Goal: Task Accomplishment & Management: Manage account settings

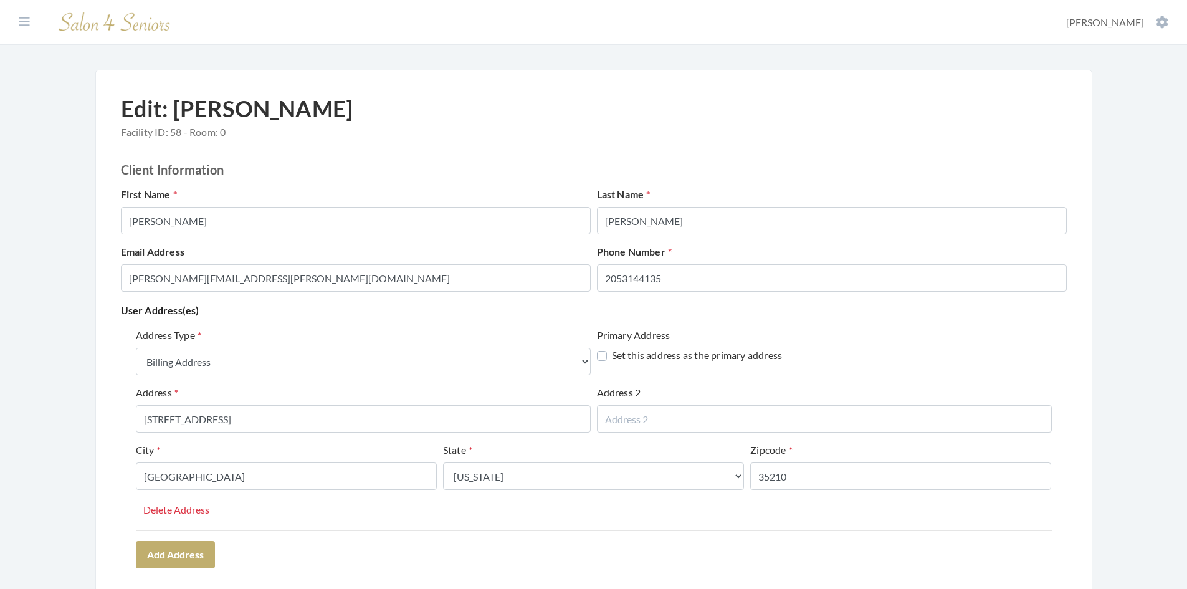
select select "billing"
select select "al"
click at [18, 17] on button at bounding box center [24, 22] width 19 height 14
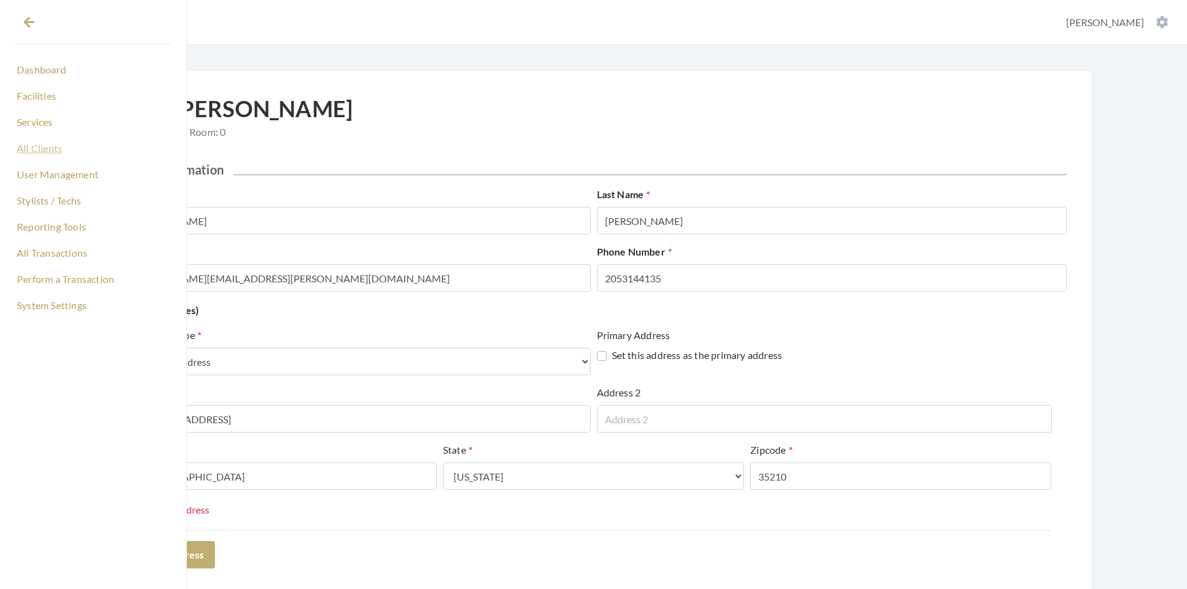
click at [37, 146] on link "All Clients" at bounding box center [93, 148] width 156 height 21
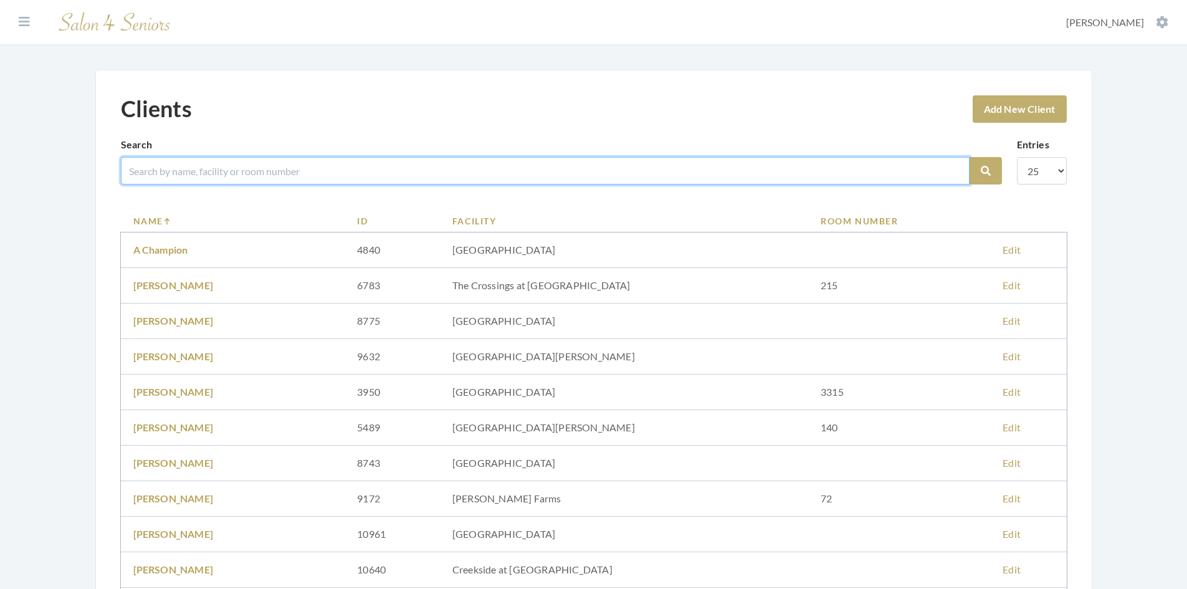
click at [182, 170] on input "search" at bounding box center [545, 170] width 849 height 27
type input "PRICE"
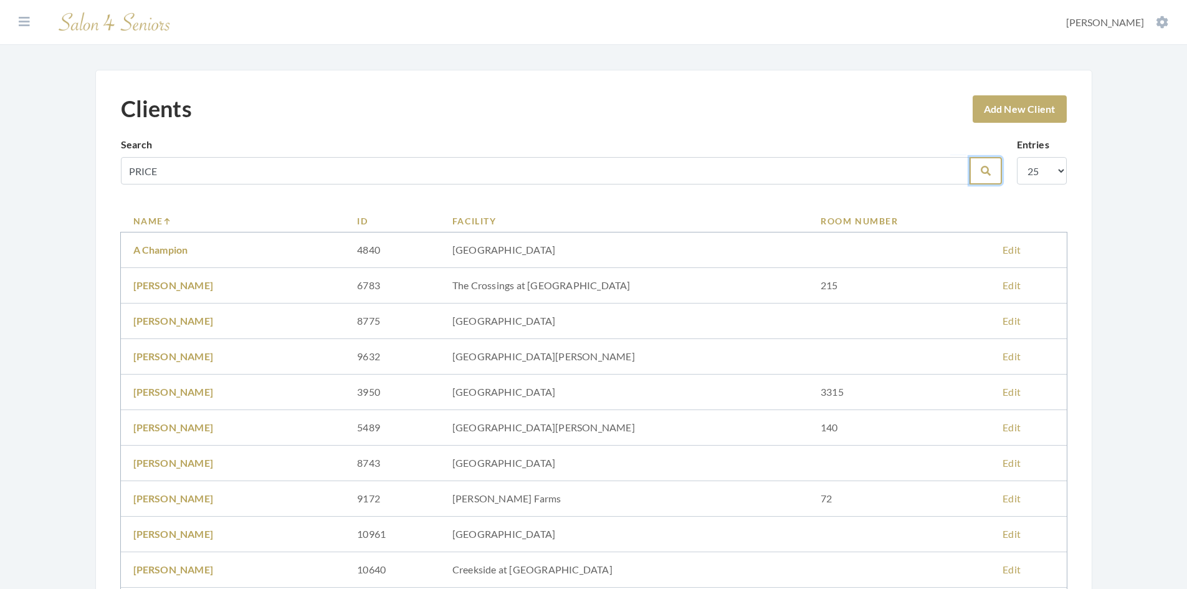
click at [987, 177] on button "Search" at bounding box center [986, 170] width 32 height 27
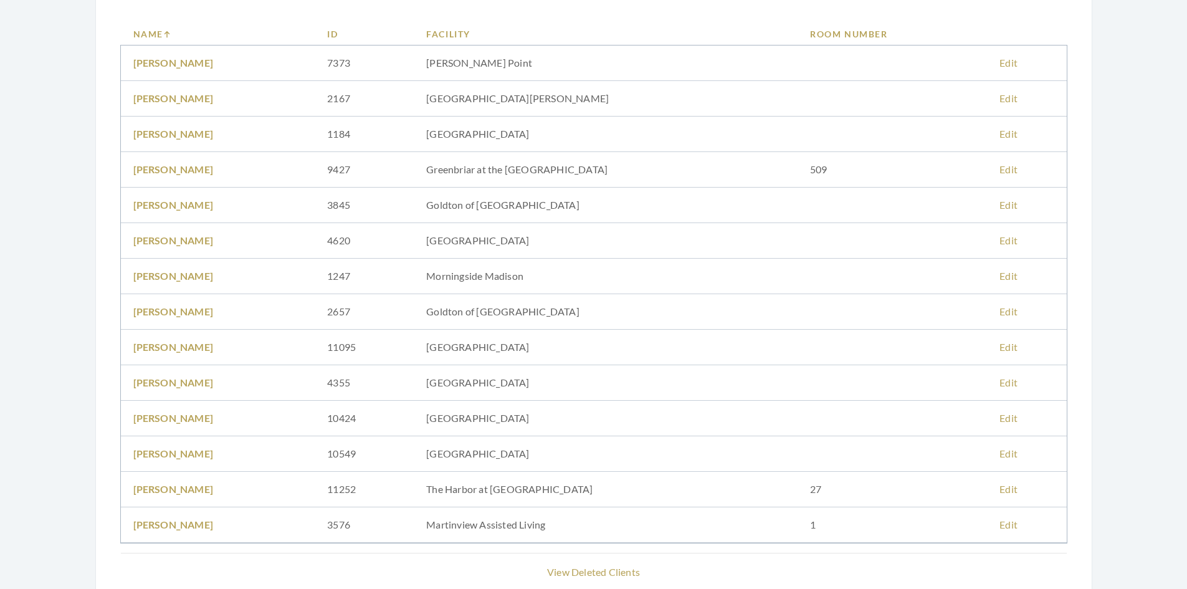
scroll to position [249, 0]
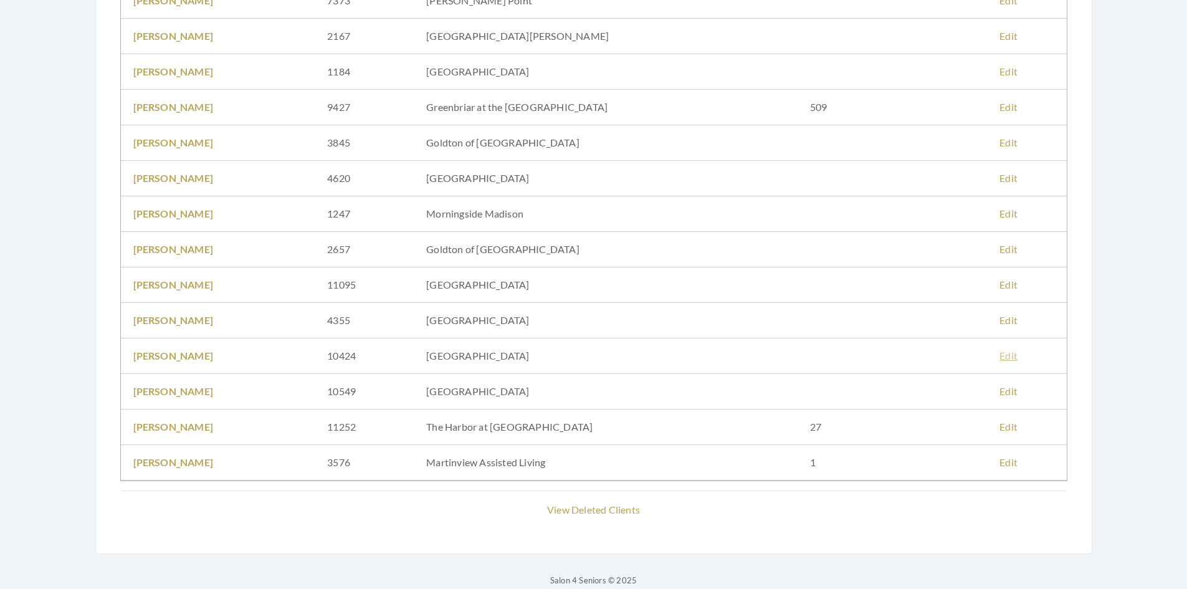
click at [1001, 355] on link "Edit" at bounding box center [1009, 356] width 18 height 12
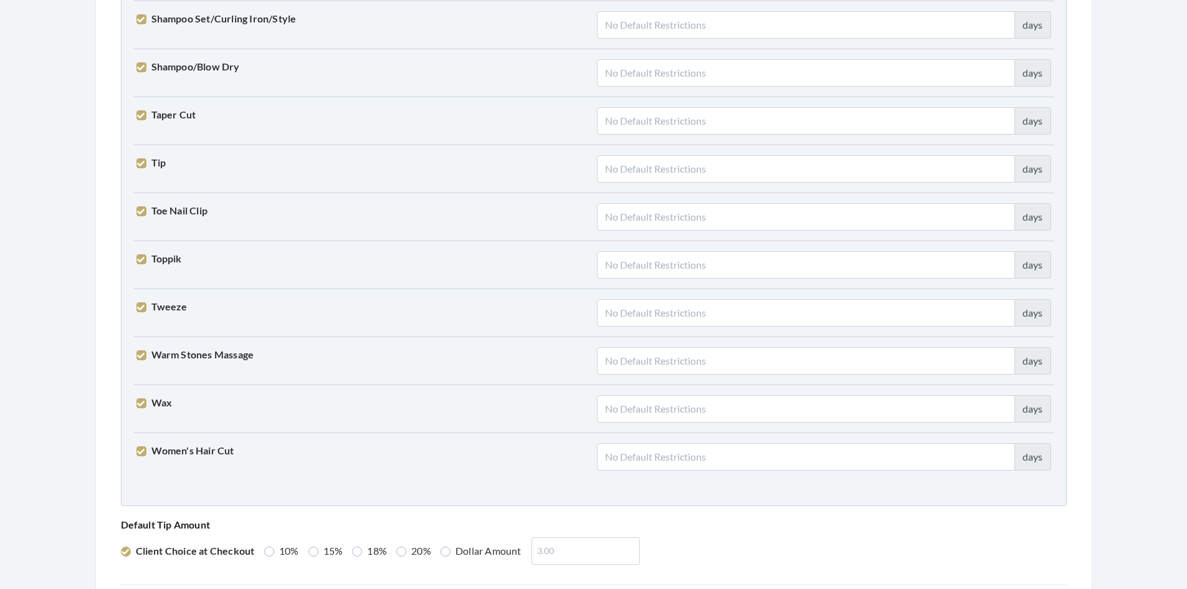
scroll to position [3070, 0]
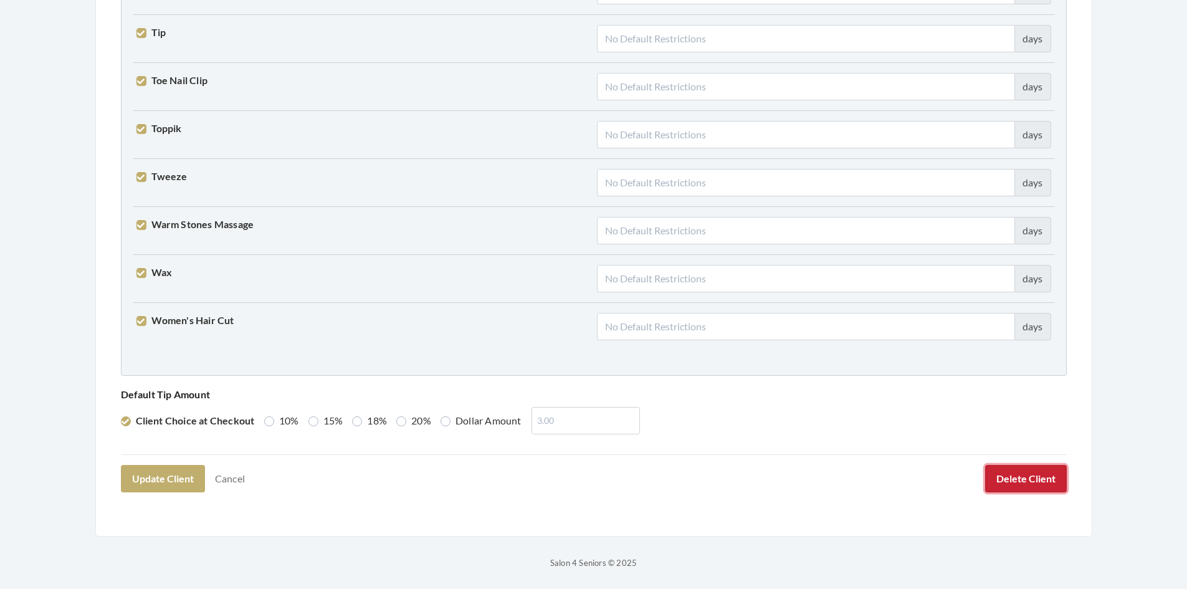
click at [1008, 481] on button "Delete Client" at bounding box center [1026, 478] width 82 height 27
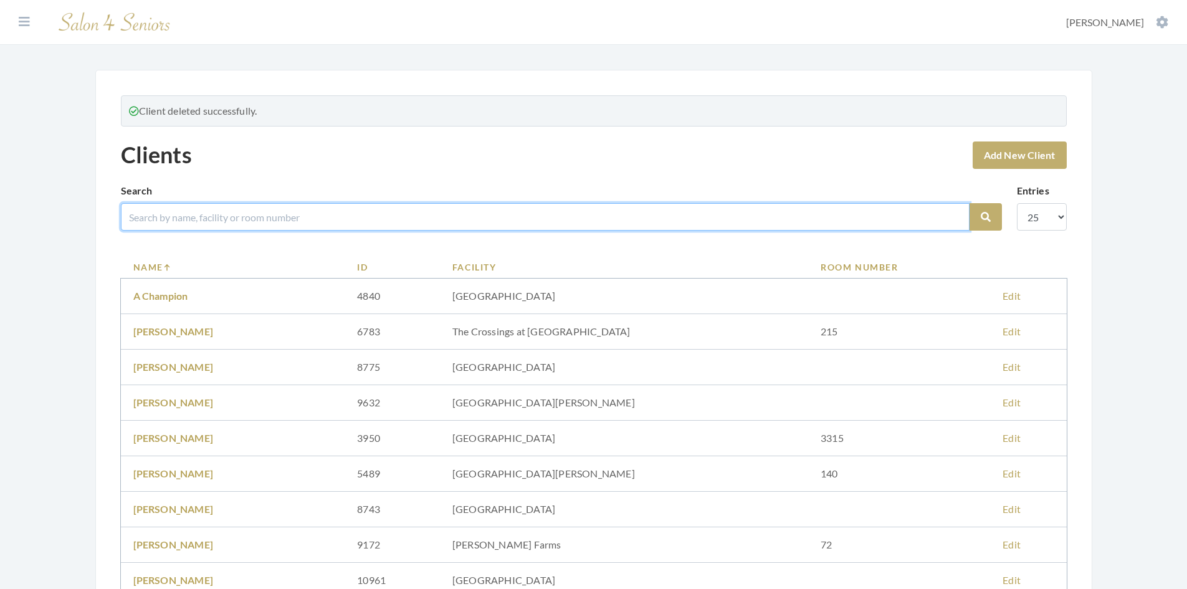
click at [415, 213] on input "search" at bounding box center [545, 216] width 849 height 27
type input "PRICE"
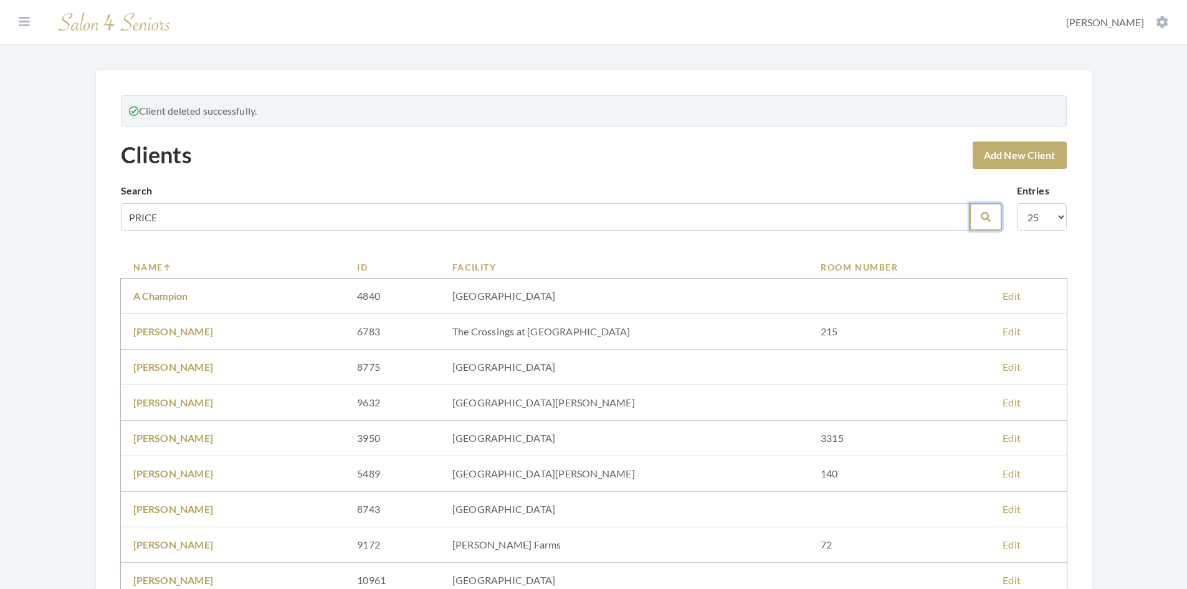
click at [979, 220] on button "Search" at bounding box center [986, 216] width 32 height 27
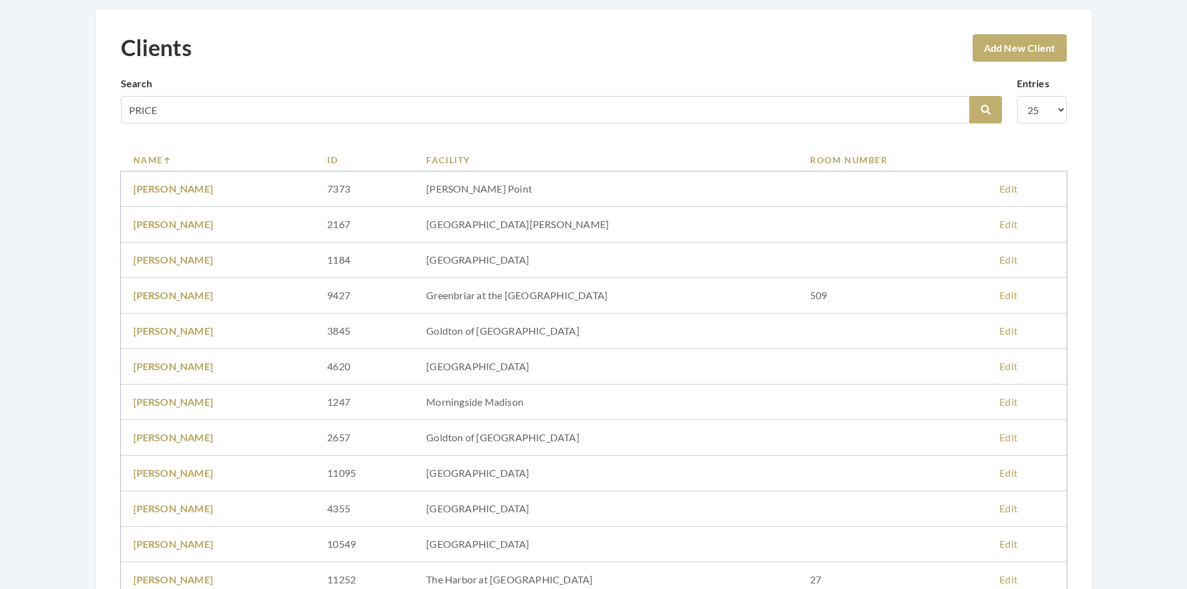
scroll to position [231, 0]
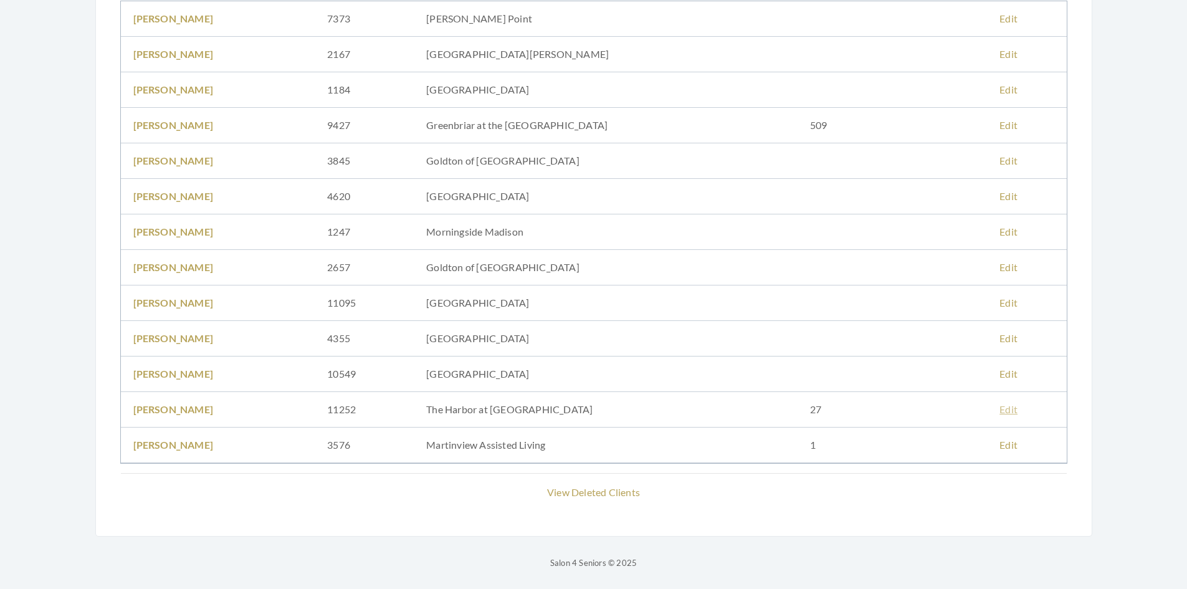
click at [1003, 409] on link "Edit" at bounding box center [1009, 409] width 18 height 12
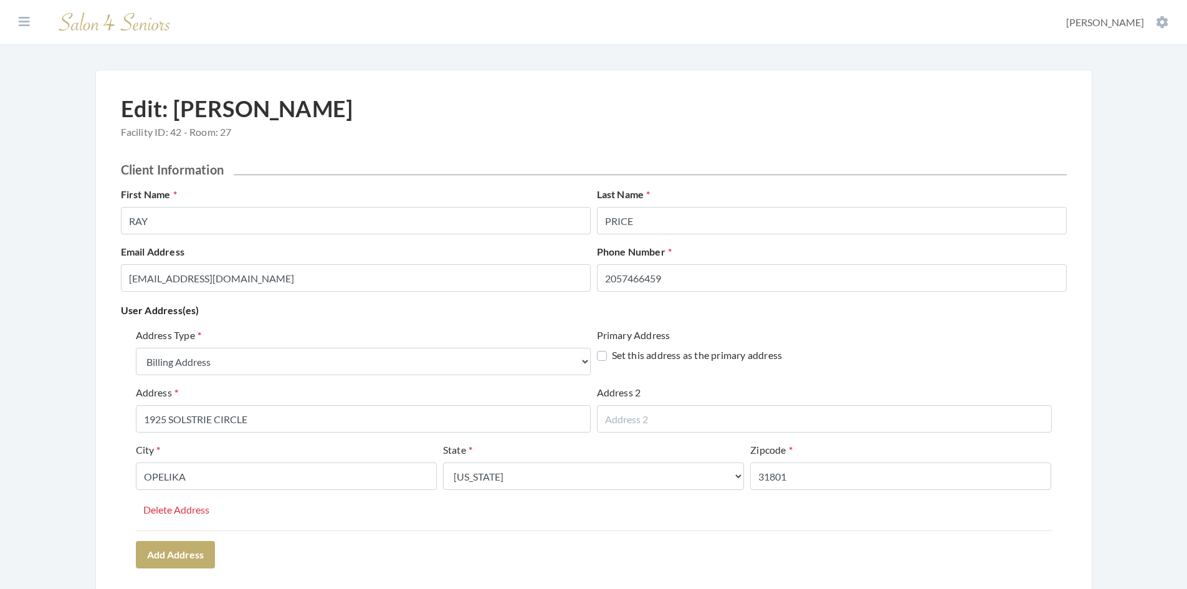
select select "billing"
select select "al"
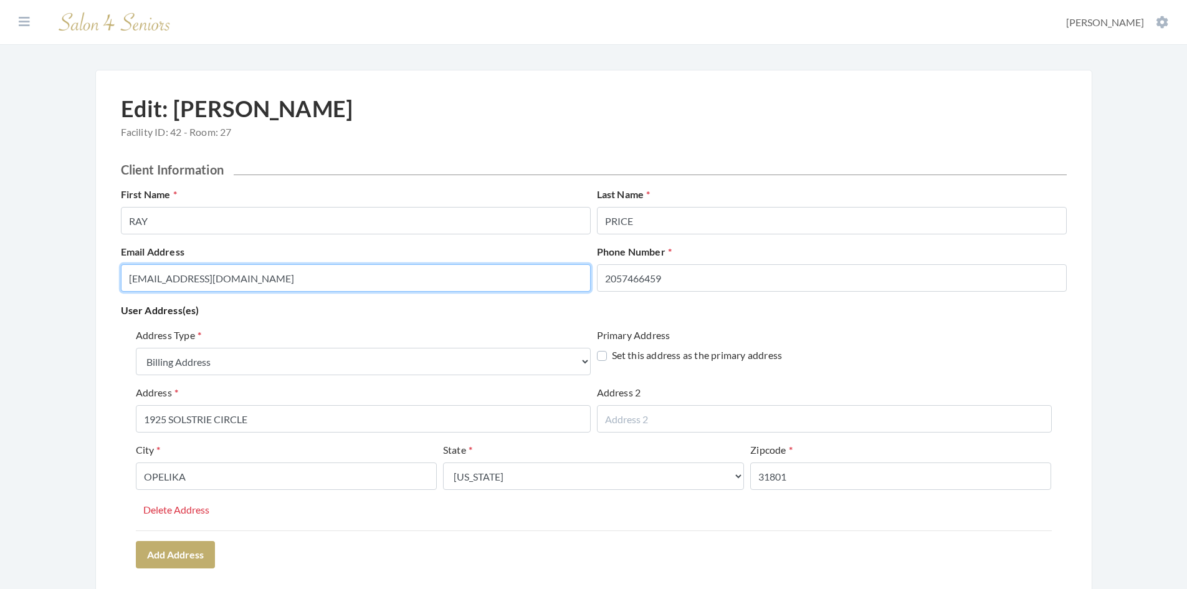
drag, startPoint x: 329, startPoint y: 276, endPoint x: 75, endPoint y: 307, distance: 255.5
drag, startPoint x: 229, startPoint y: 274, endPoint x: 113, endPoint y: 280, distance: 116.7
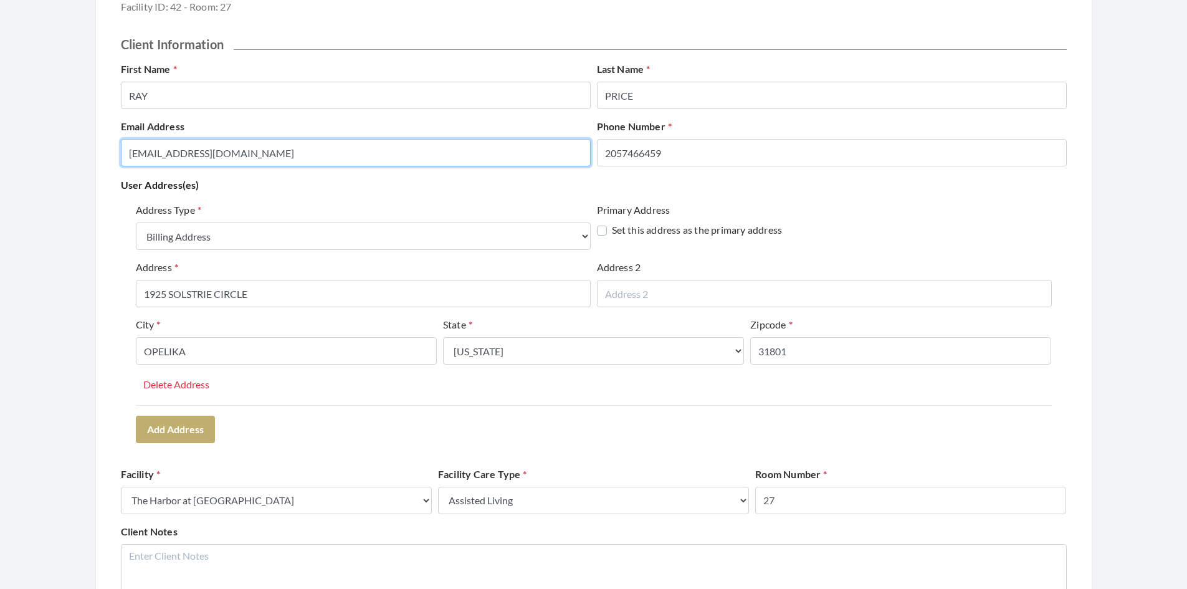
scroll to position [125, 0]
type input "jnealbham@gmail.com"
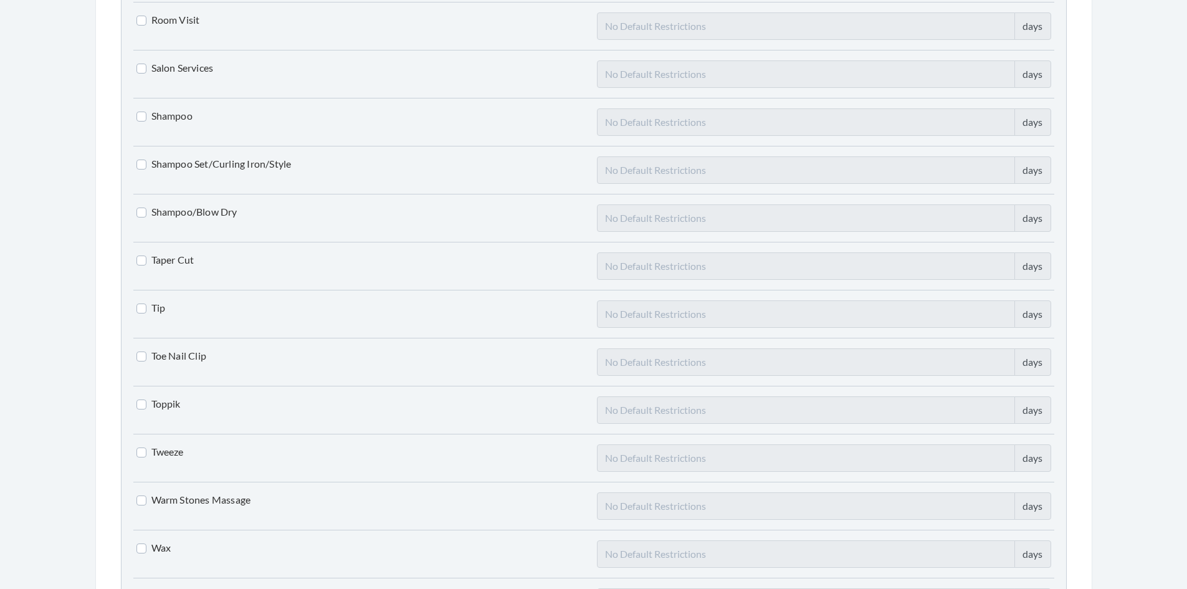
scroll to position [2992, 0]
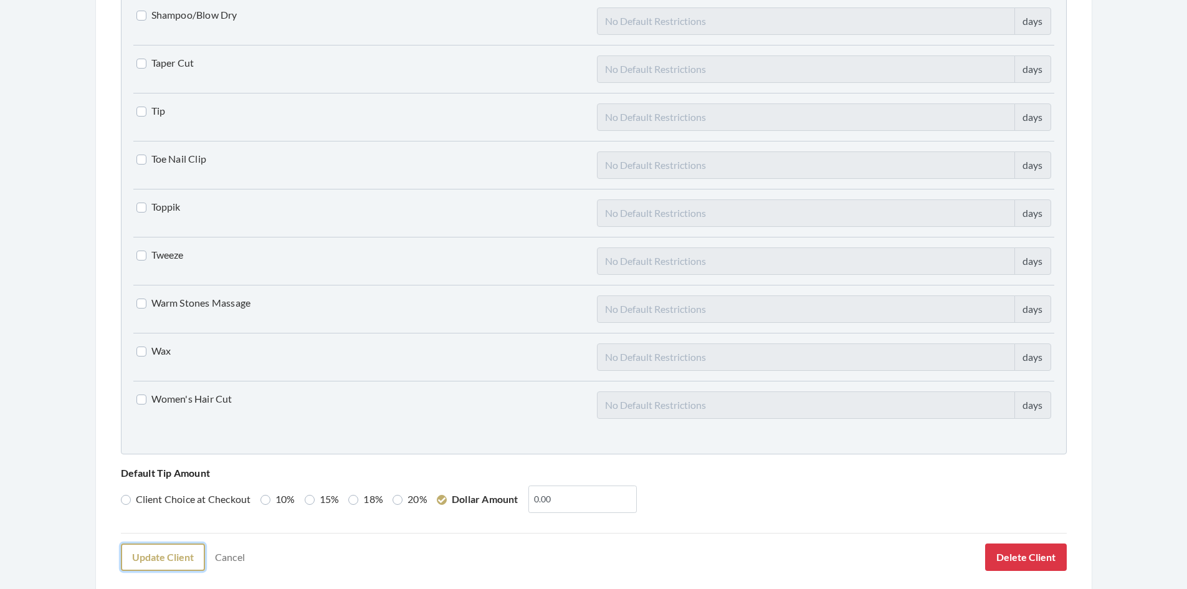
click at [182, 560] on button "Update Client" at bounding box center [163, 556] width 84 height 27
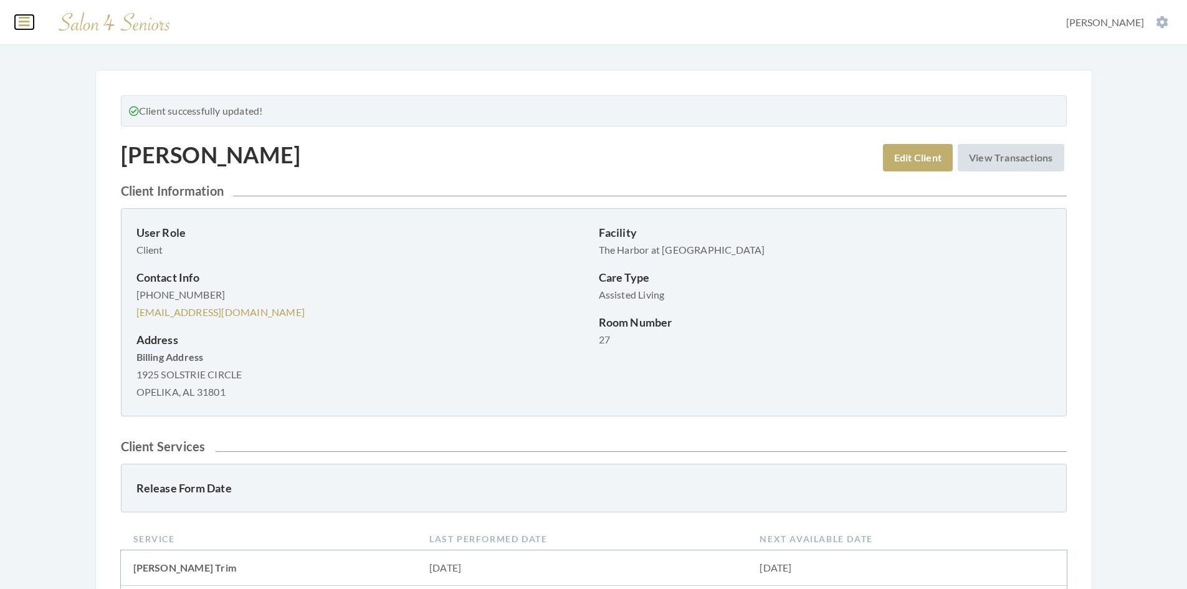
click at [22, 20] on icon at bounding box center [24, 22] width 11 height 12
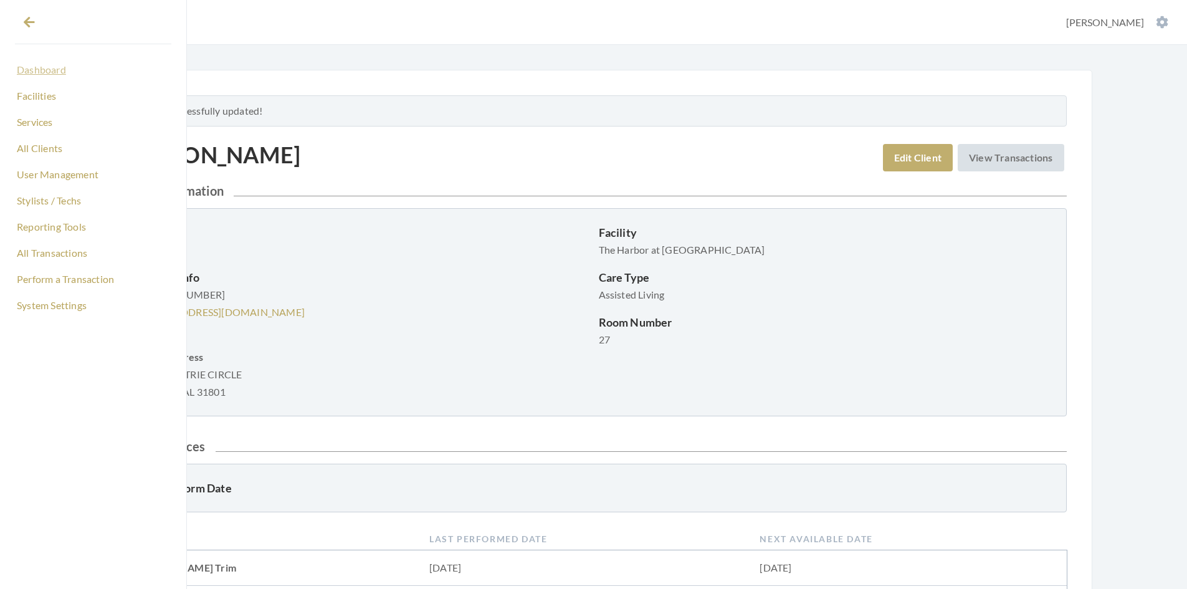
click at [57, 73] on link "Dashboard" at bounding box center [93, 69] width 156 height 21
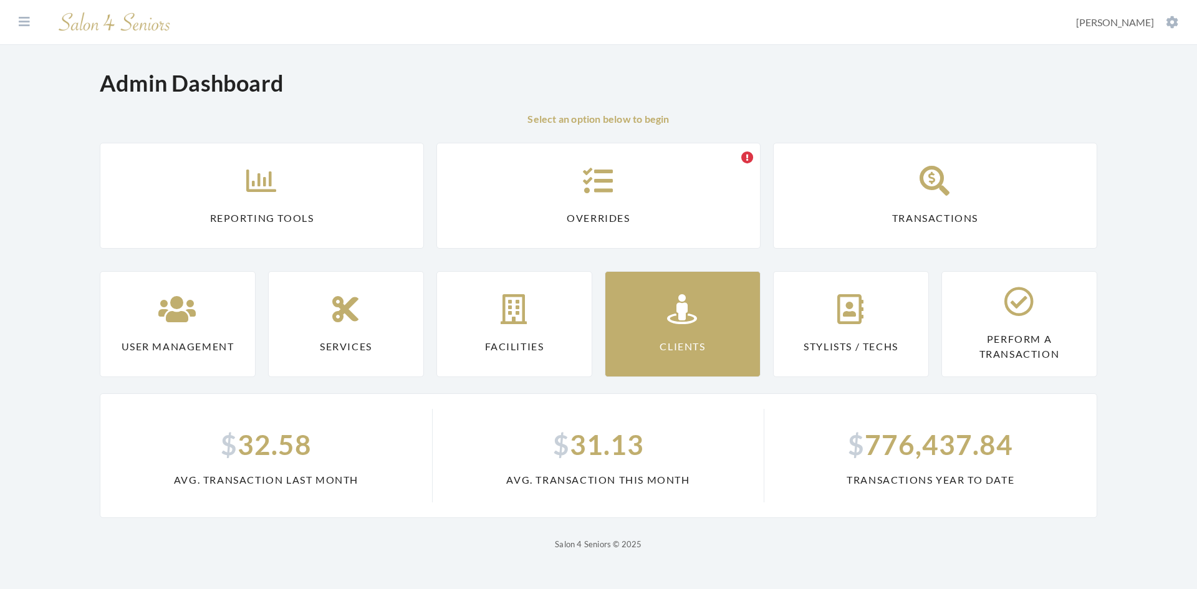
click at [679, 324] on icon at bounding box center [682, 309] width 31 height 30
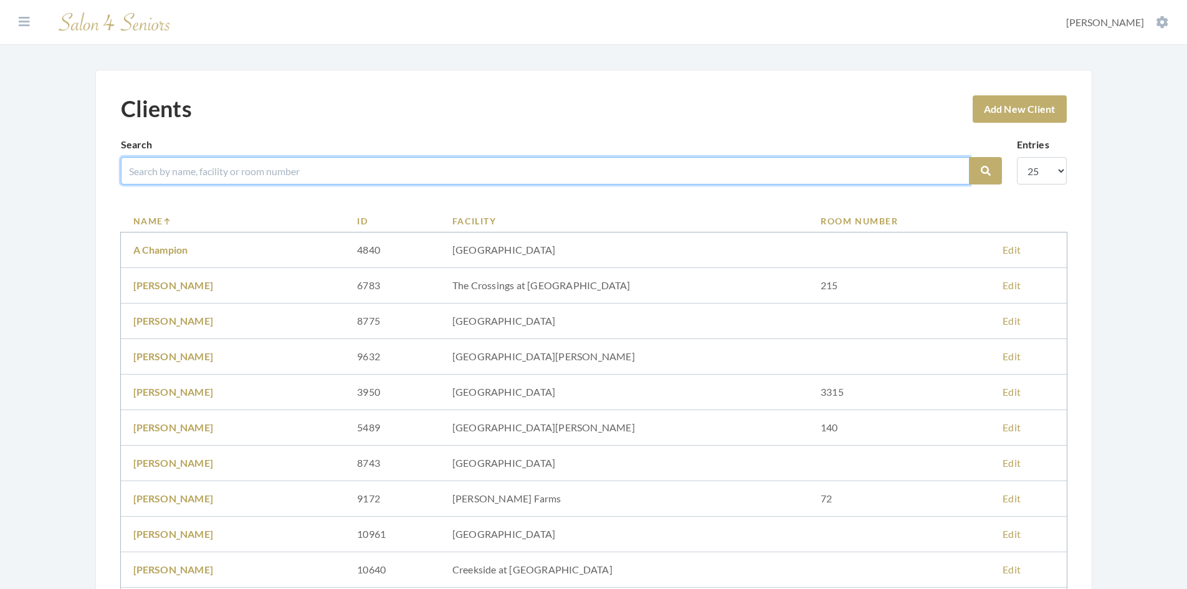
click at [204, 168] on input "search" at bounding box center [545, 170] width 849 height 27
type input "[PERSON_NAME]"
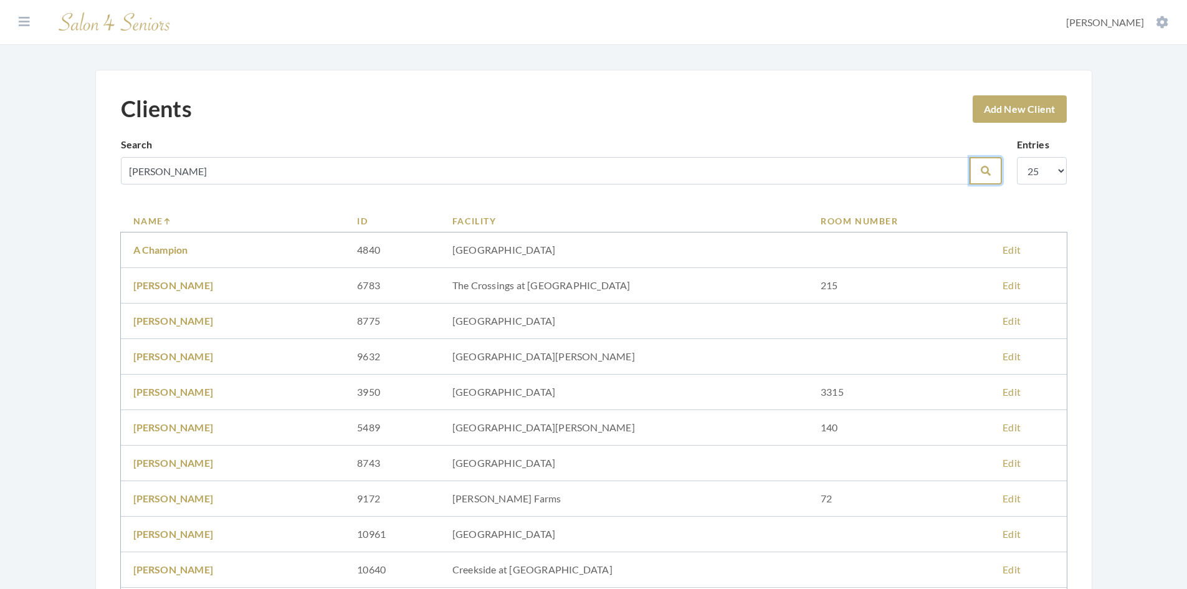
click at [988, 173] on icon "submit" at bounding box center [986, 171] width 10 height 10
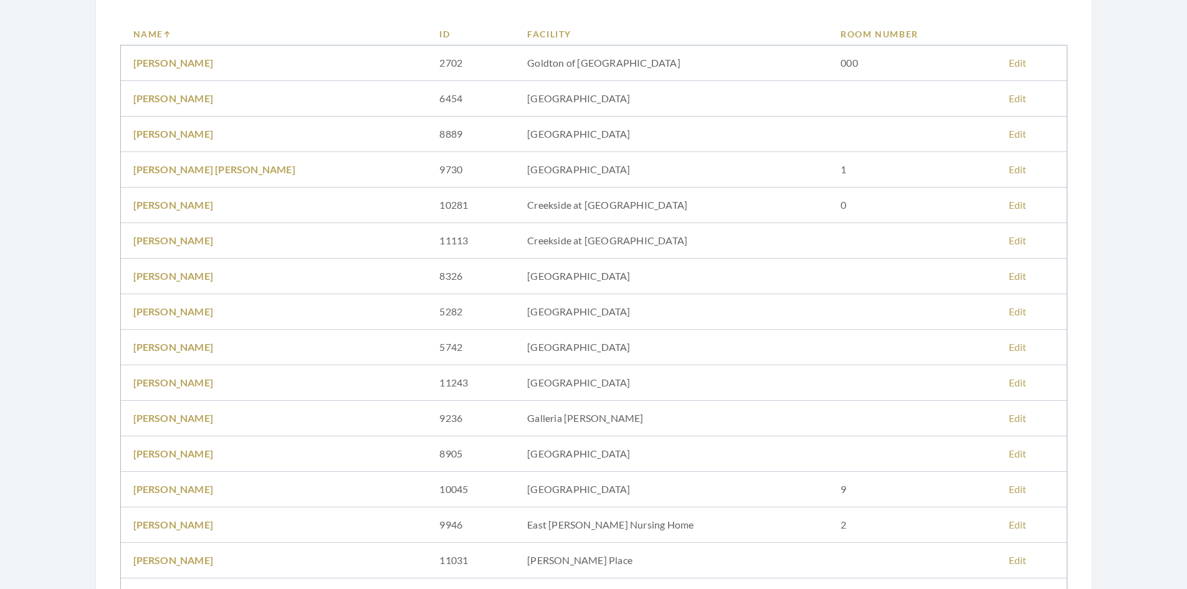
scroll to position [249, 0]
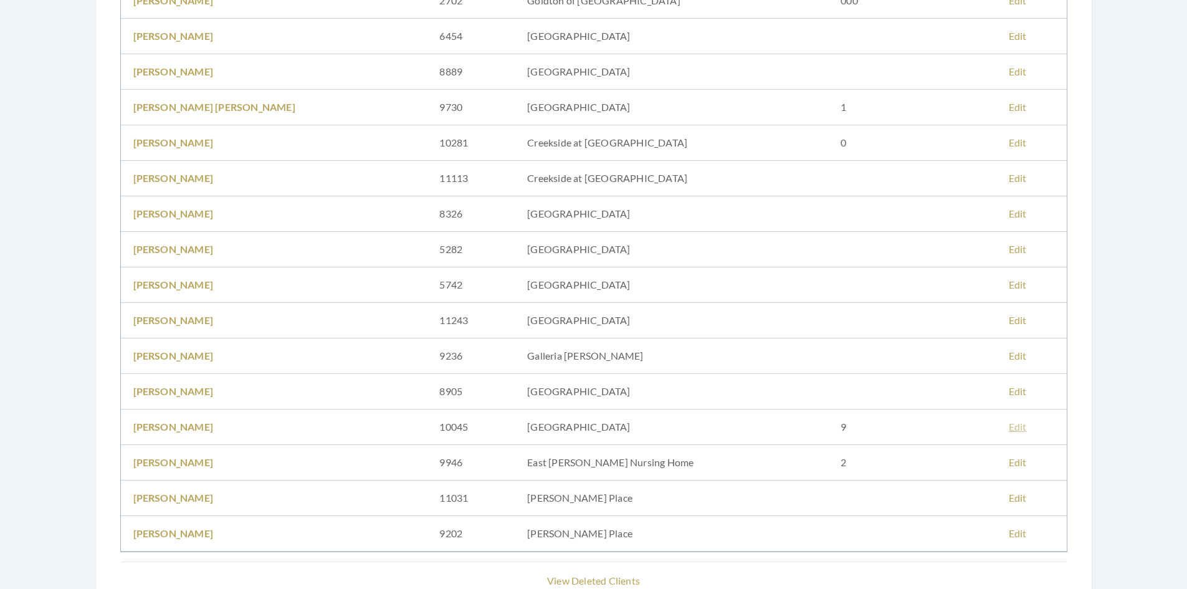
click at [1009, 428] on link "Edit" at bounding box center [1018, 427] width 18 height 12
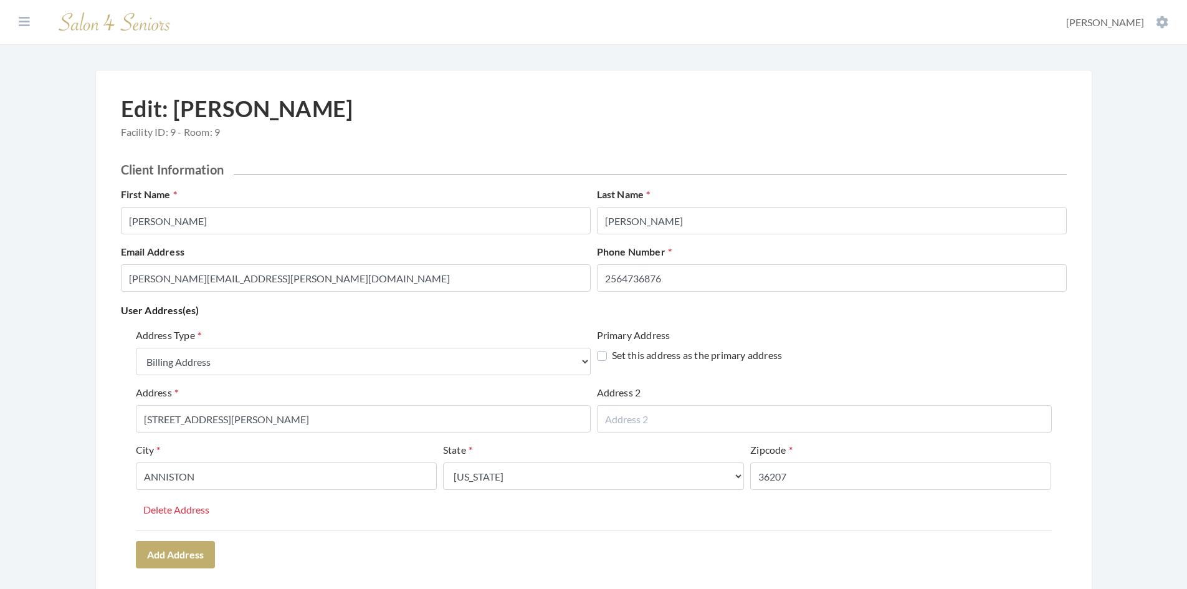
select select "billing"
select select "al"
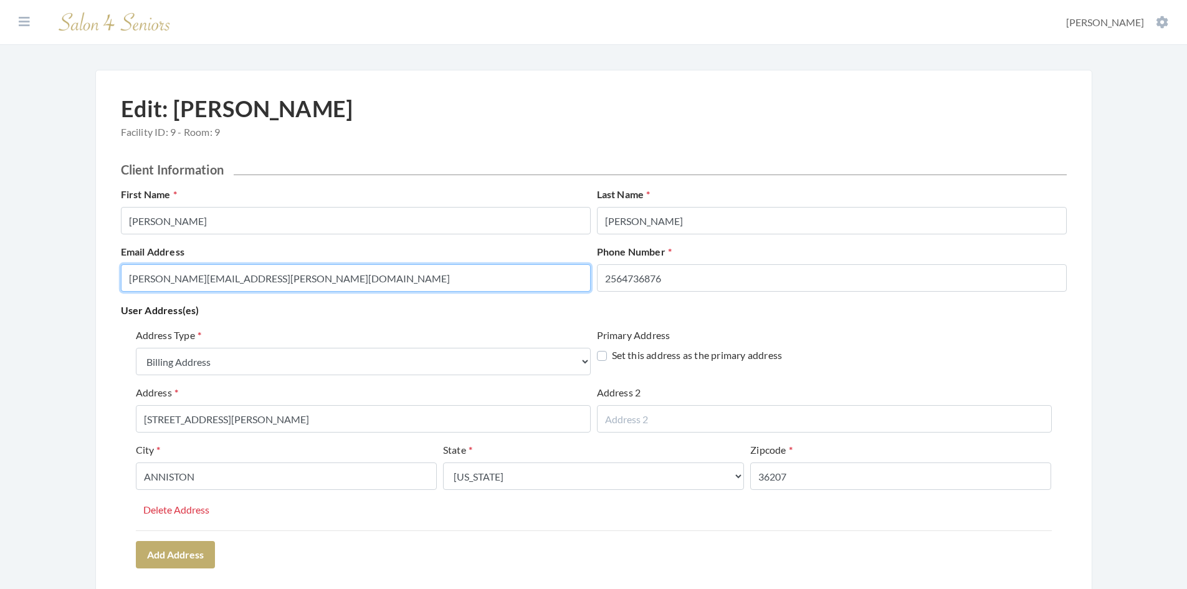
drag, startPoint x: 338, startPoint y: 279, endPoint x: 98, endPoint y: 304, distance: 241.9
paste input "scarter@henryblaw.com"
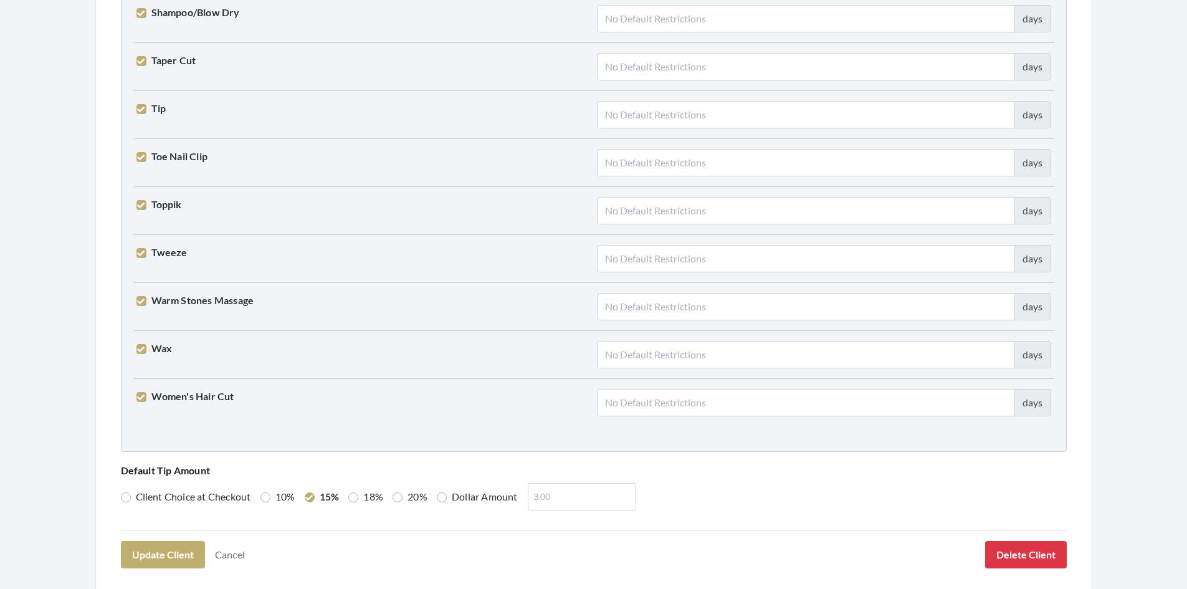
scroll to position [3054, 0]
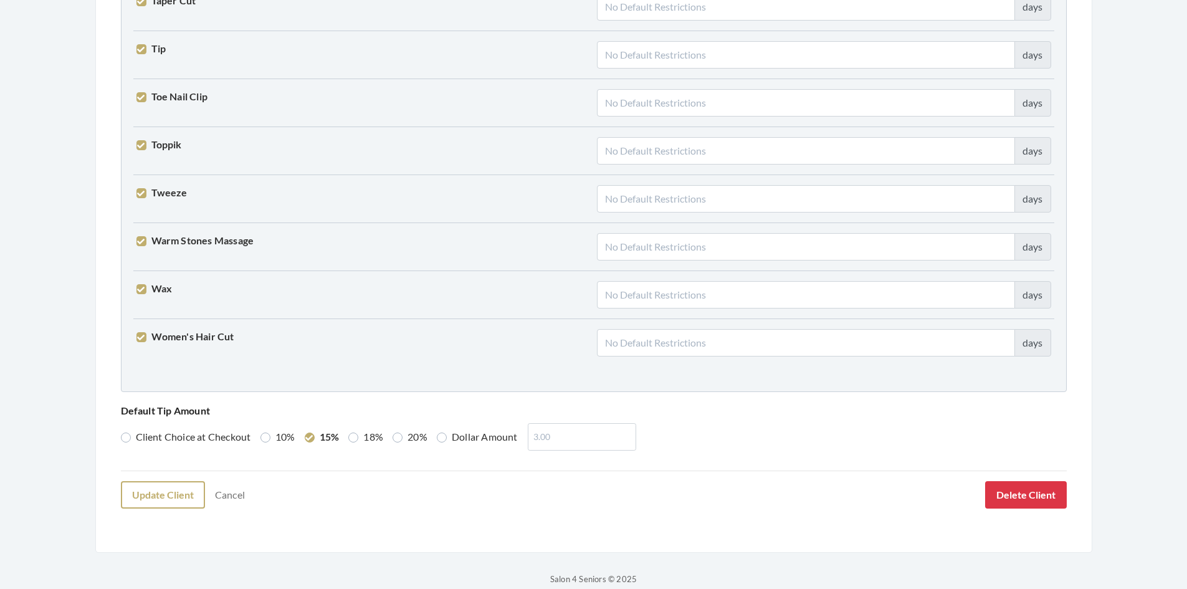
type input "scarter@henryblaw.com"
click at [174, 496] on button "Update Client" at bounding box center [163, 494] width 84 height 27
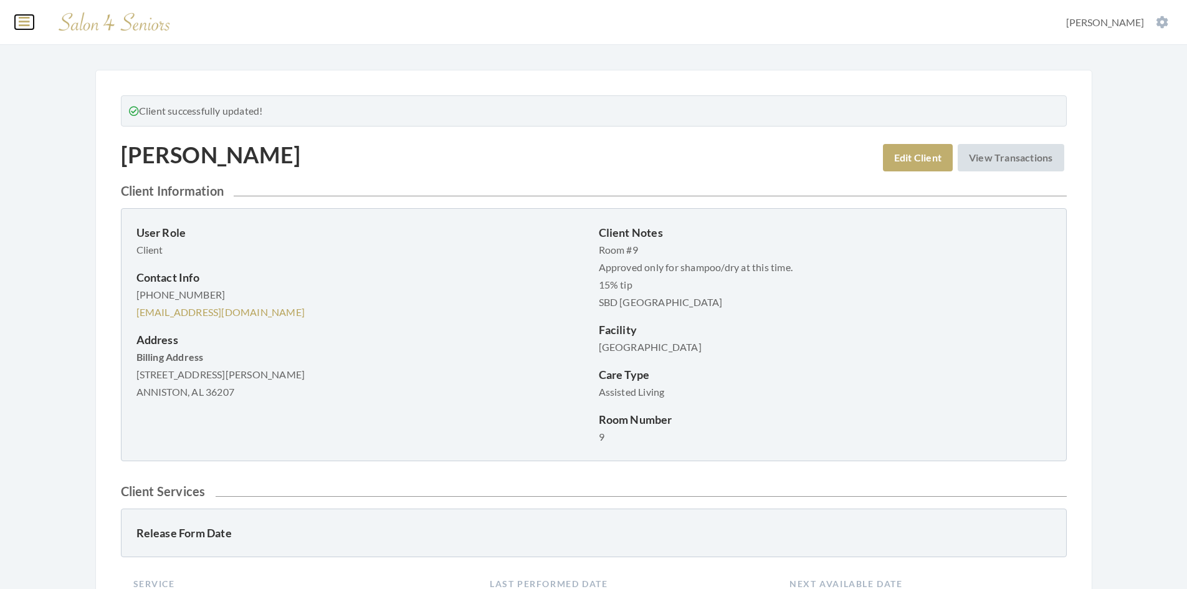
click at [29, 24] on icon at bounding box center [24, 22] width 11 height 12
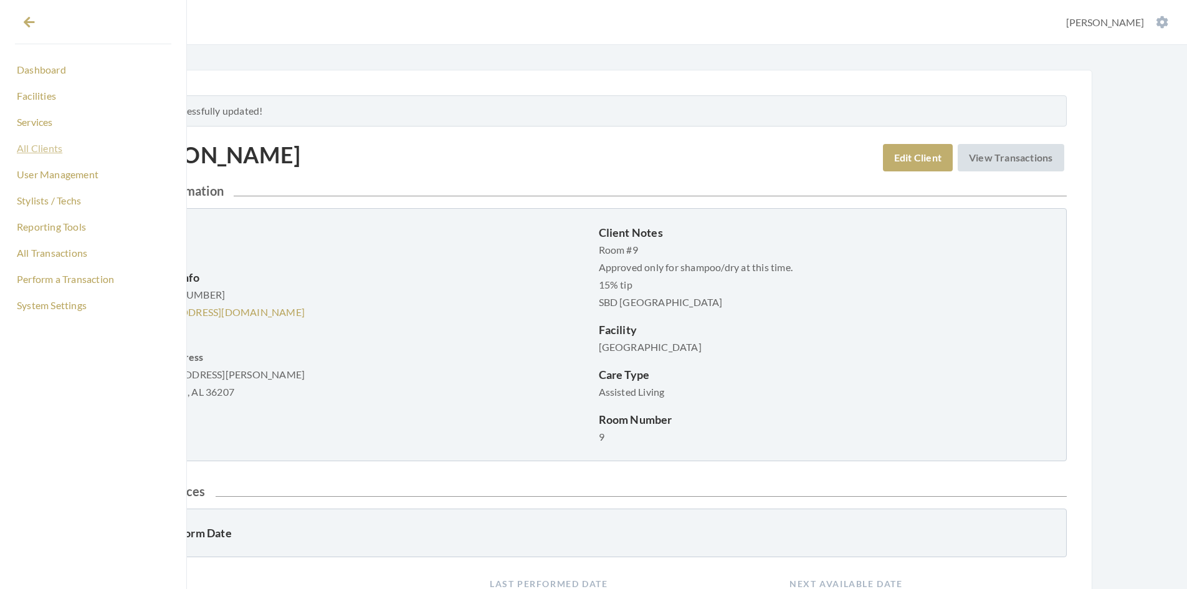
click at [70, 149] on link "All Clients" at bounding box center [93, 148] width 156 height 21
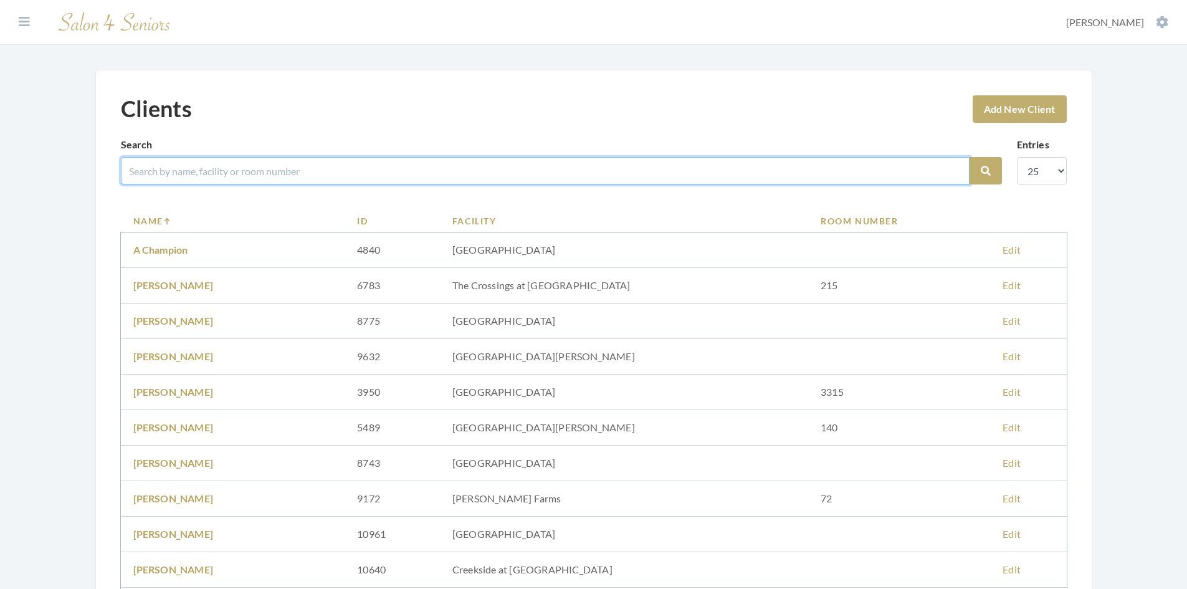
click at [240, 165] on input "search" at bounding box center [545, 170] width 849 height 27
type input "[PERSON_NAME]"
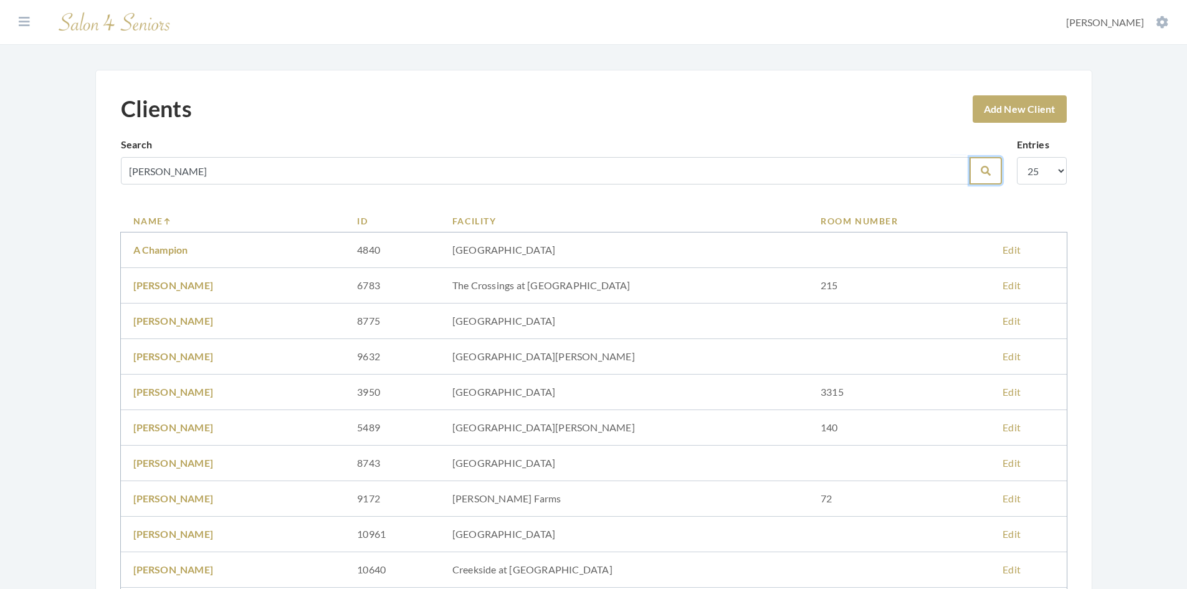
click at [985, 162] on button "Search" at bounding box center [986, 170] width 32 height 27
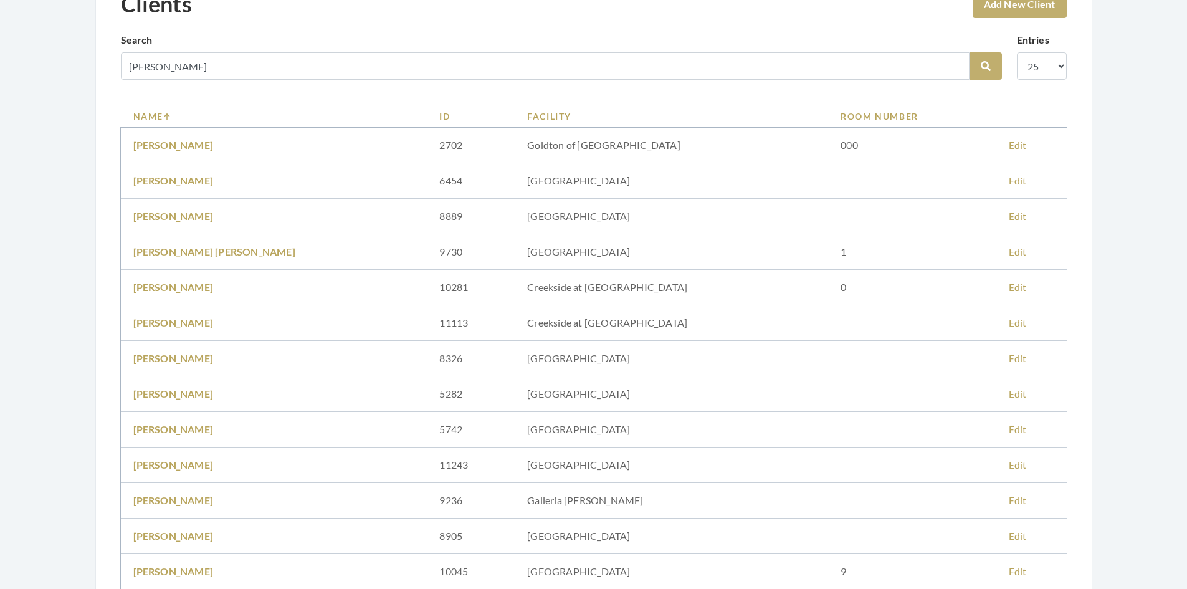
scroll to position [125, 0]
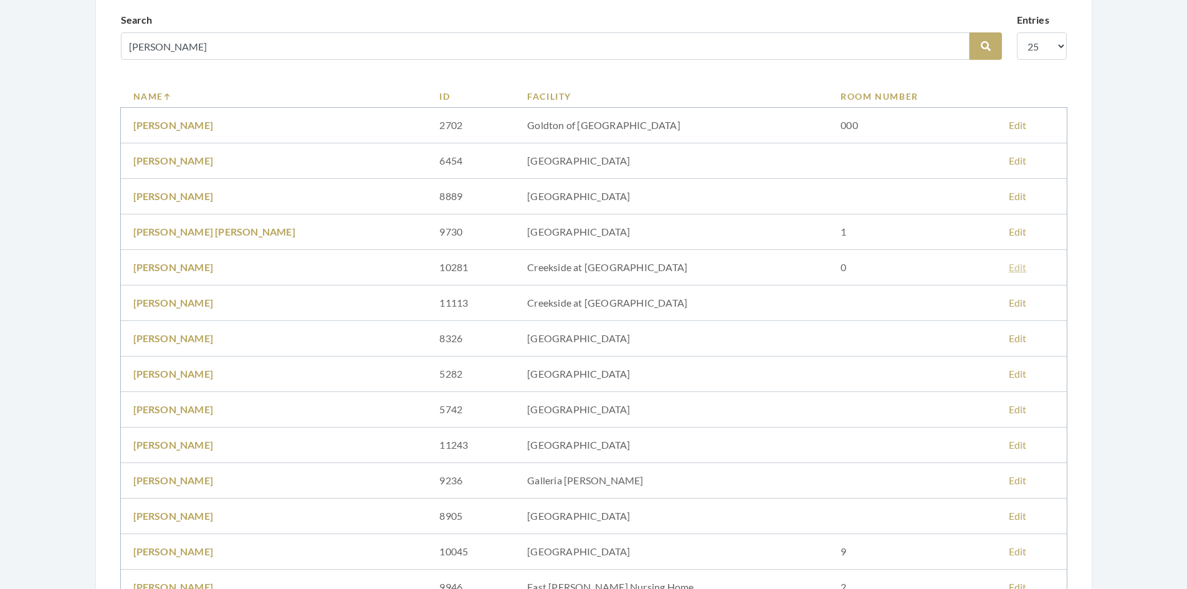
click at [1009, 266] on link "Edit" at bounding box center [1018, 267] width 18 height 12
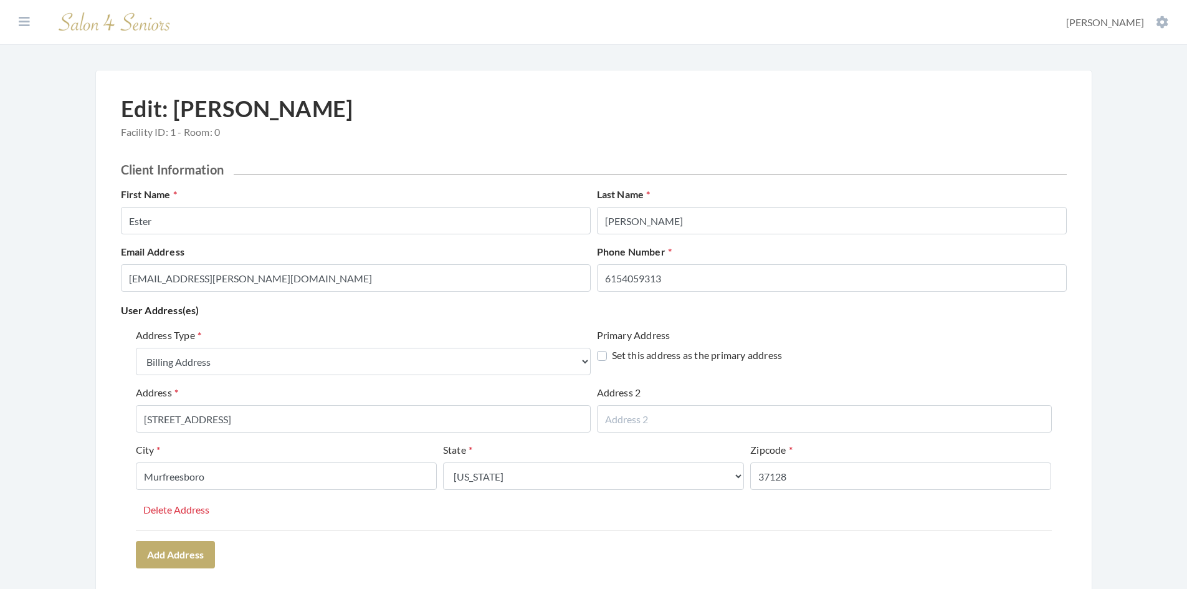
select select "billing"
select select "tn"
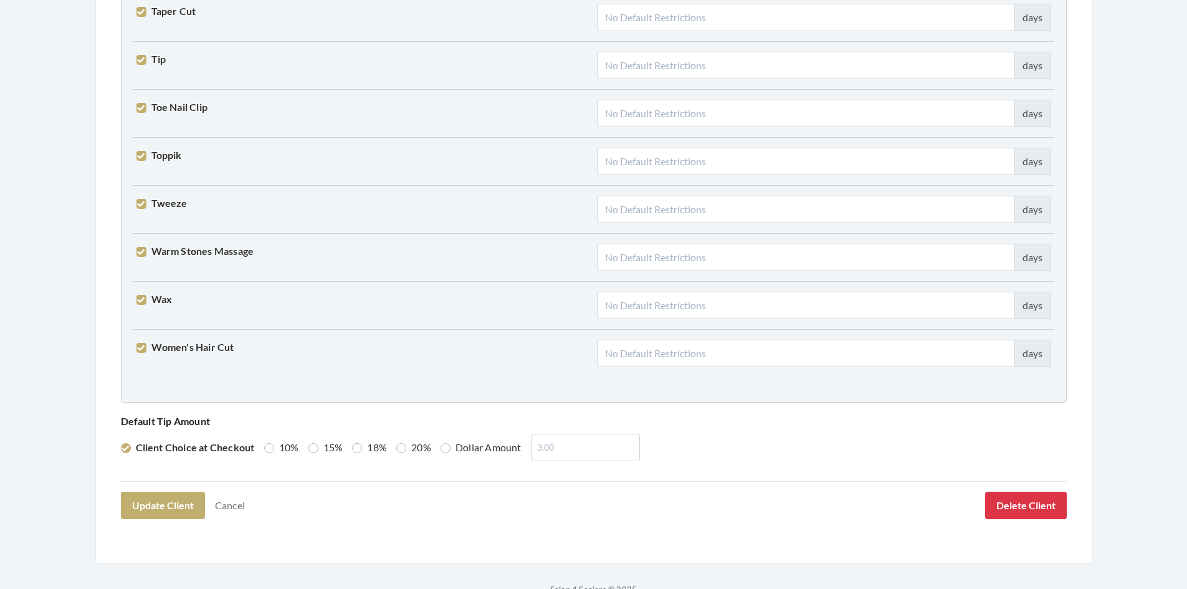
scroll to position [3070, 0]
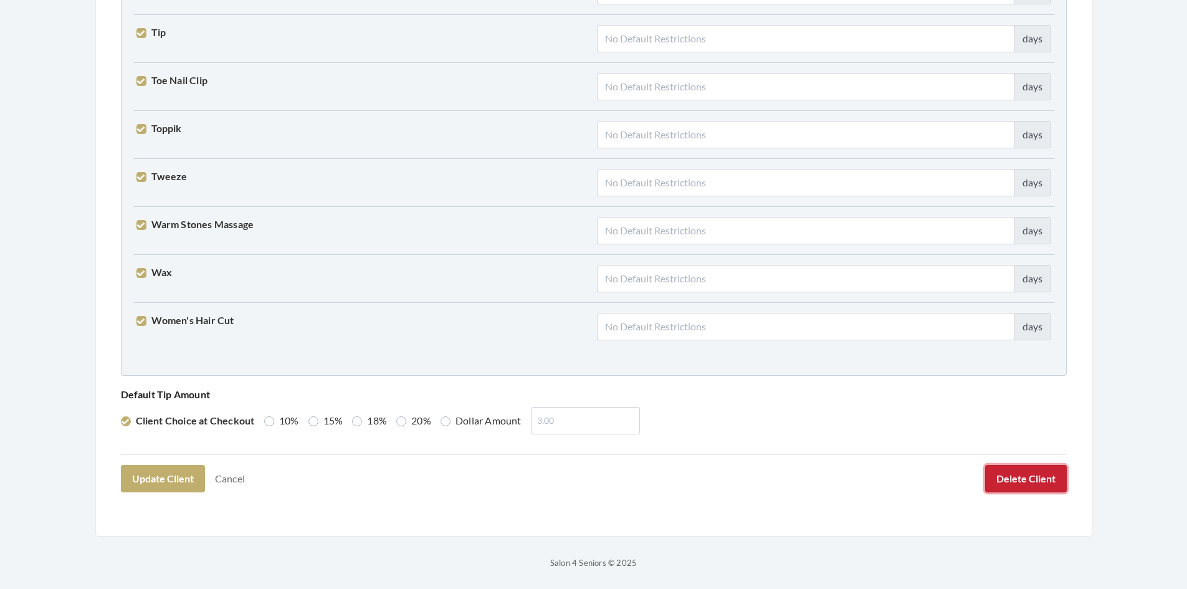
click at [1034, 482] on button "Delete Client" at bounding box center [1026, 478] width 82 height 27
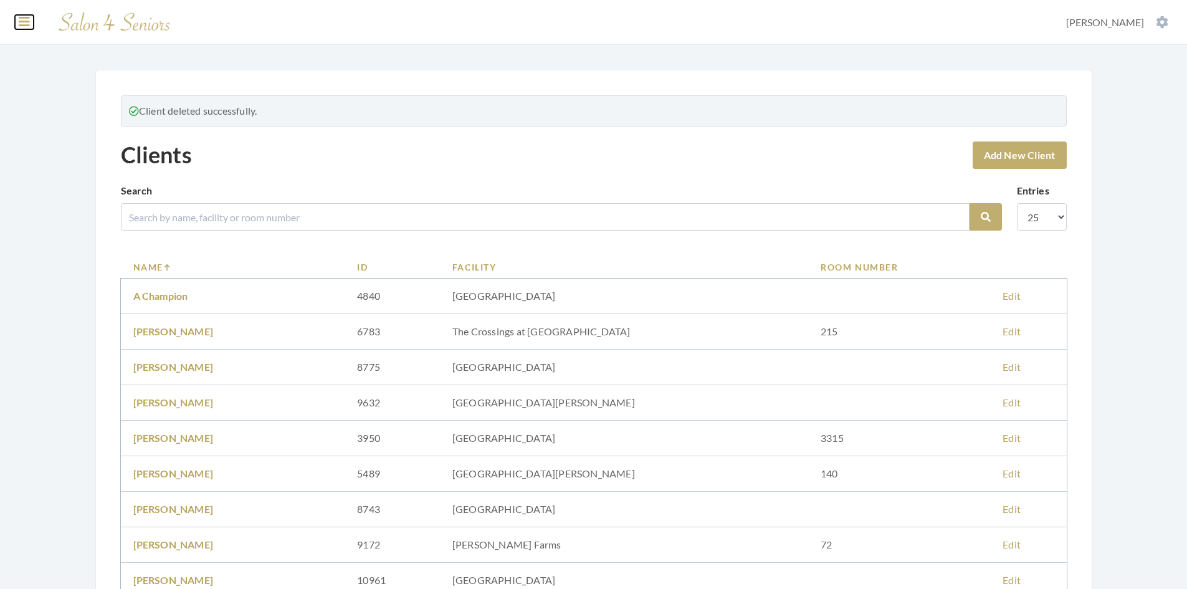
click at [20, 22] on icon at bounding box center [24, 22] width 11 height 12
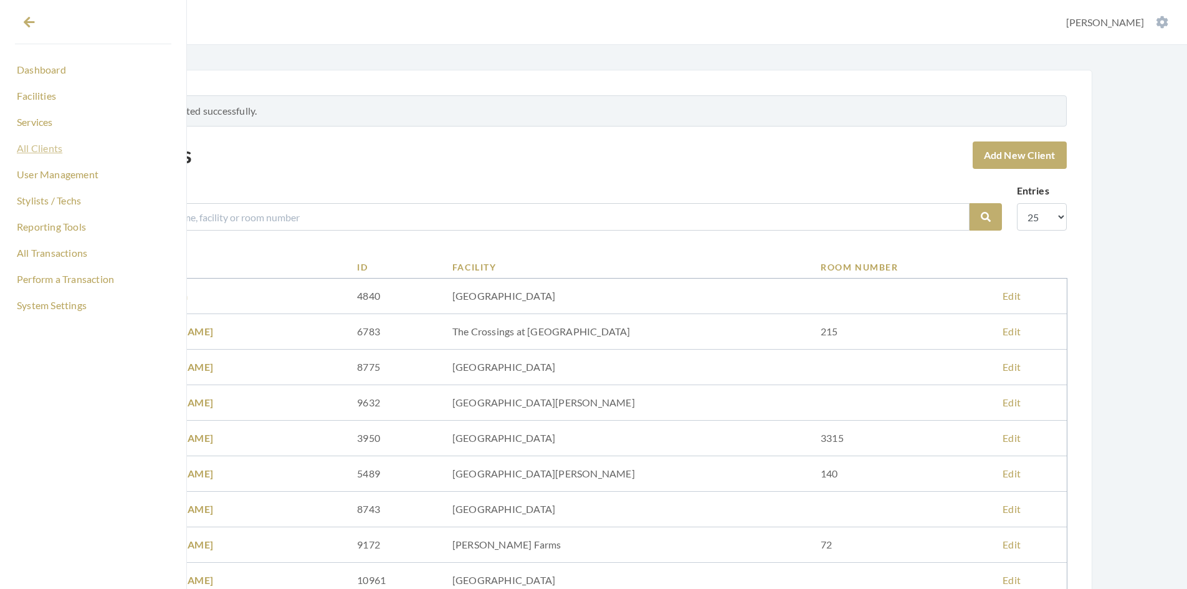
click at [55, 145] on link "All Clients" at bounding box center [93, 148] width 156 height 21
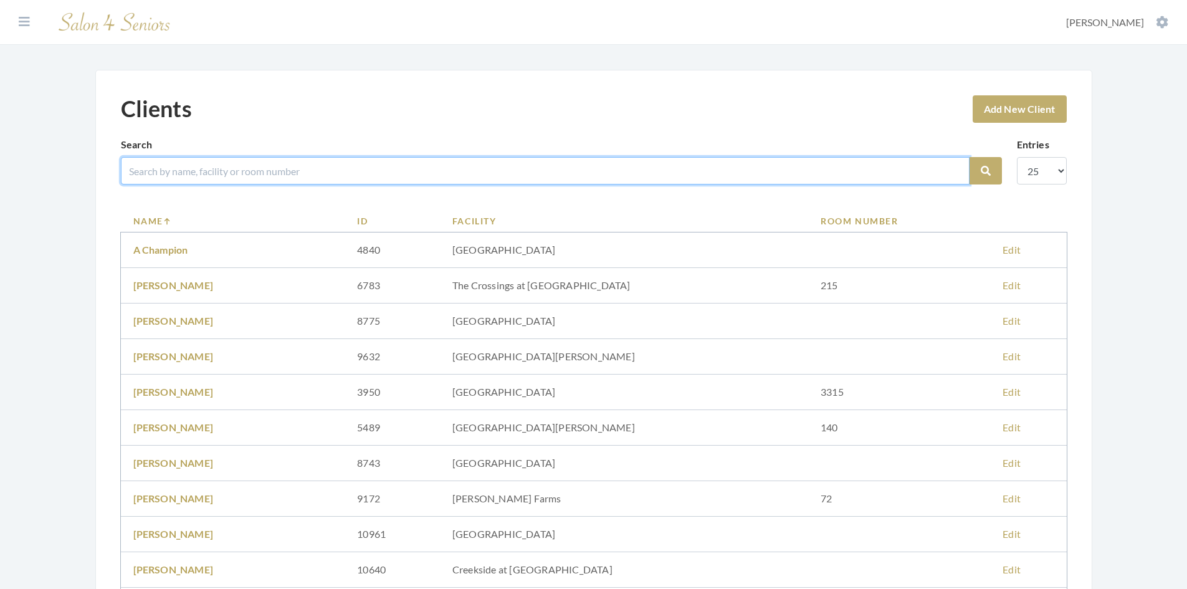
click at [191, 170] on input "search" at bounding box center [545, 170] width 849 height 27
type input "carter"
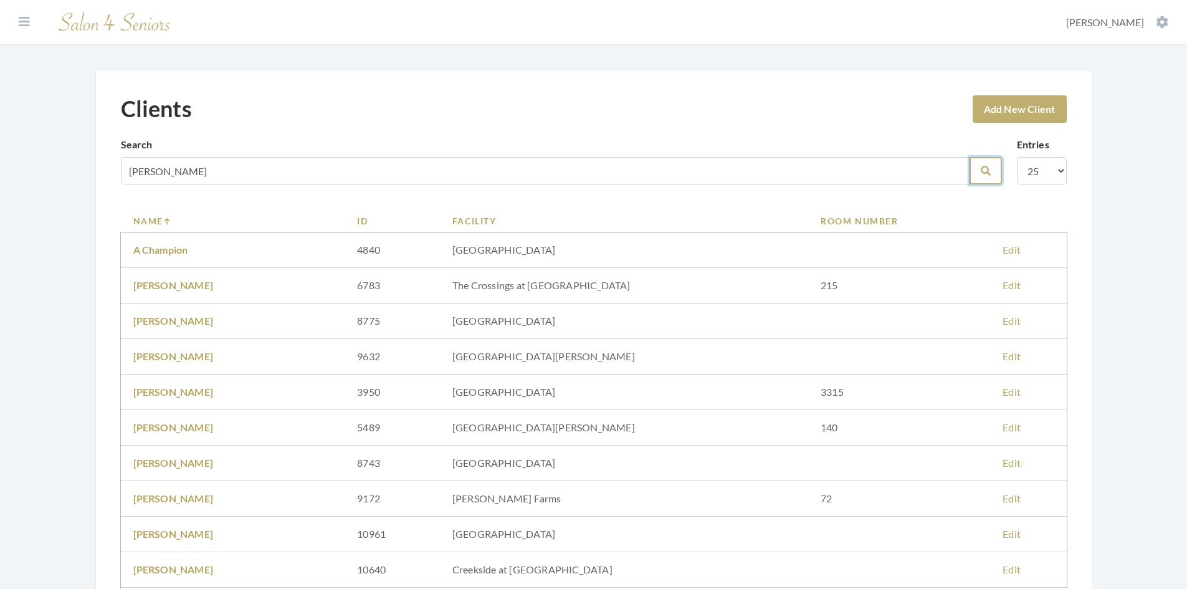
click at [977, 172] on button "Search" at bounding box center [986, 170] width 32 height 27
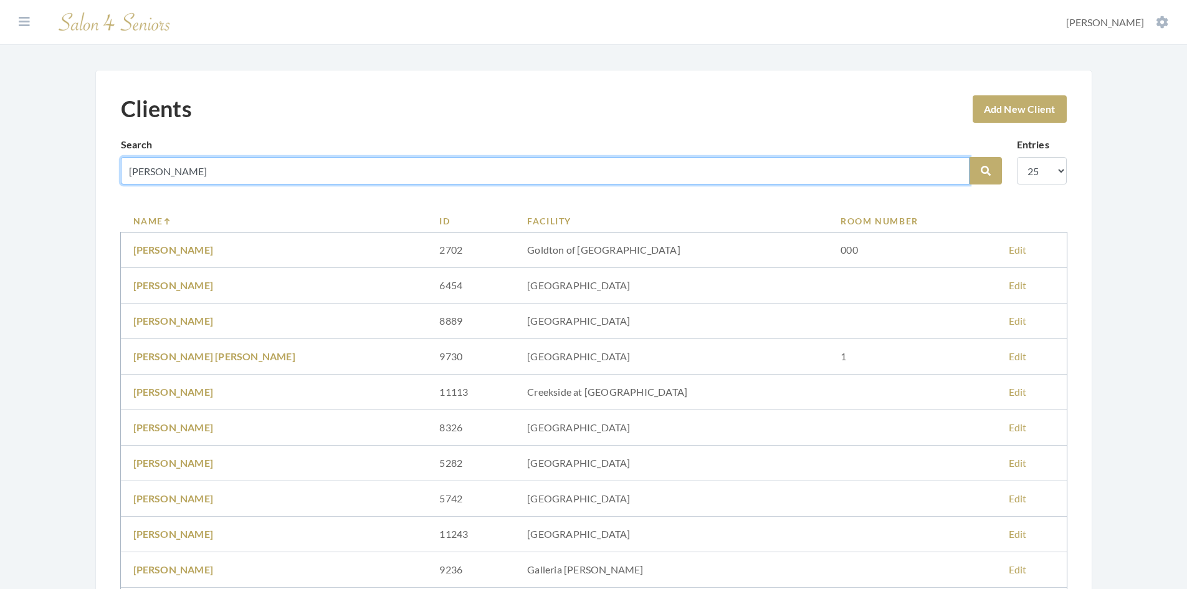
drag, startPoint x: 167, startPoint y: 173, endPoint x: 97, endPoint y: 178, distance: 70.6
click at [97, 178] on div "Clients Add New Client Search [PERSON_NAME] Search Entries 10 25 50 100 Name ID…" at bounding box center [593, 454] width 997 height 769
type input "[PERSON_NAME]"
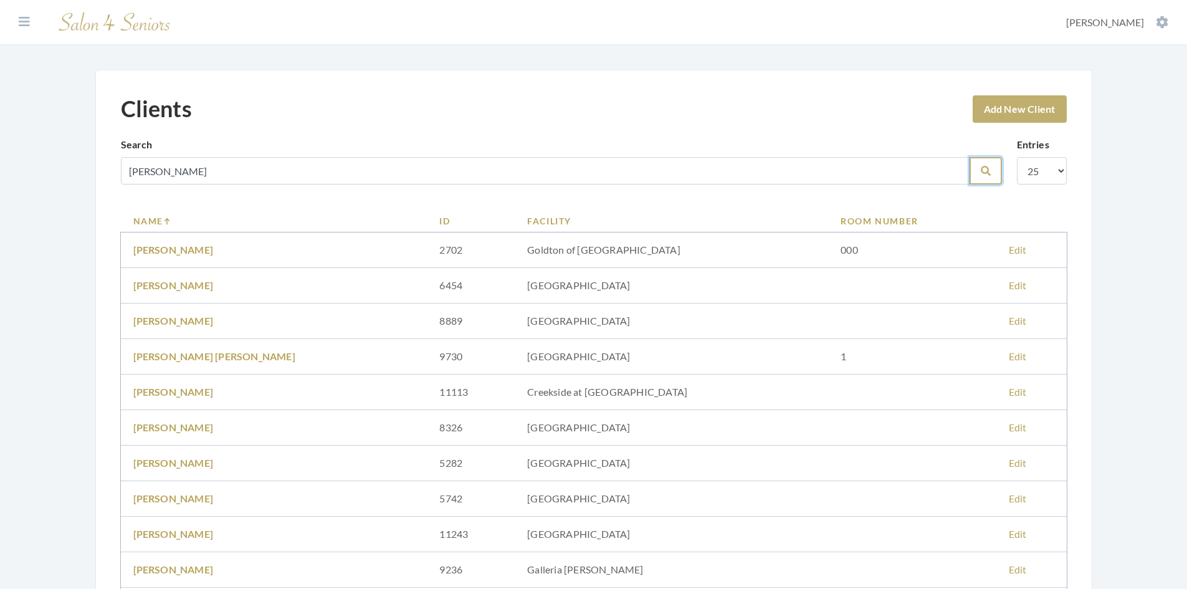
click at [982, 175] on icon "submit" at bounding box center [986, 171] width 10 height 10
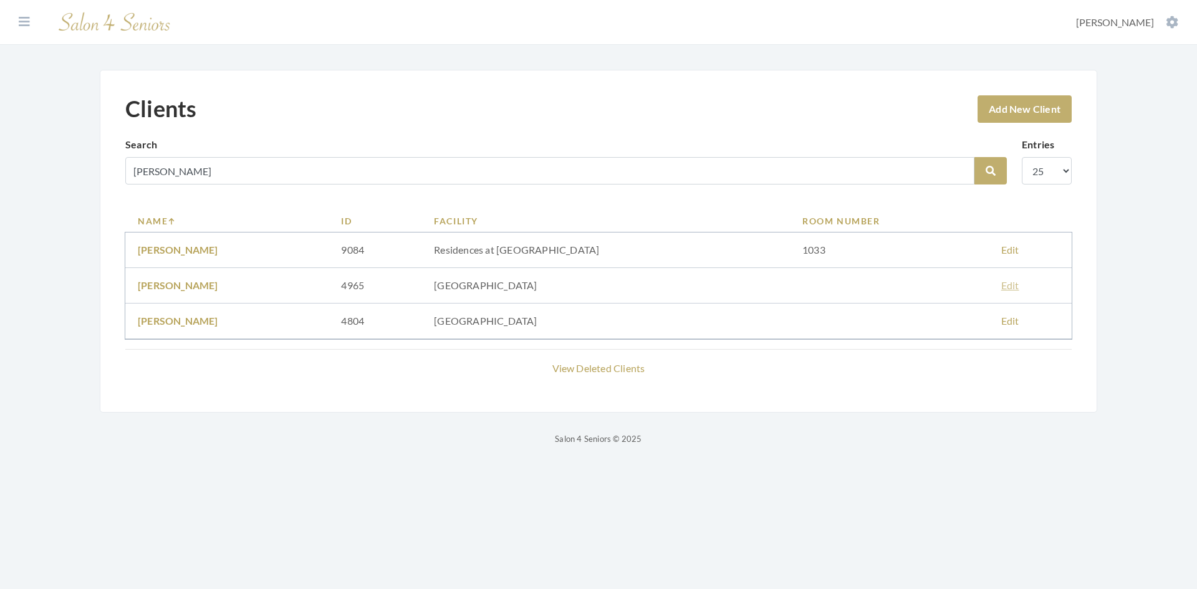
click at [1005, 279] on link "Edit" at bounding box center [1010, 285] width 18 height 12
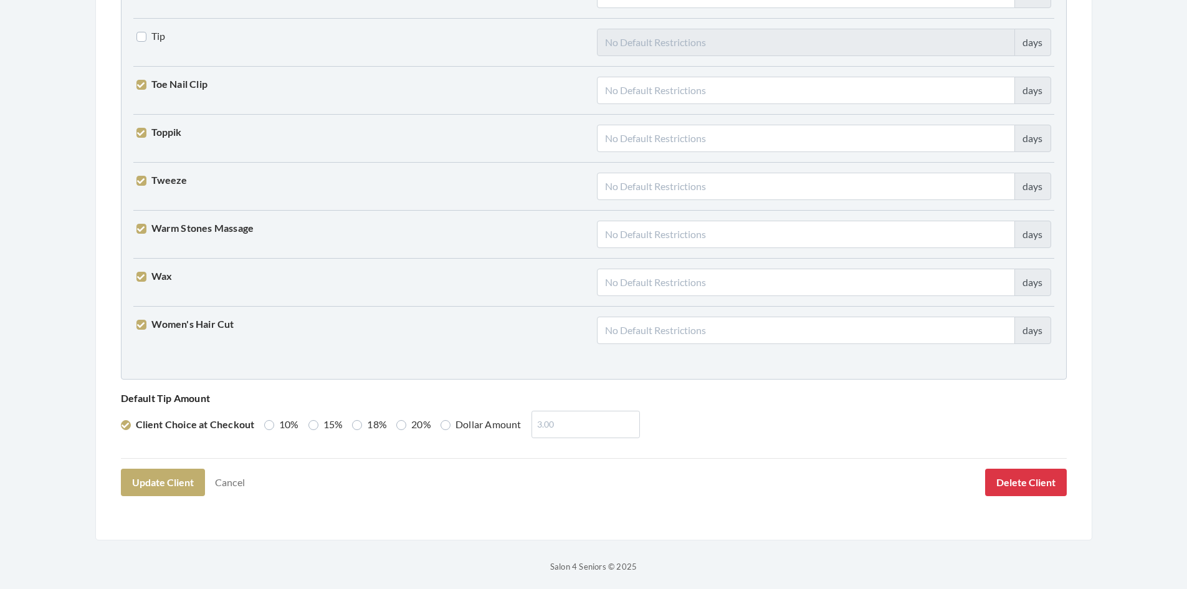
scroll to position [3070, 0]
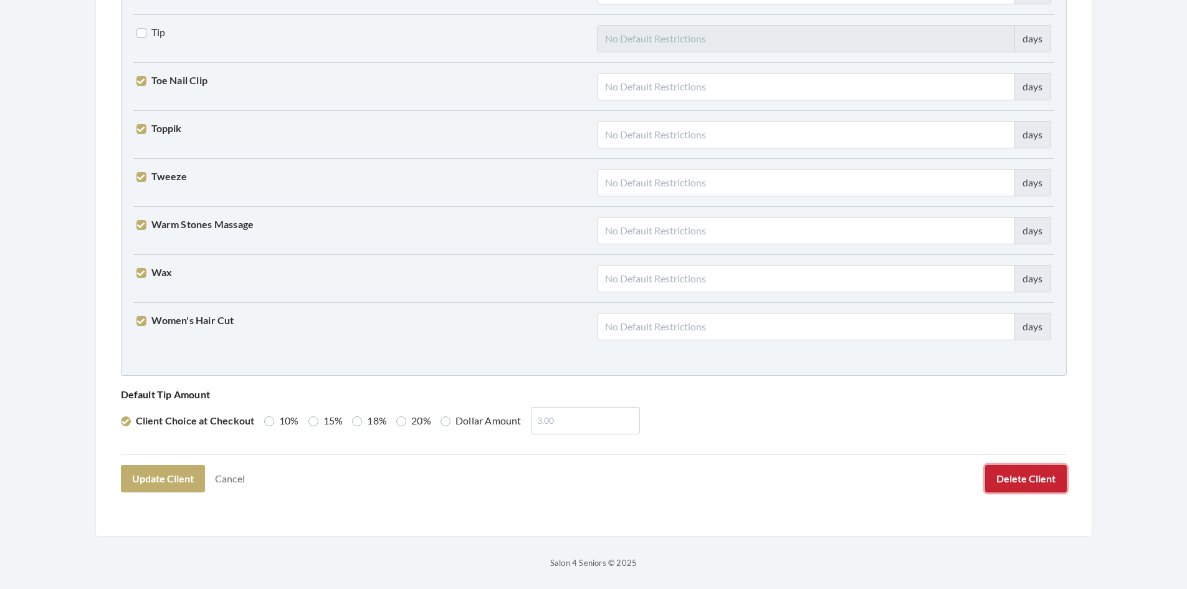
click at [1034, 484] on button "Delete Client" at bounding box center [1026, 478] width 82 height 27
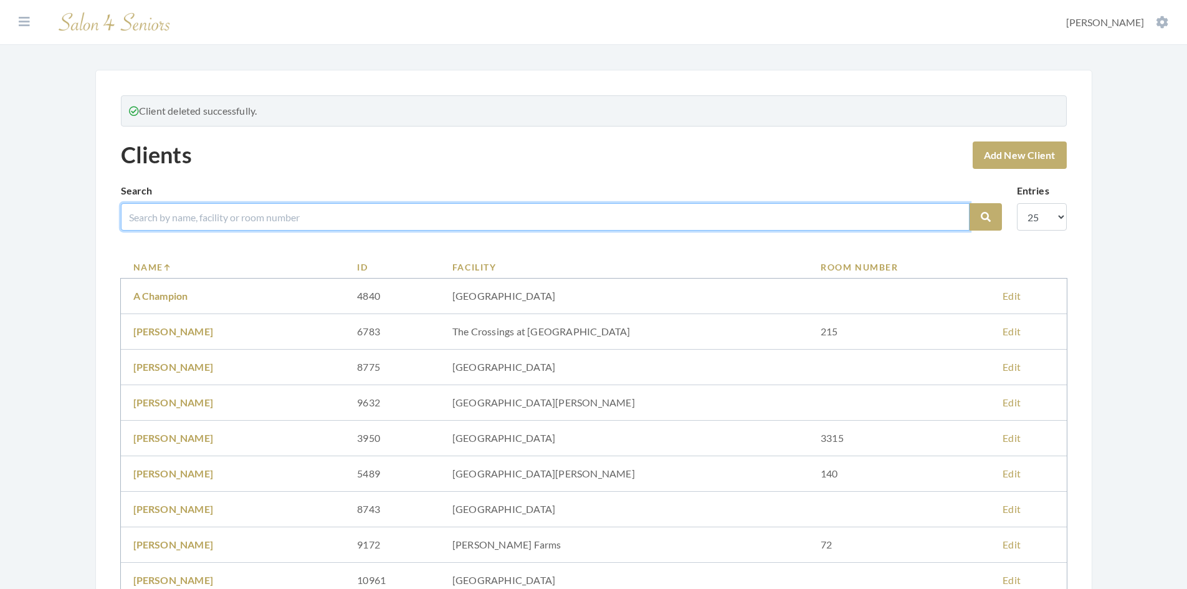
click at [359, 214] on input "search" at bounding box center [545, 216] width 849 height 27
type input "[PERSON_NAME]"
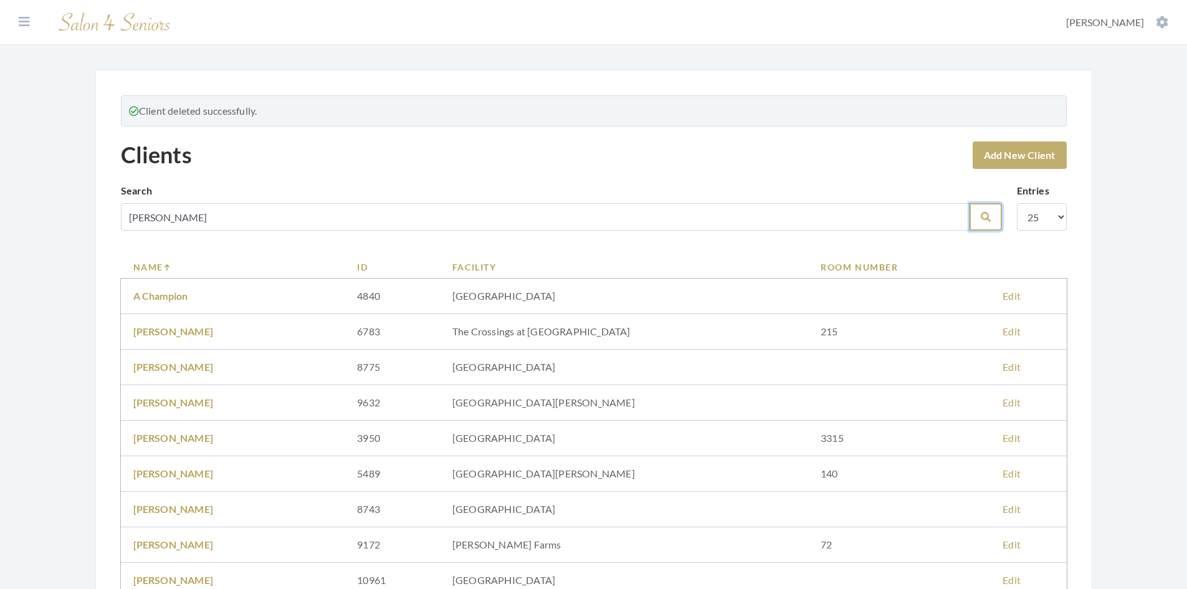
click at [981, 219] on icon "submit" at bounding box center [986, 217] width 10 height 10
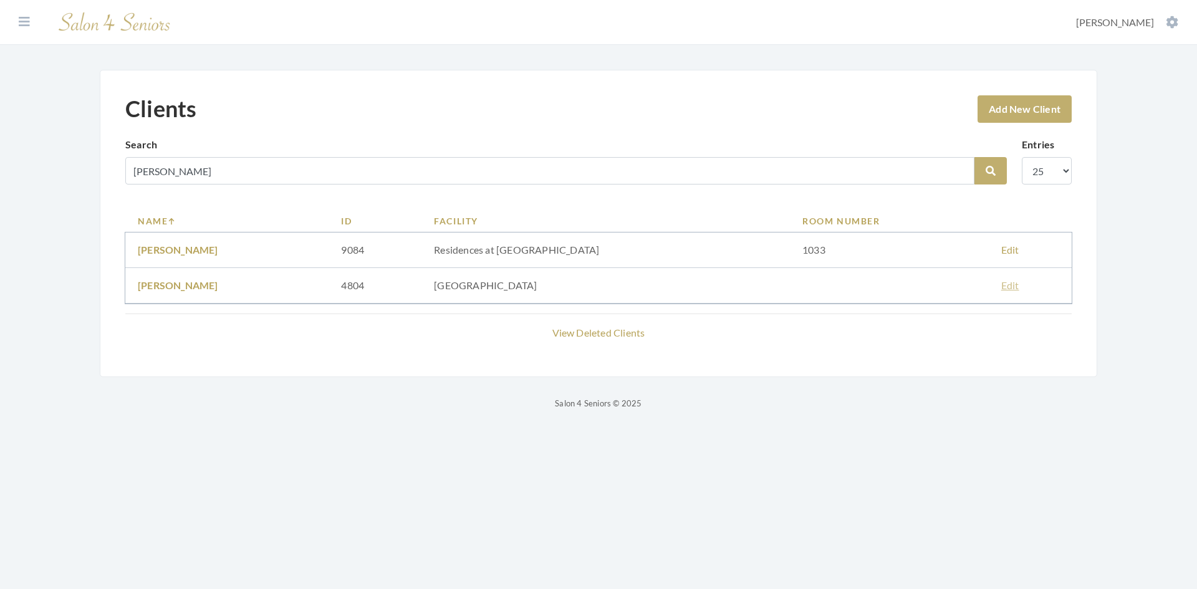
click at [1001, 285] on link "Edit" at bounding box center [1010, 285] width 18 height 12
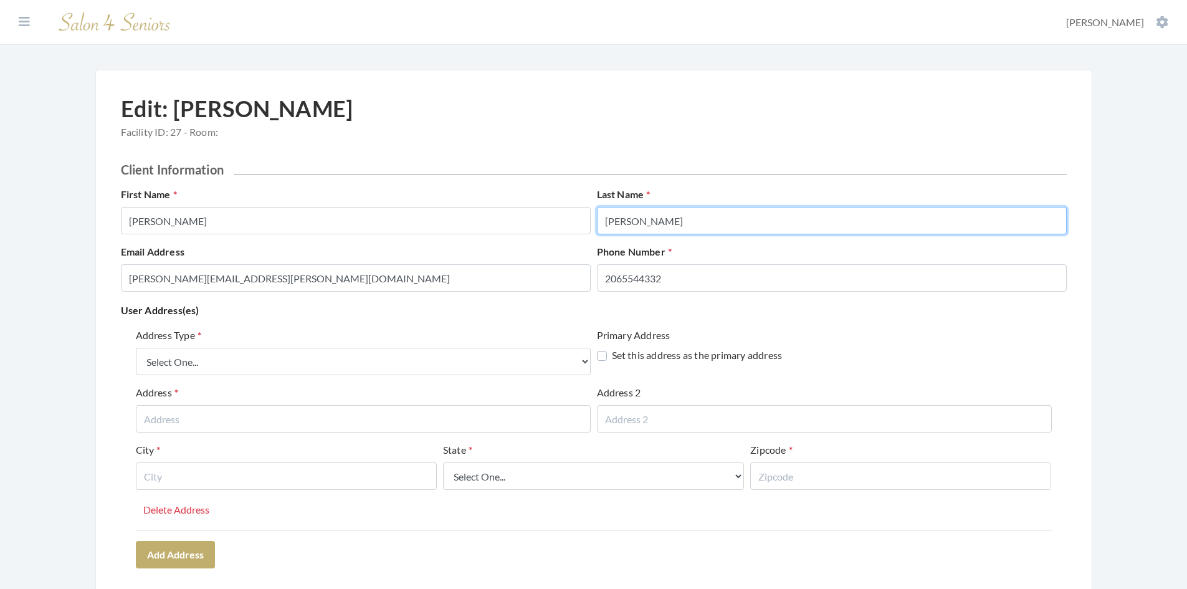
click at [608, 221] on input "[PERSON_NAME]" at bounding box center [832, 220] width 470 height 27
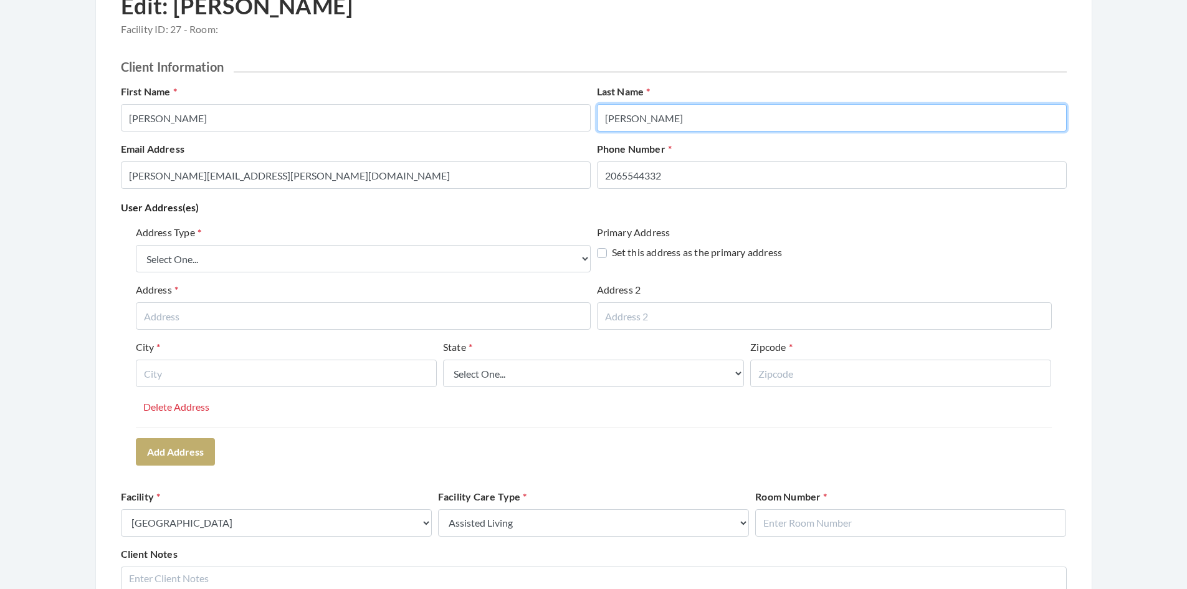
scroll to position [125, 0]
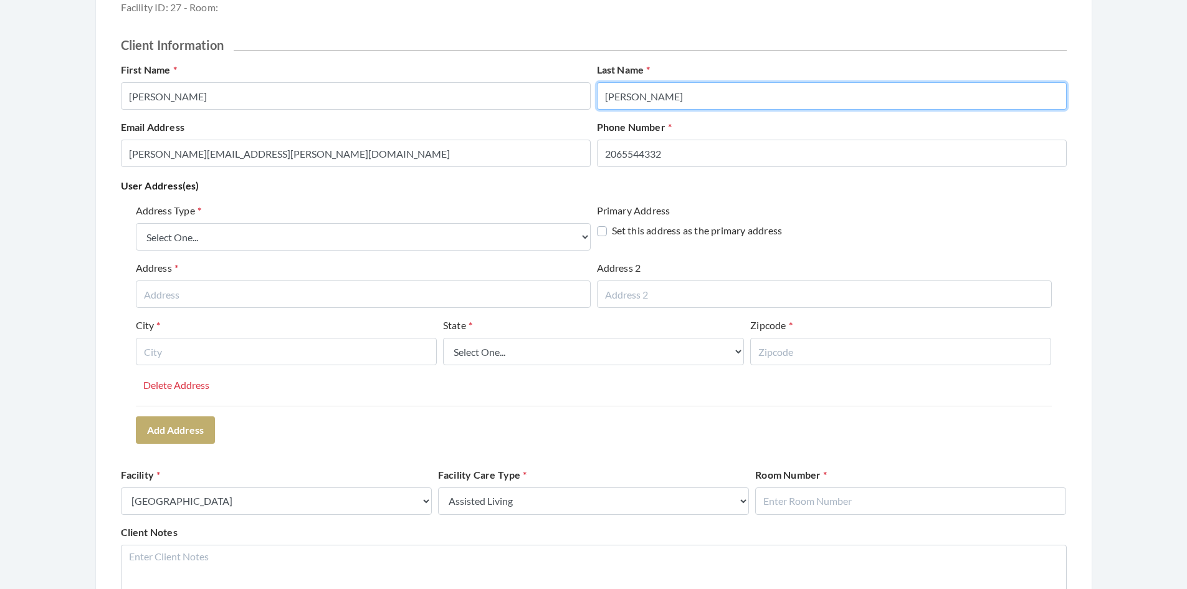
type input "Kennamer"
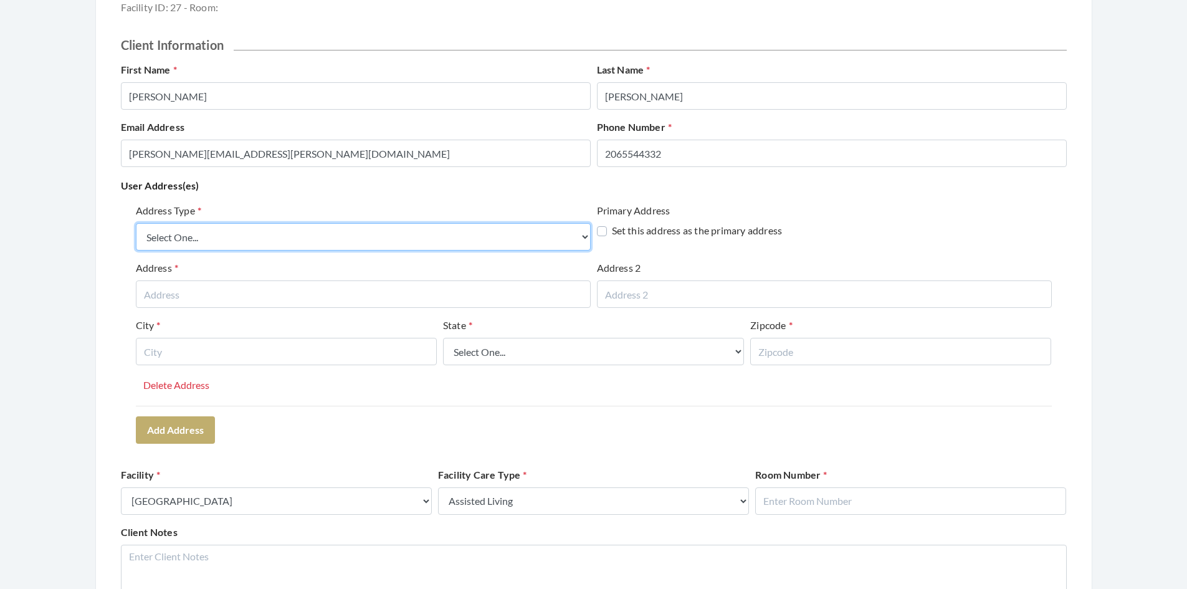
click at [340, 244] on select "Select One... Office Address Home Address Billing Address" at bounding box center [363, 236] width 455 height 27
select select "office"
click at [136, 223] on select "Select One... Office Address Home Address Billing Address" at bounding box center [363, 236] width 455 height 27
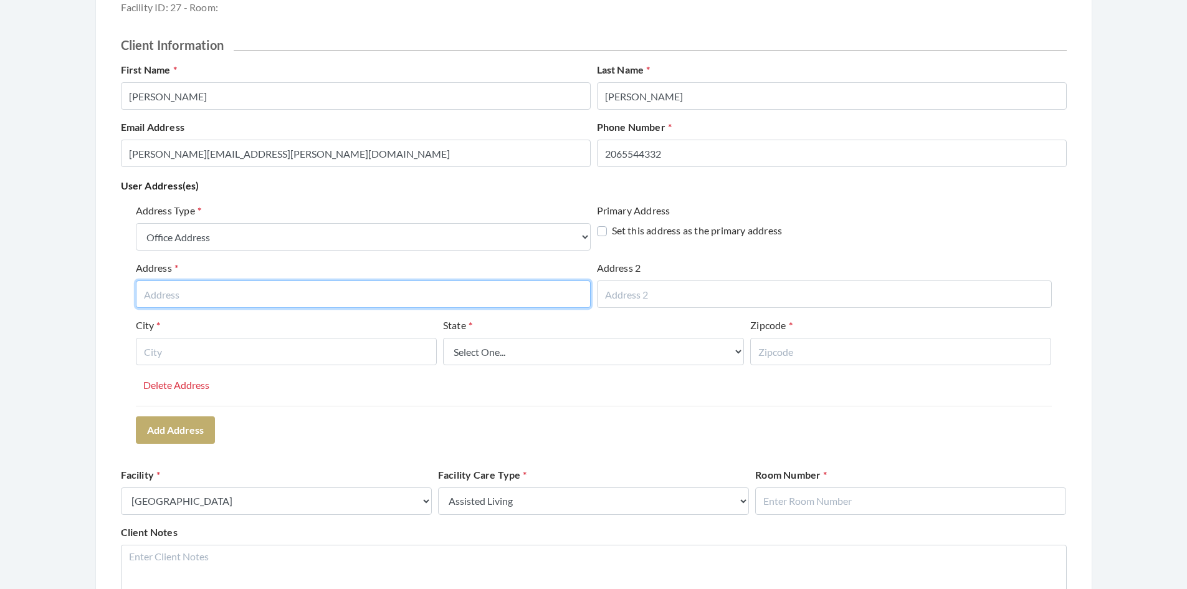
click at [317, 297] on input "text" at bounding box center [363, 293] width 455 height 27
type input "2231 Victory Lane"
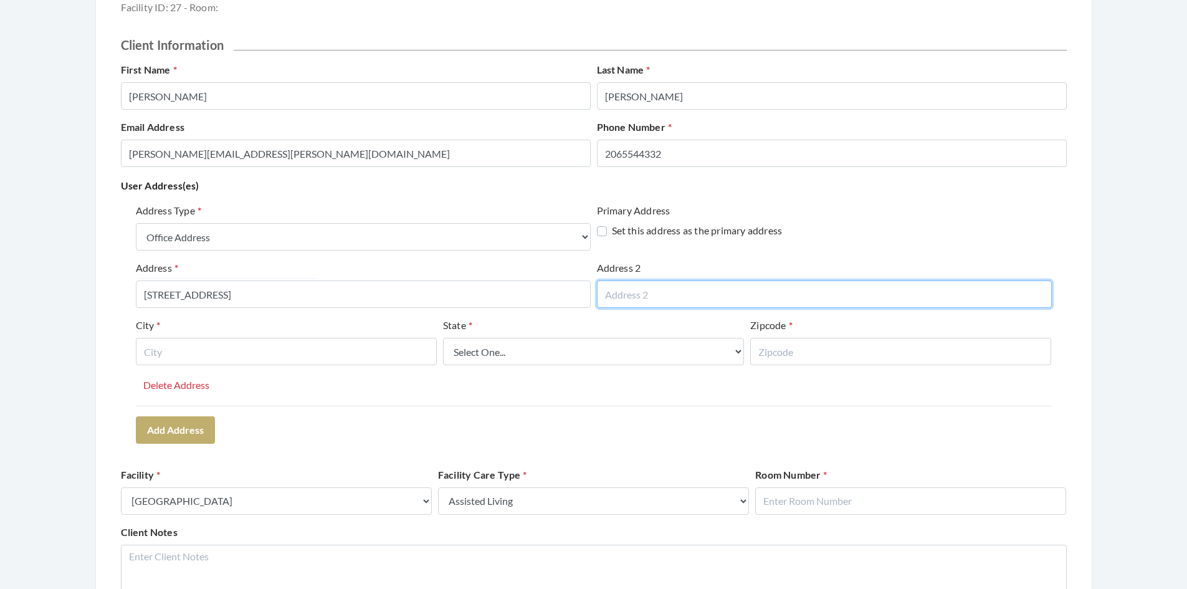
type input "Suite 100"
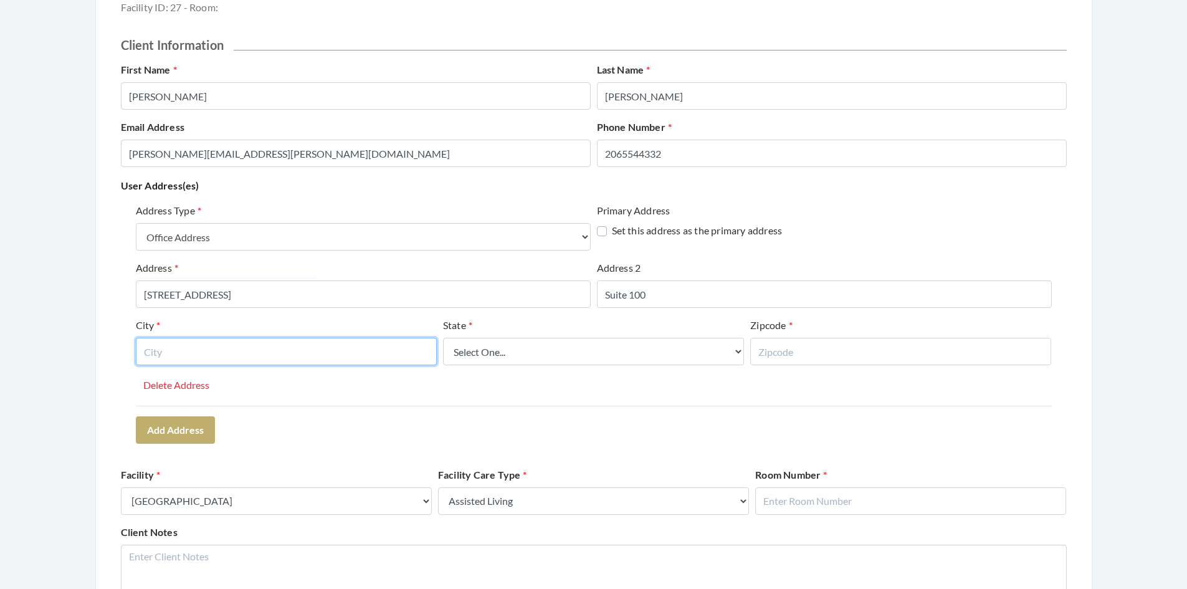
type input "Hoover"
select select "al"
type input "35216"
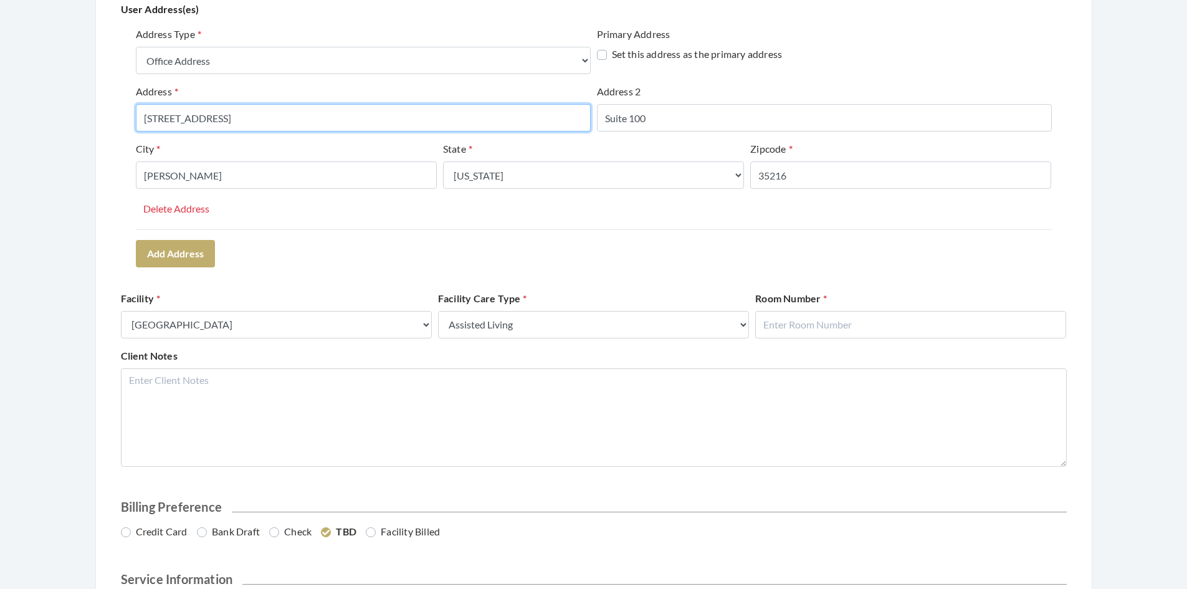
scroll to position [312, 0]
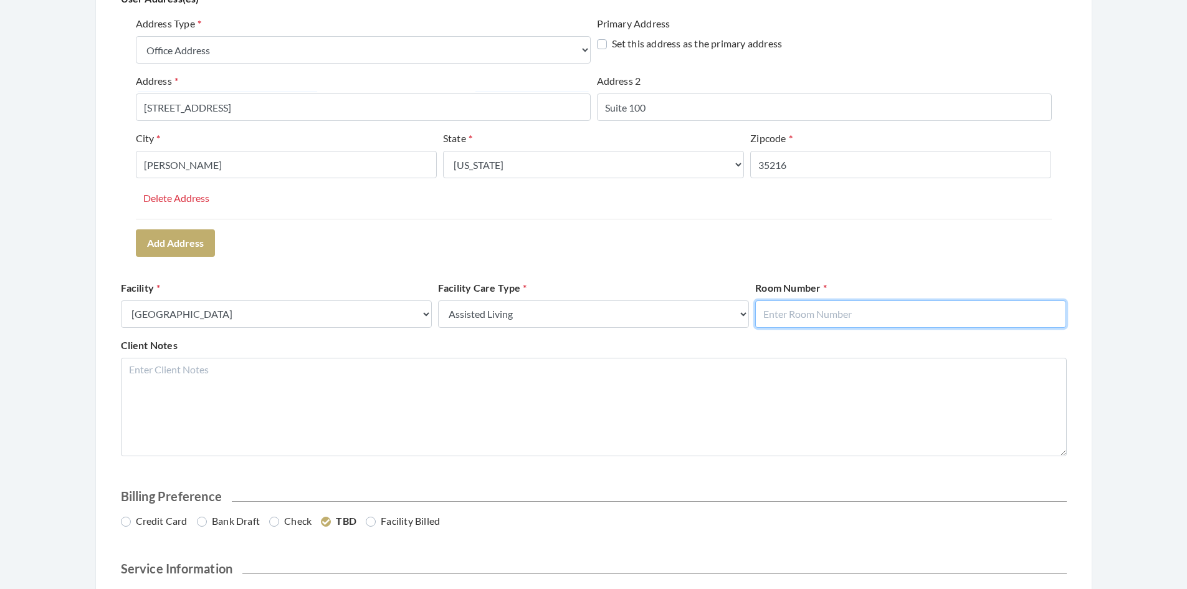
click at [820, 320] on input "text" at bounding box center [910, 313] width 311 height 27
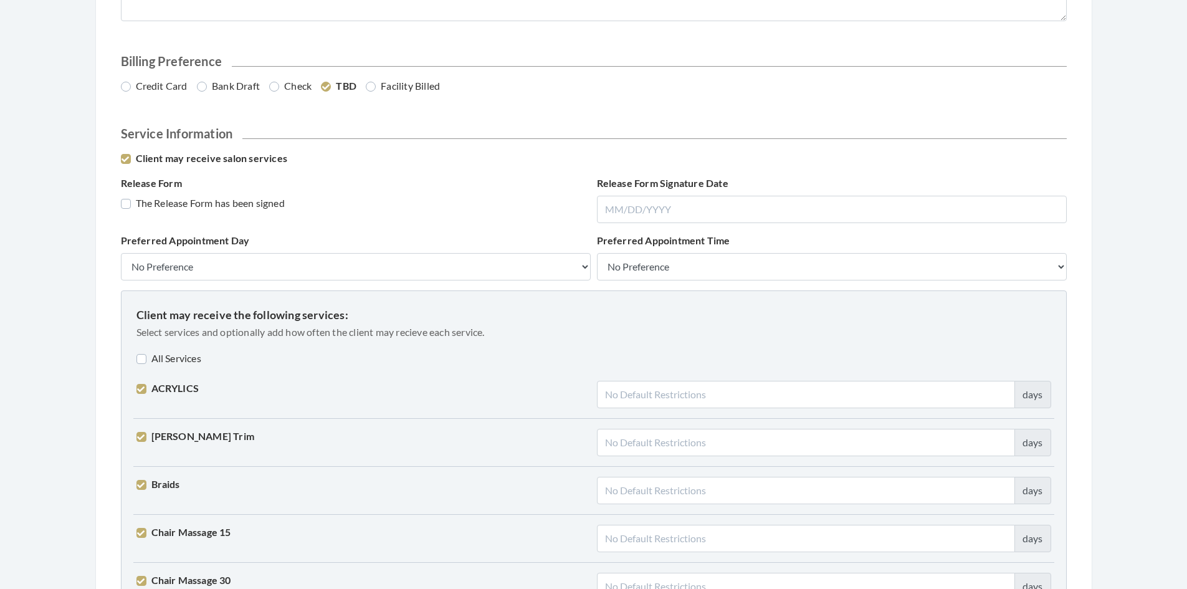
scroll to position [748, 0]
type input "1"
click at [371, 84] on label "Facility Billed" at bounding box center [403, 84] width 74 height 15
radio input "true"
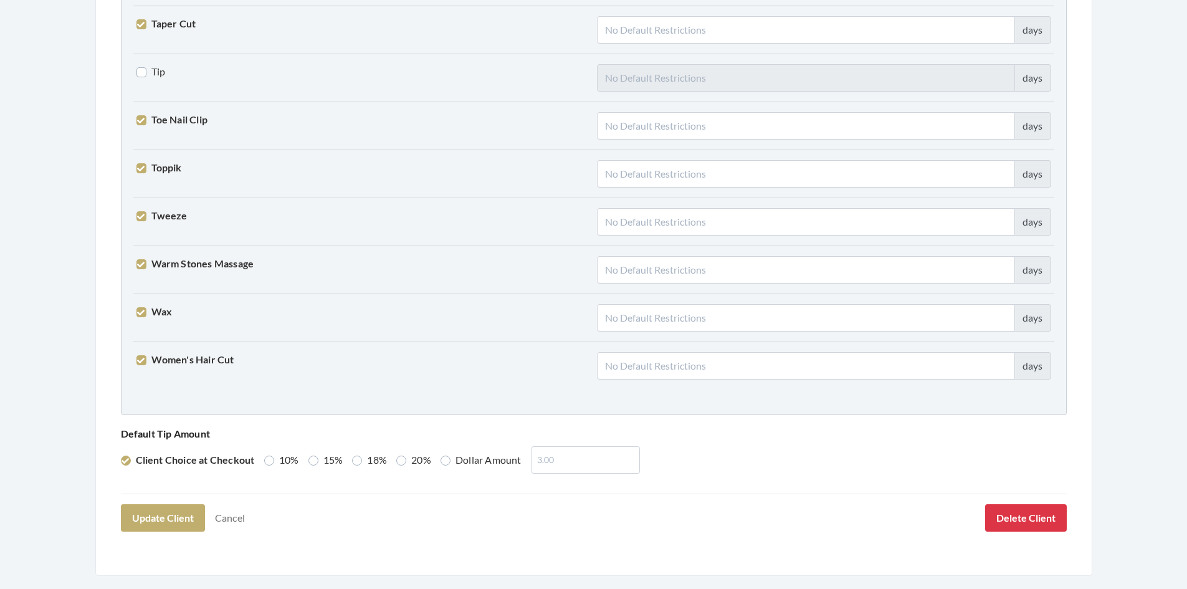
scroll to position [3070, 0]
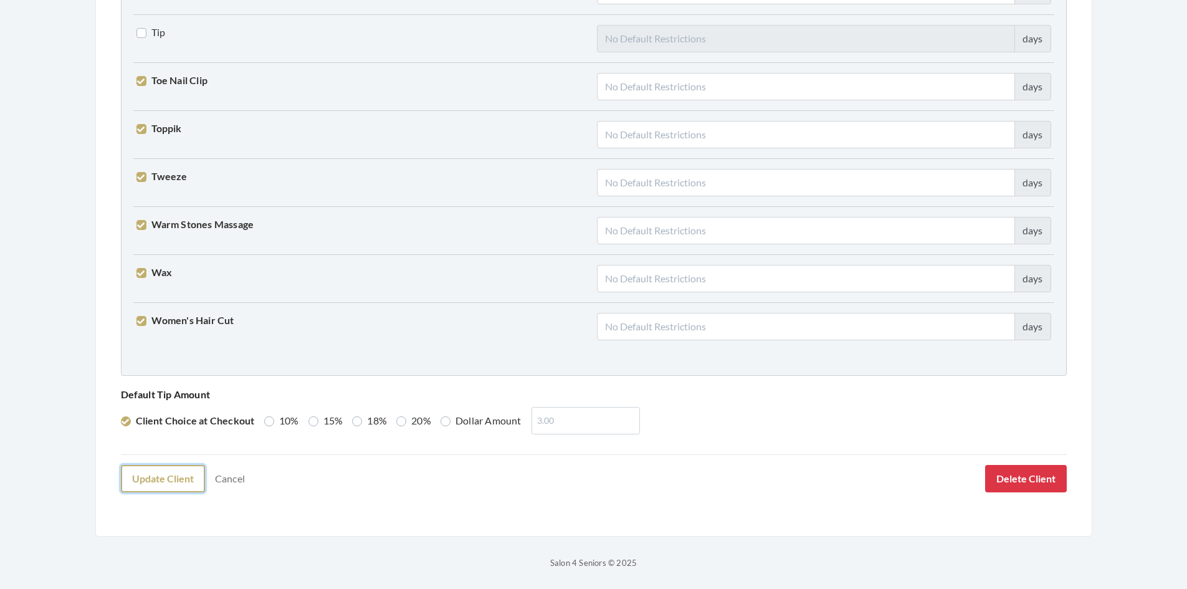
click at [181, 477] on button "Update Client" at bounding box center [163, 478] width 84 height 27
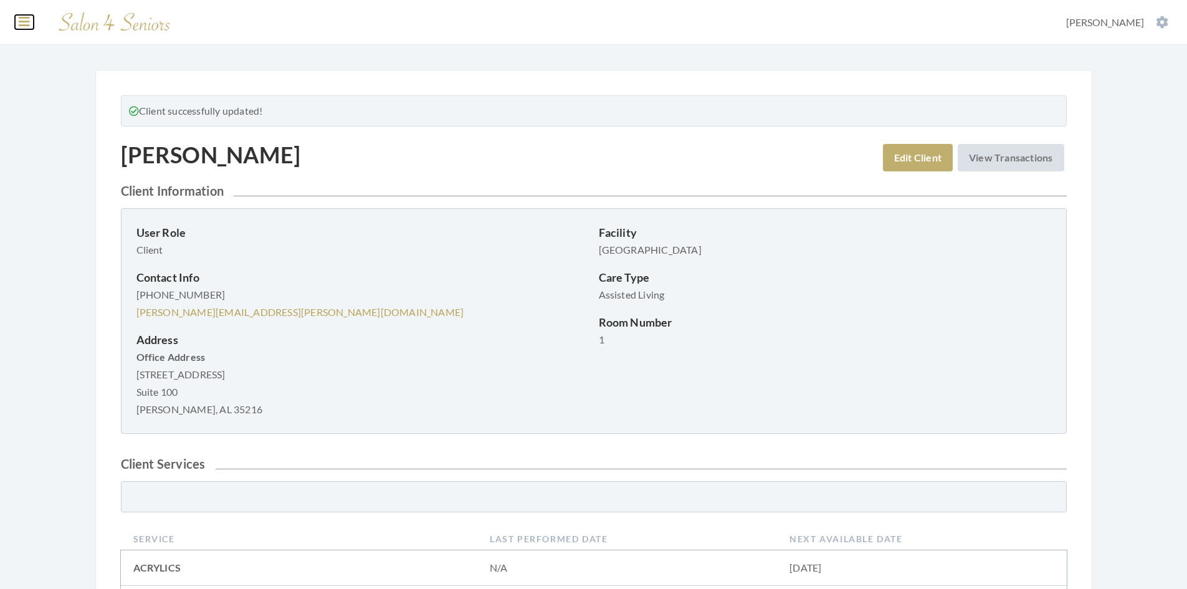
click at [22, 23] on icon at bounding box center [24, 22] width 11 height 12
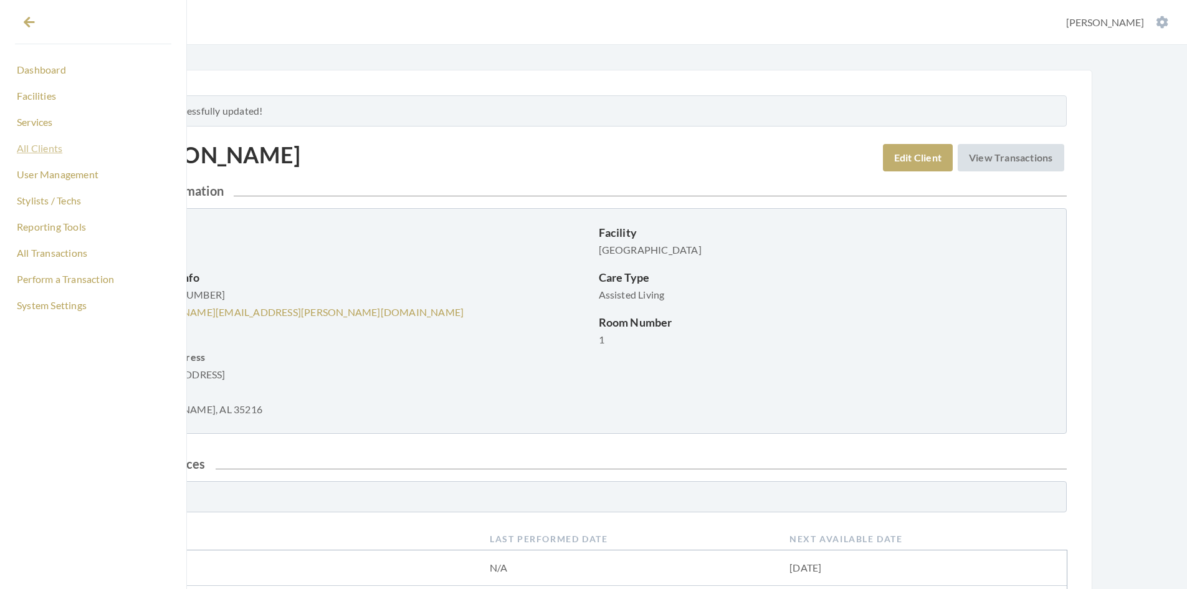
click at [28, 152] on link "All Clients" at bounding box center [93, 148] width 156 height 21
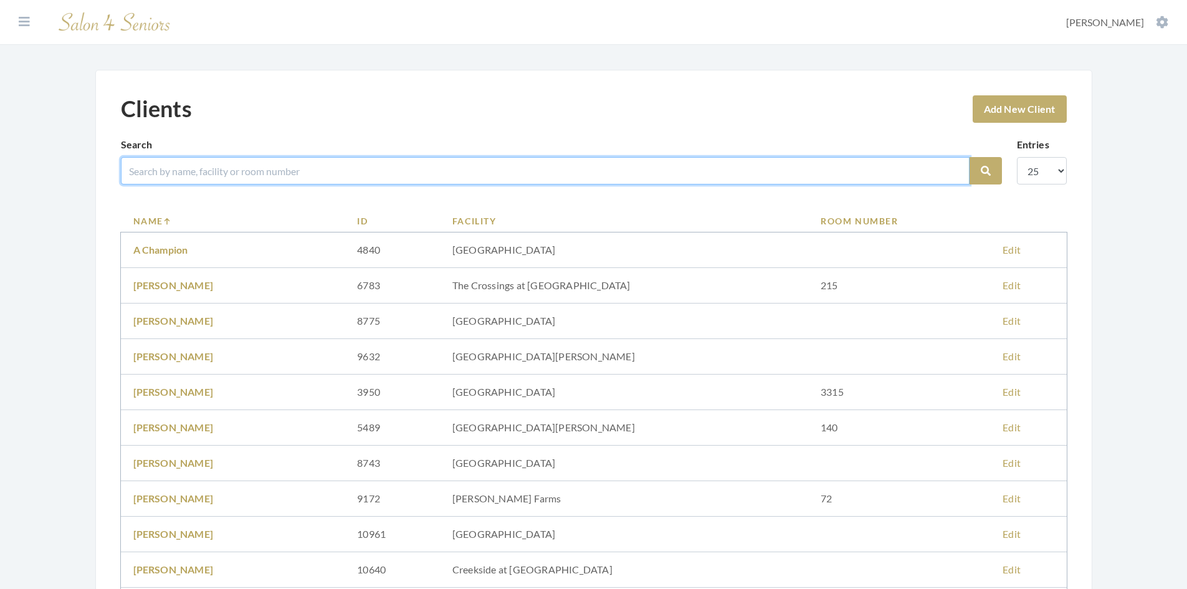
click at [171, 171] on input "search" at bounding box center [545, 170] width 849 height 27
type input "kenna"
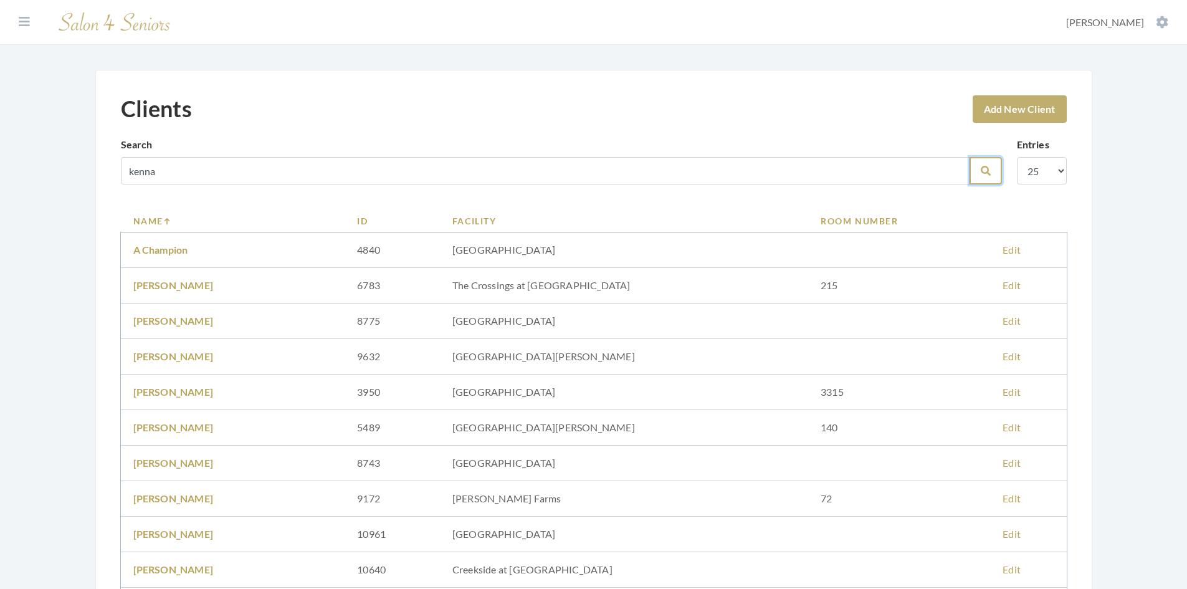
click at [995, 175] on button "Search" at bounding box center [986, 170] width 32 height 27
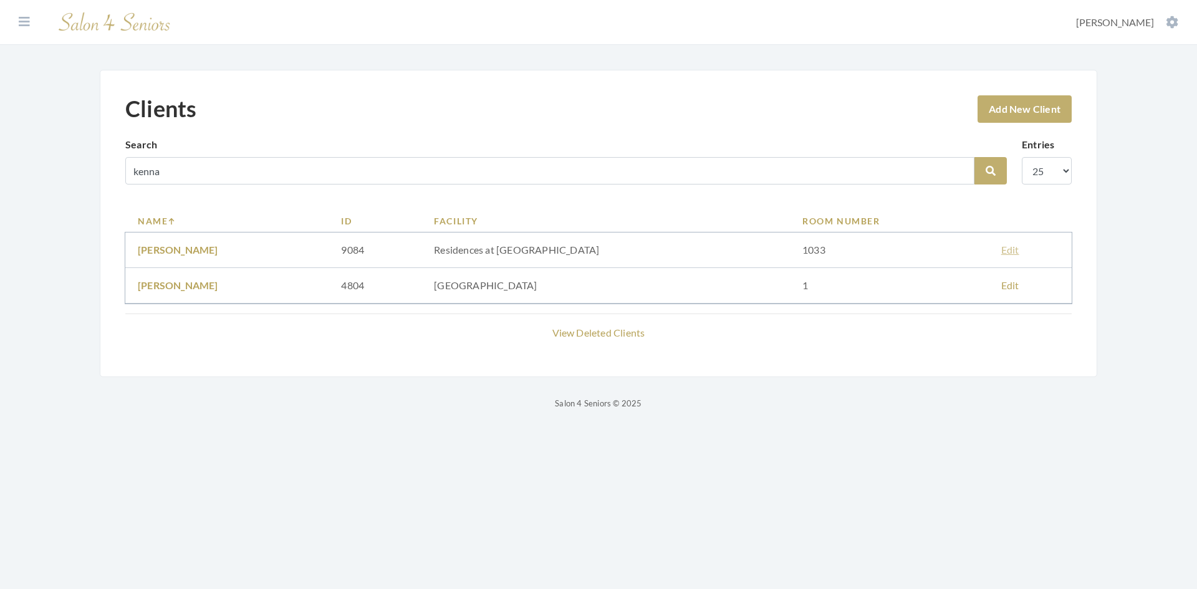
click at [1001, 244] on link "Edit" at bounding box center [1010, 250] width 18 height 12
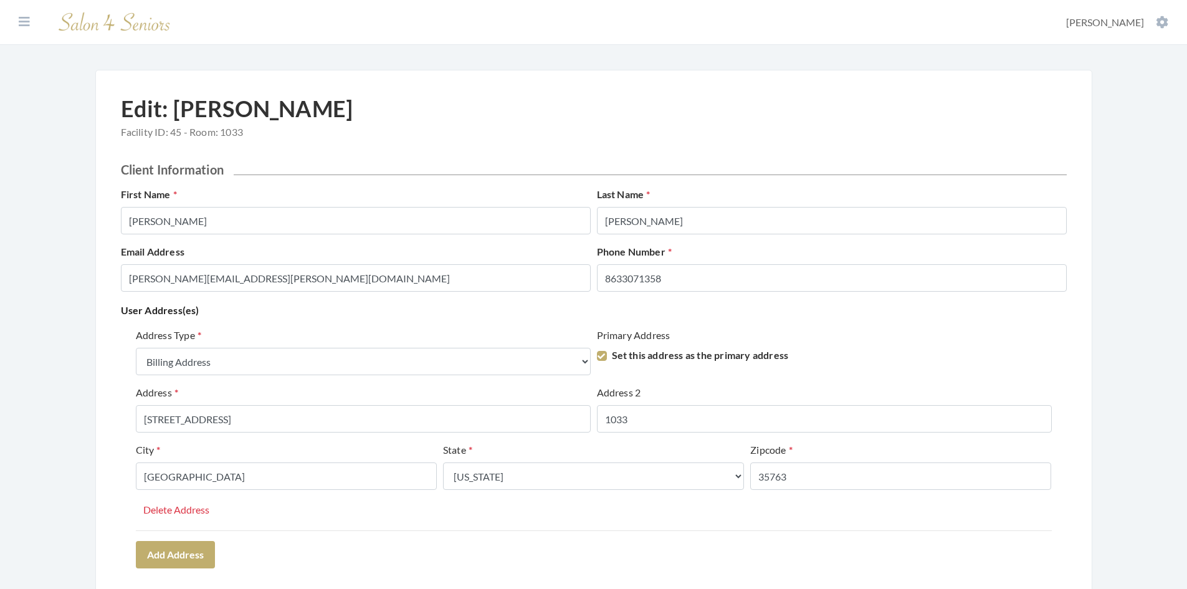
select select "billing"
select select "al"
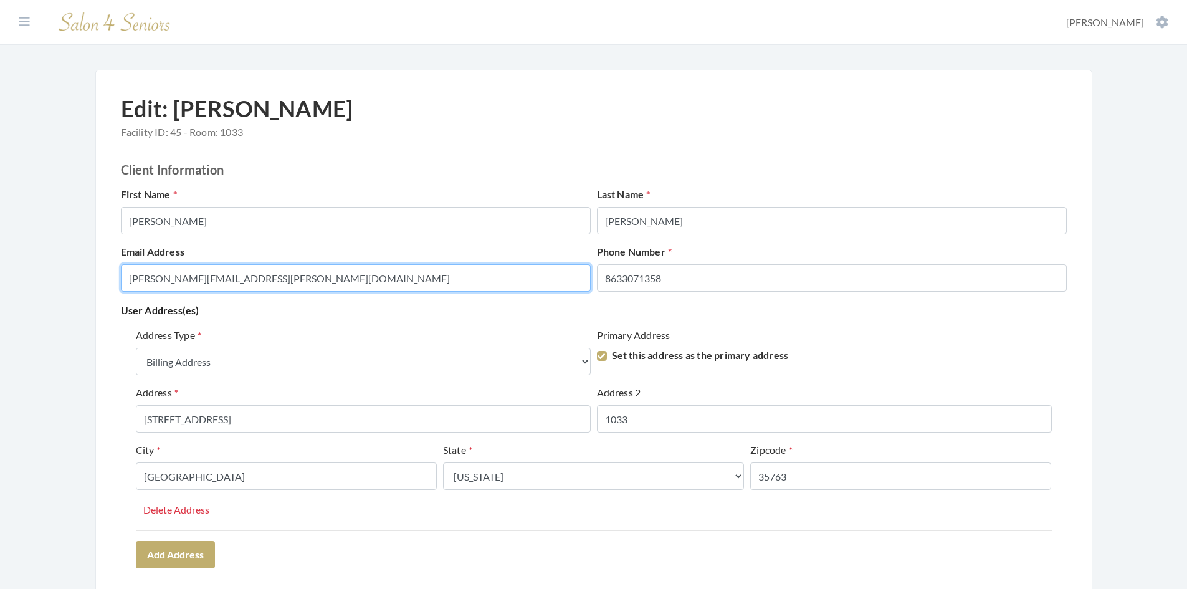
drag, startPoint x: 369, startPoint y: 278, endPoint x: 107, endPoint y: 290, distance: 262.7
paste input "judybetz.kennamer@gmail.com"
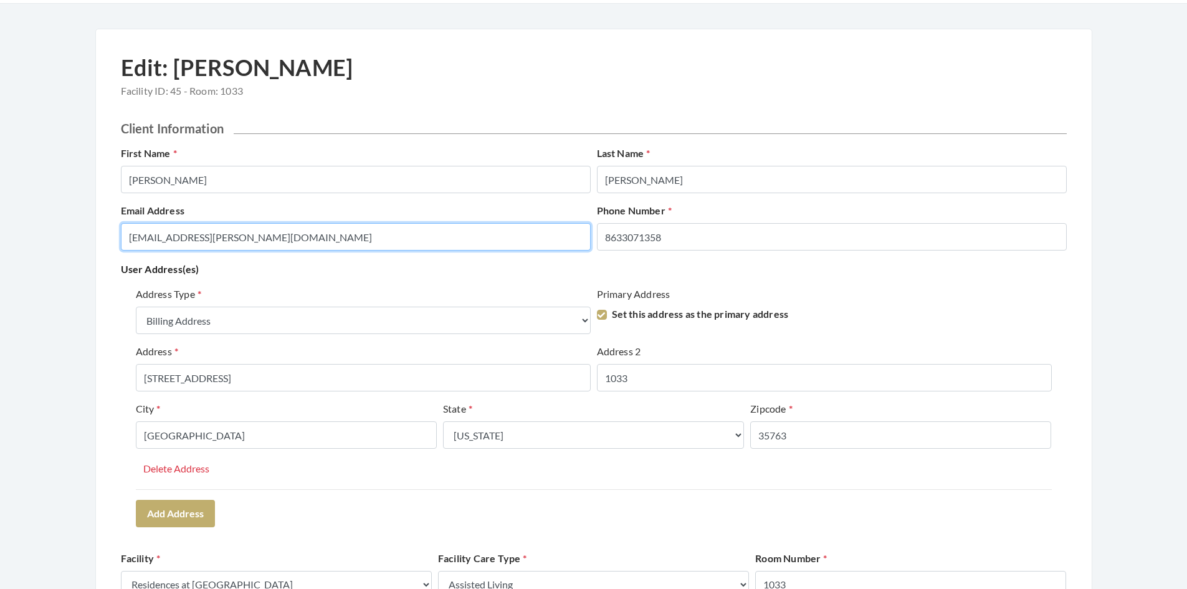
scroll to position [62, 0]
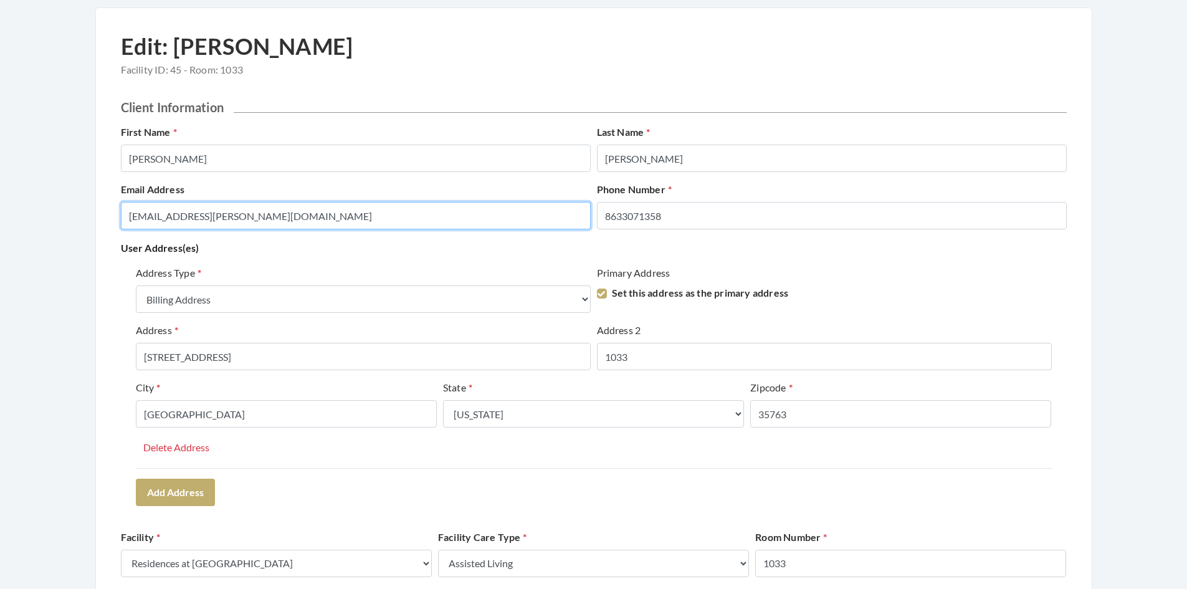
type input "judybetz.kennamer@gmail.com"
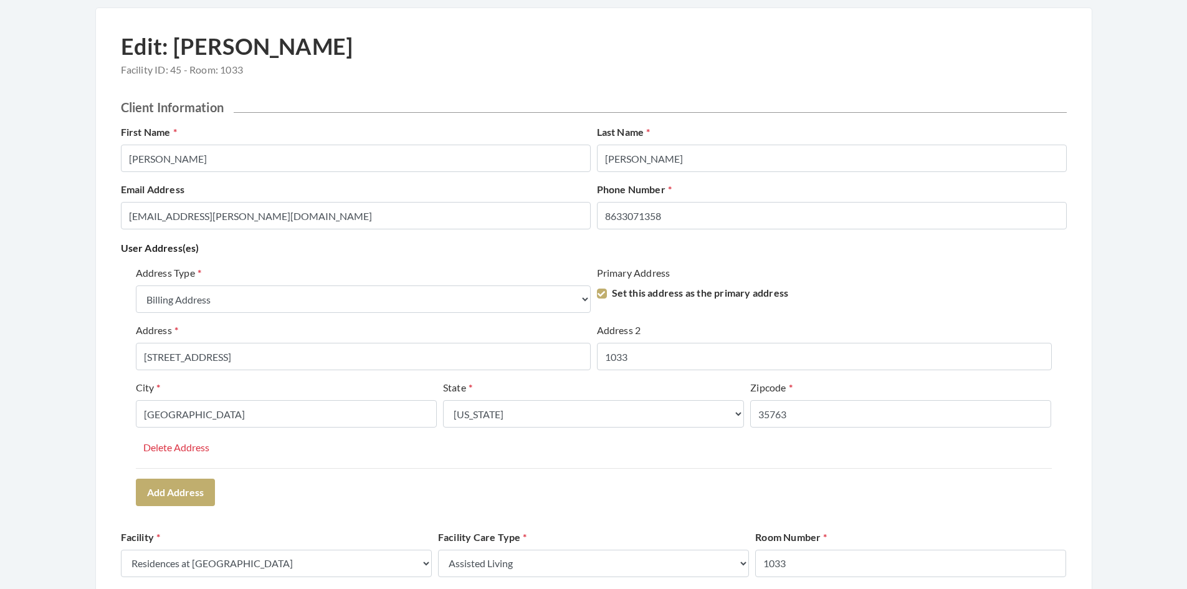
click at [606, 297] on label "Set this address as the primary address" at bounding box center [693, 292] width 192 height 15
checkbox input "false"
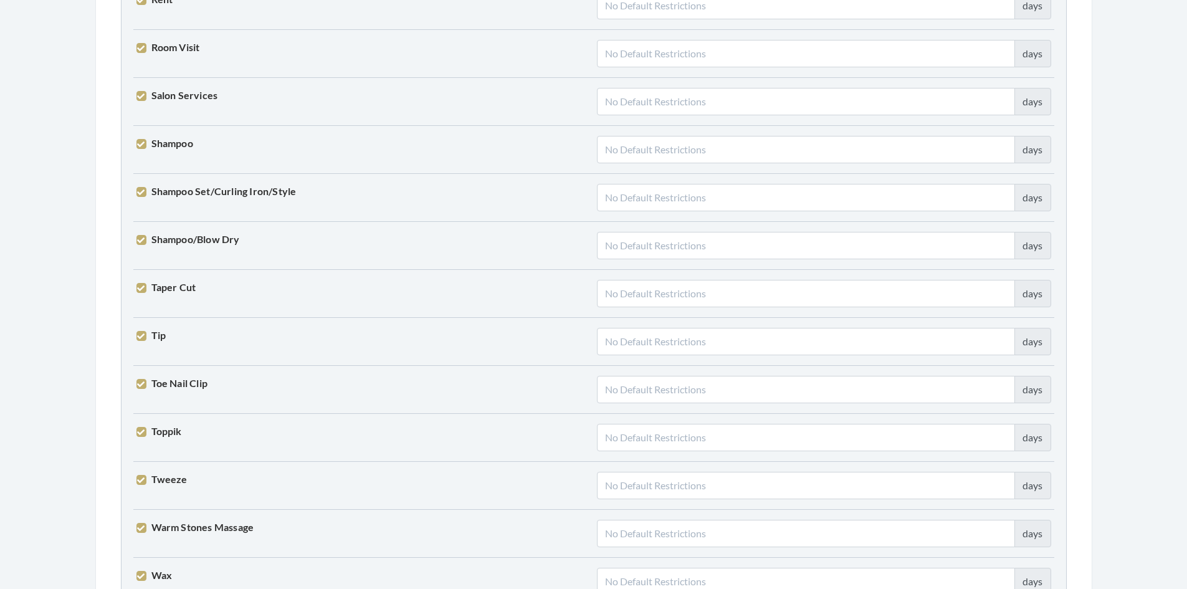
scroll to position [3070, 0]
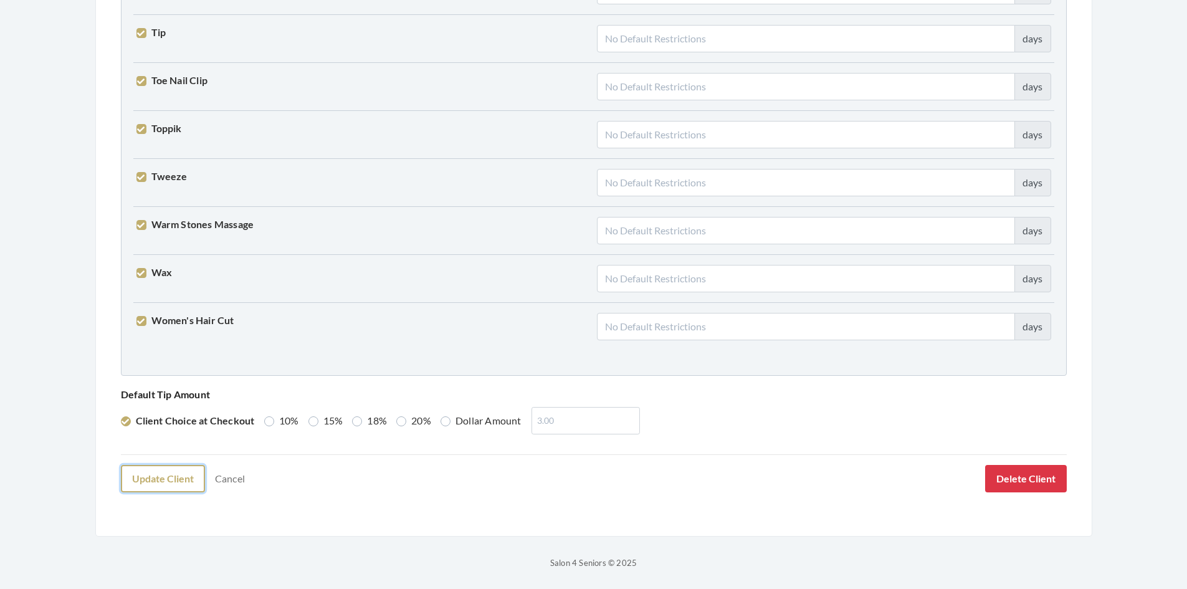
click at [141, 479] on button "Update Client" at bounding box center [163, 478] width 84 height 27
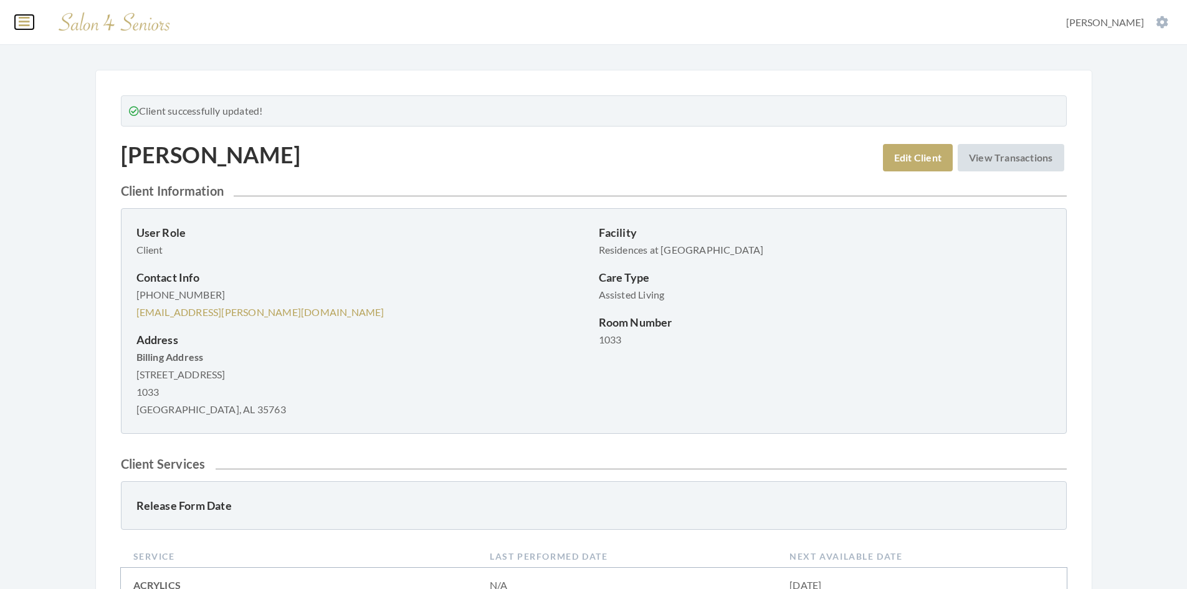
click at [22, 22] on icon at bounding box center [24, 22] width 11 height 12
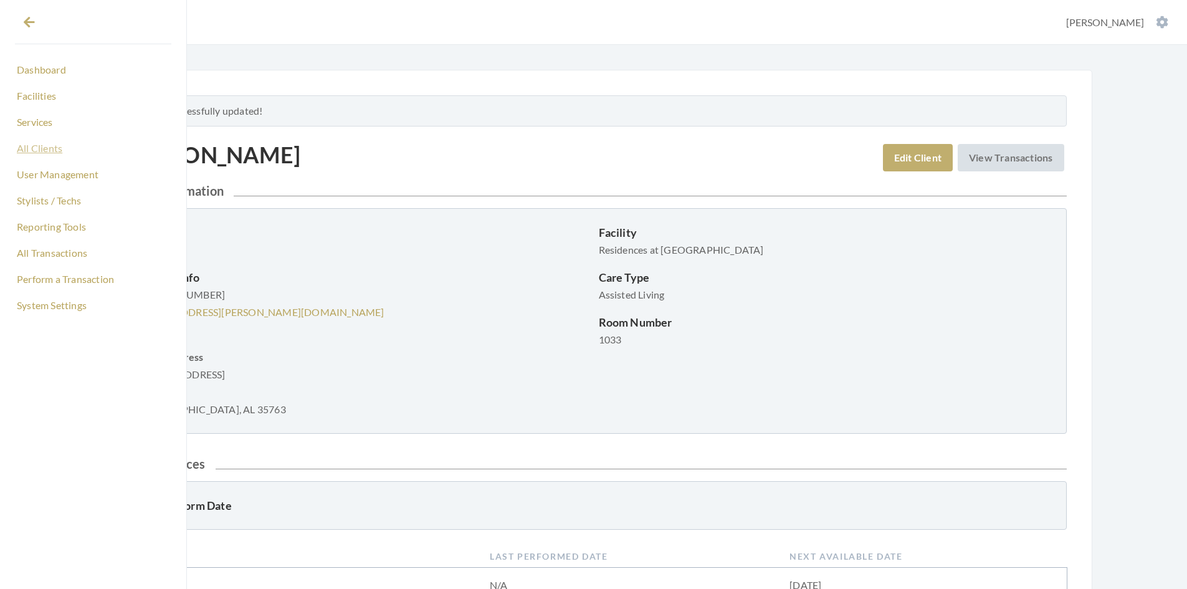
click at [39, 149] on link "All Clients" at bounding box center [93, 148] width 156 height 21
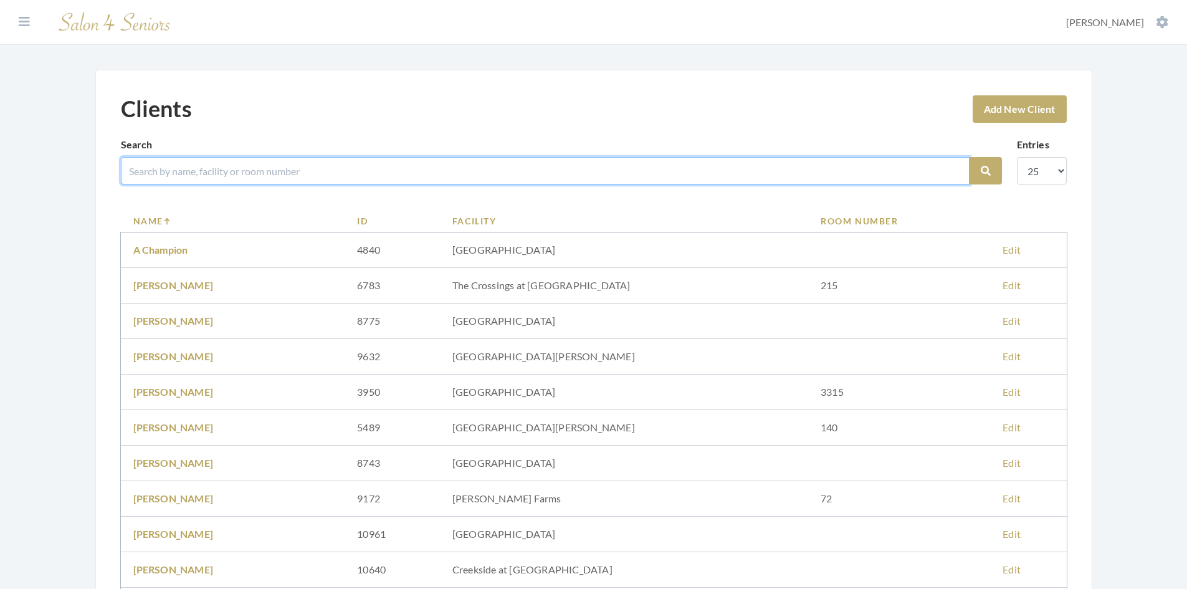
click at [160, 173] on input "search" at bounding box center [545, 170] width 849 height 27
type input "[PERSON_NAME]"
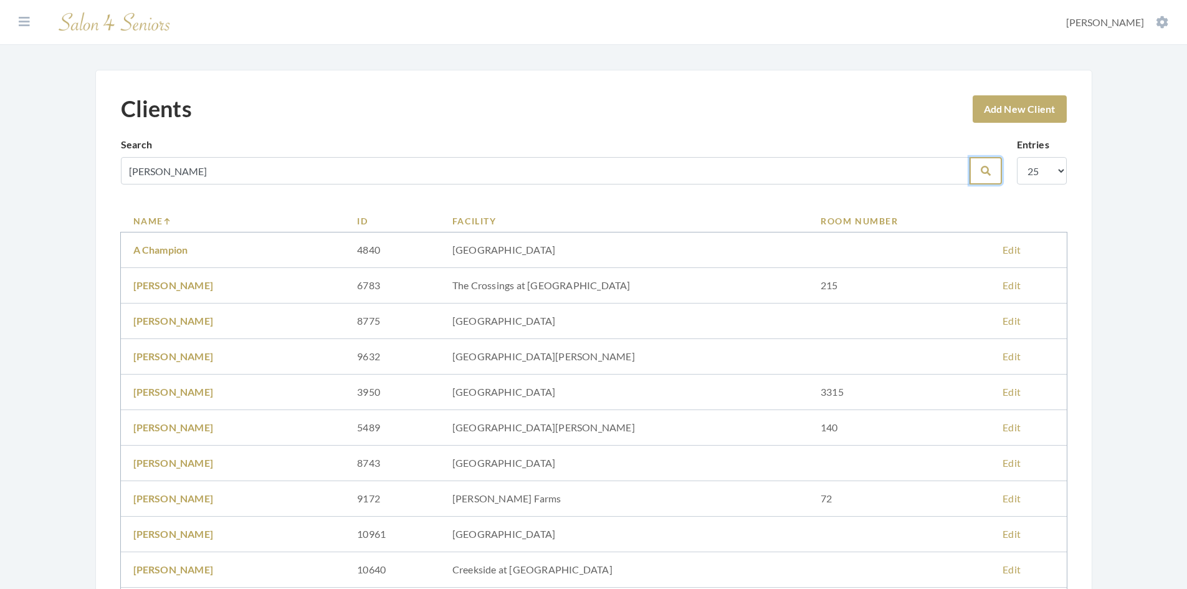
click at [988, 171] on icon "submit" at bounding box center [986, 171] width 10 height 10
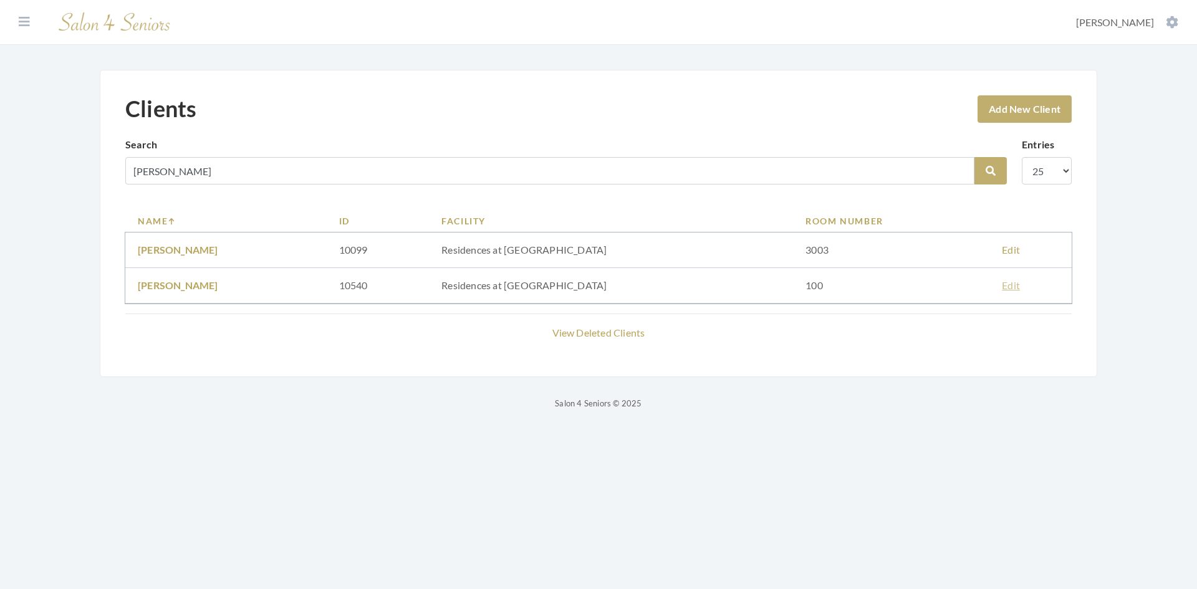
click at [1002, 284] on link "Edit" at bounding box center [1011, 285] width 18 height 12
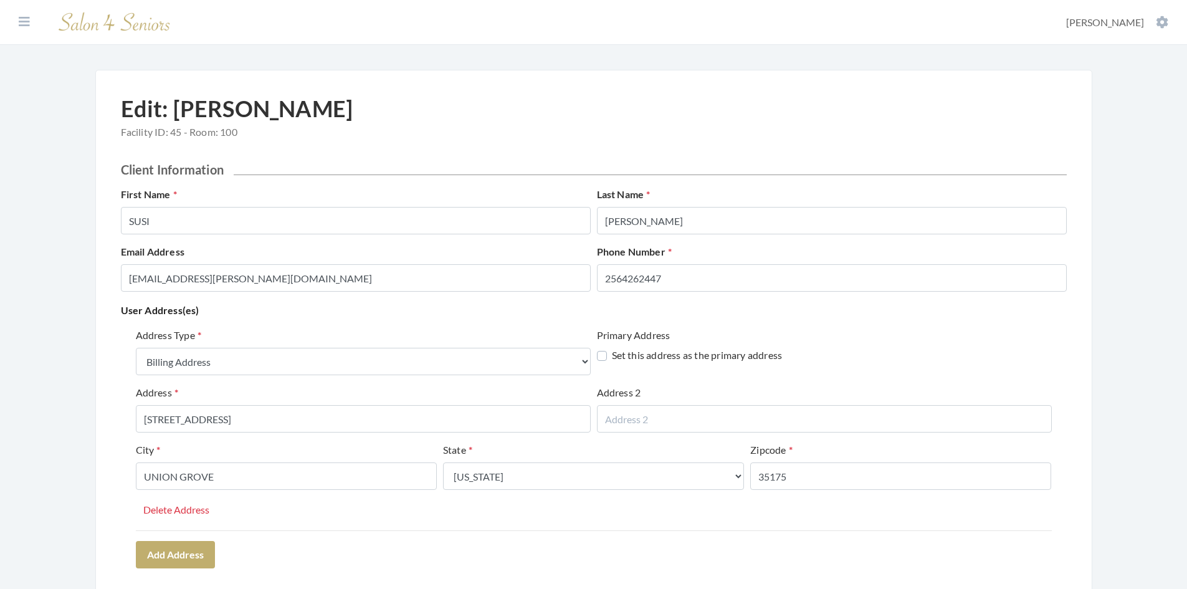
select select "billing"
select select "al"
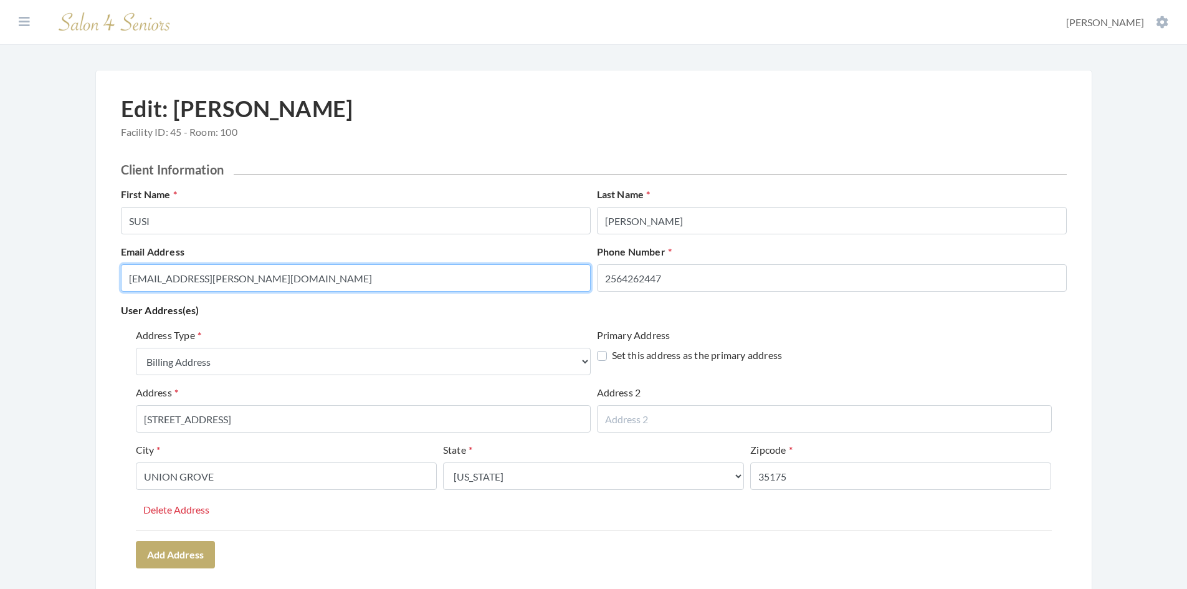
drag, startPoint x: 345, startPoint y: 280, endPoint x: 70, endPoint y: 308, distance: 276.2
paste input "[EMAIL_ADDRESS][DOMAIN_NAME]"
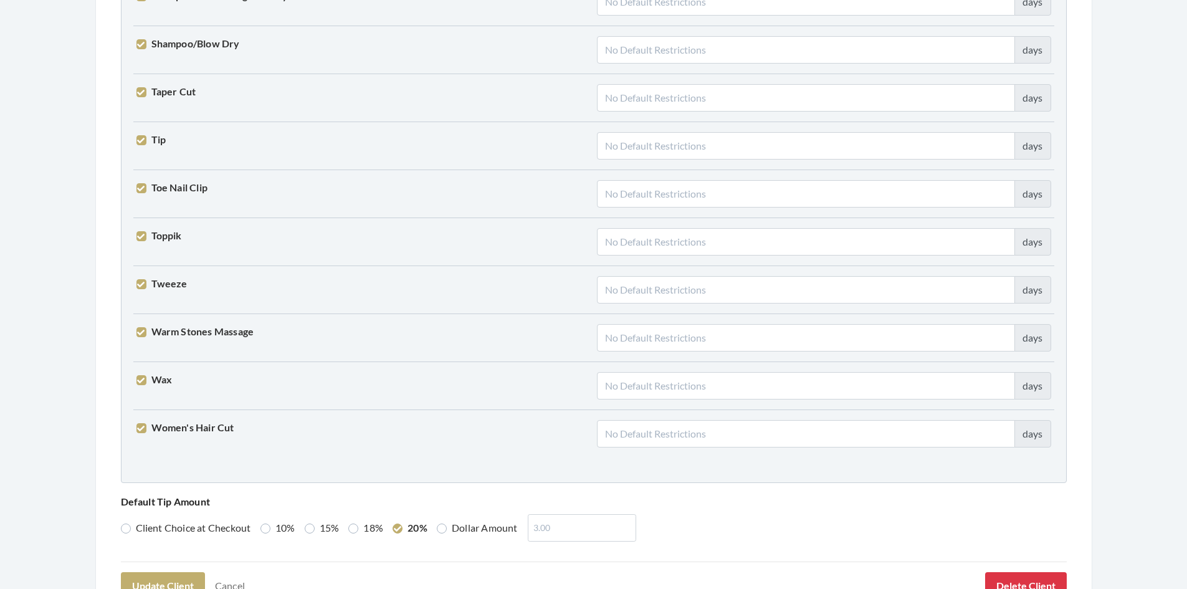
scroll to position [3070, 0]
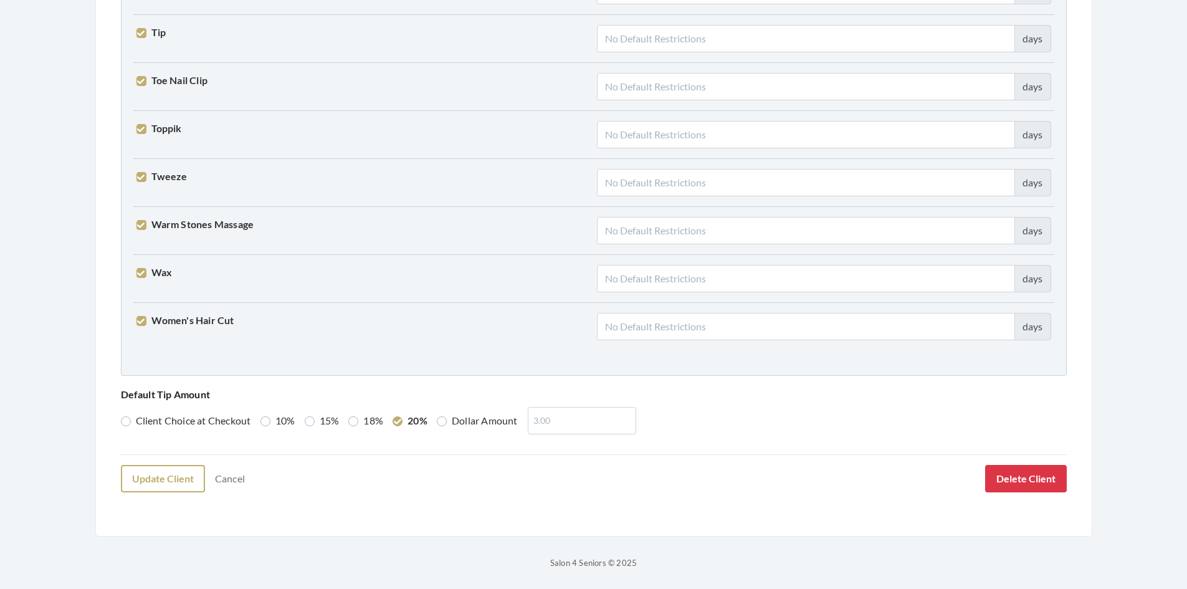
type input "[EMAIL_ADDRESS][DOMAIN_NAME]"
click at [151, 483] on button "Update Client" at bounding box center [163, 478] width 84 height 27
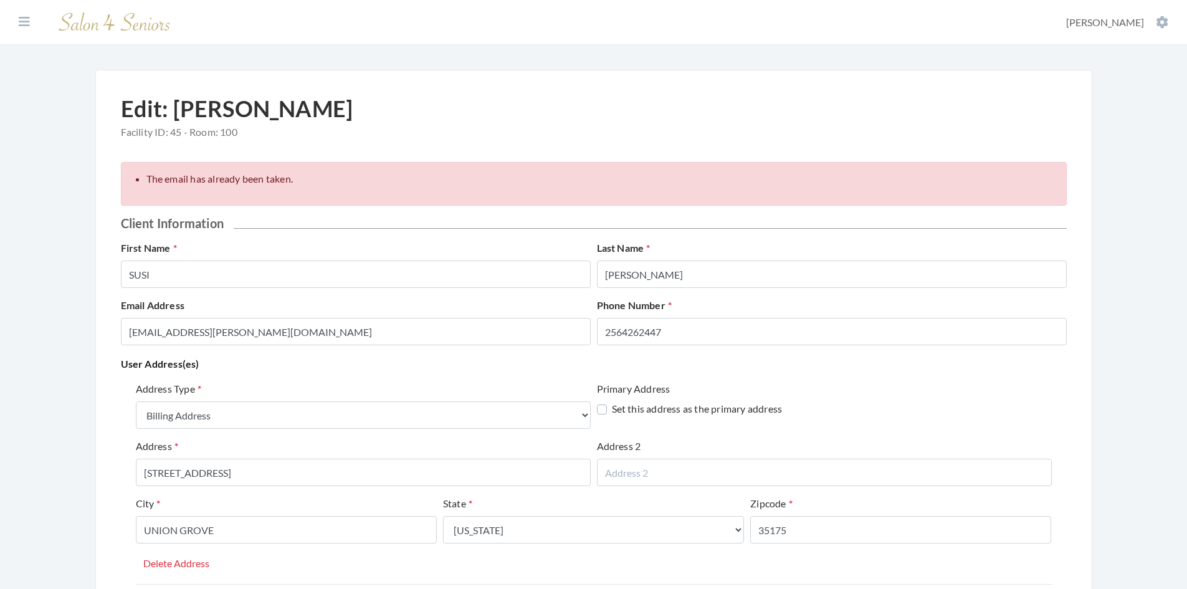
select select "billing"
select select "al"
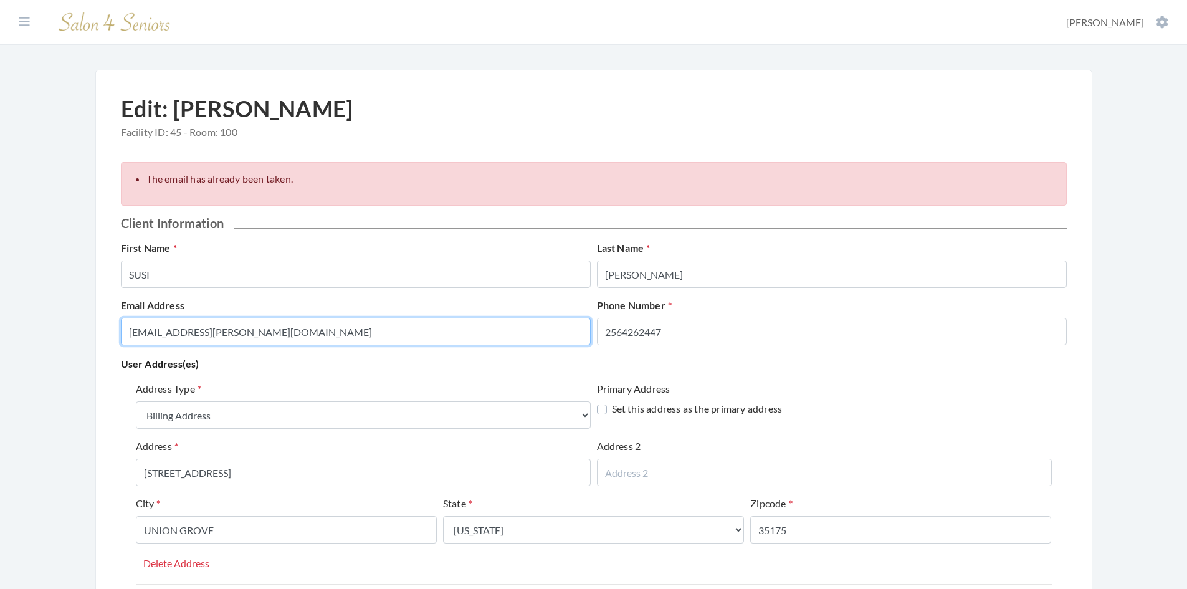
drag, startPoint x: 350, startPoint y: 333, endPoint x: 72, endPoint y: 332, distance: 278.6
paste input "[EMAIL_ADDRESS][DOMAIN_NAME]"
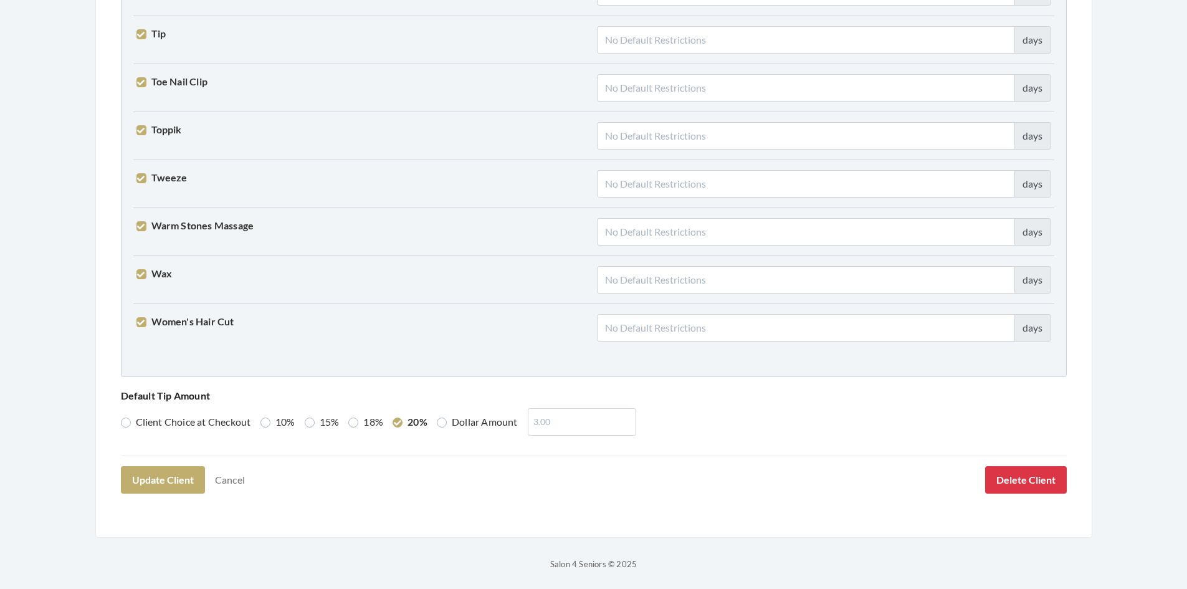
scroll to position [3124, 0]
type input "[EMAIL_ADDRESS][DOMAIN_NAME]"
click at [155, 488] on button "Update Client" at bounding box center [163, 478] width 84 height 27
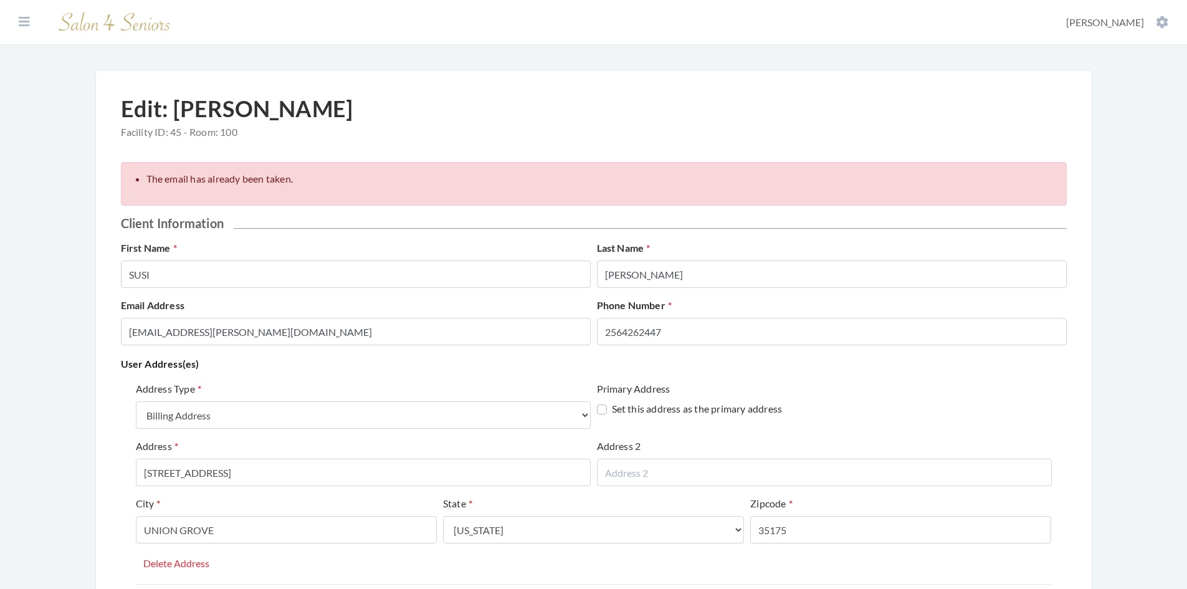
select select "billing"
select select "al"
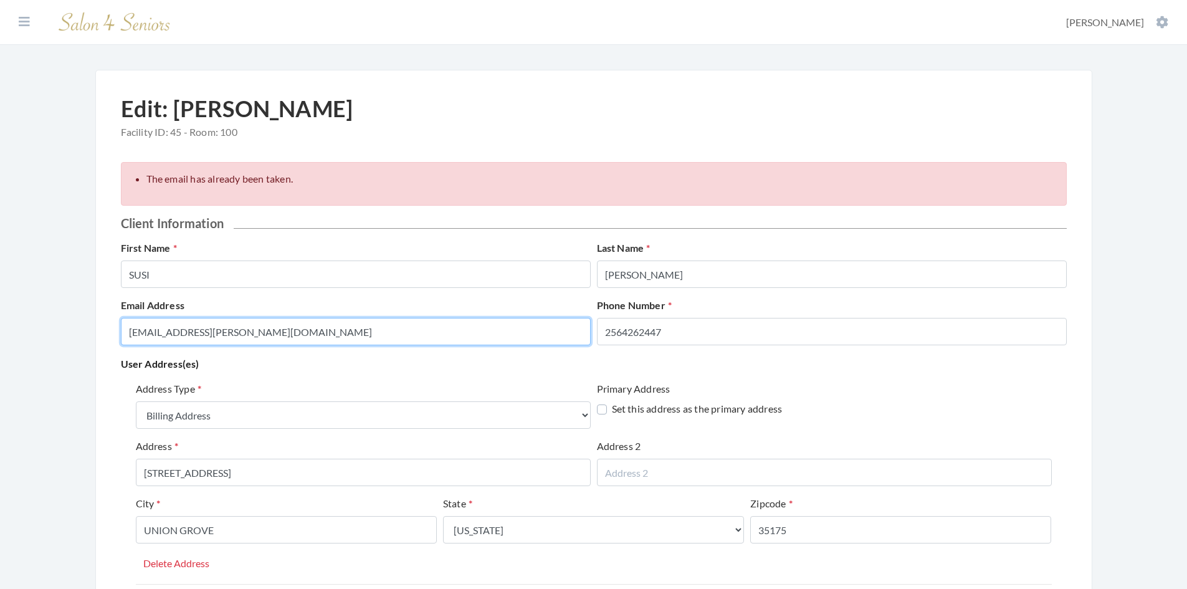
drag, startPoint x: 346, startPoint y: 336, endPoint x: 95, endPoint y: 350, distance: 251.5
paste input "[EMAIL_ADDRESS][DOMAIN_NAME]"
type input "[EMAIL_ADDRESS][DOMAIN_NAME]"
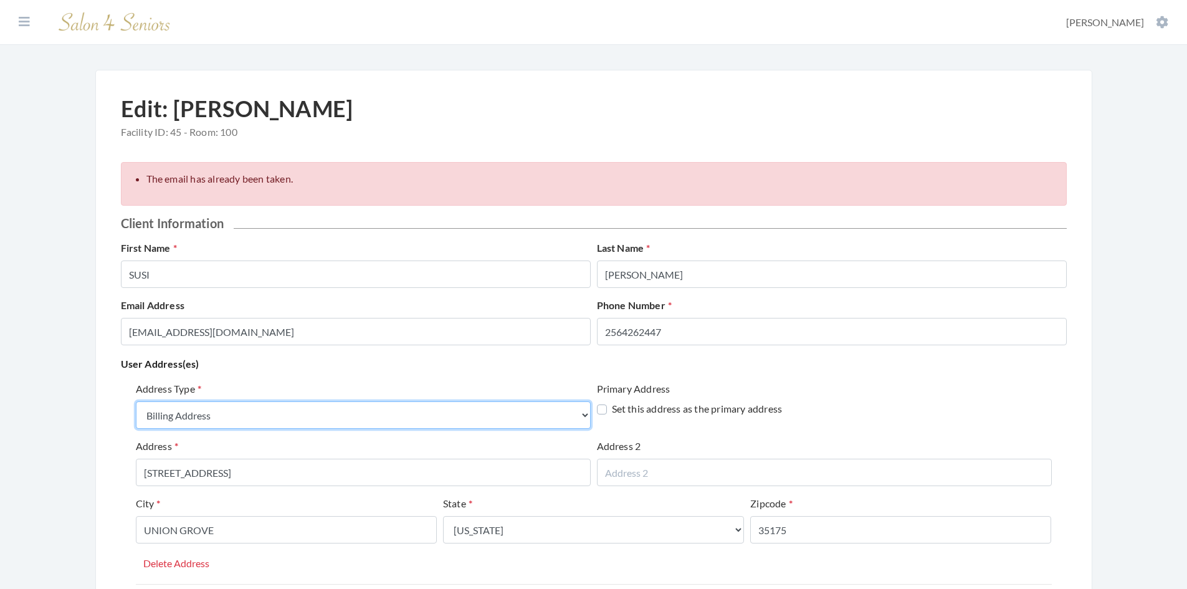
click at [268, 414] on select "Select One... Office Address Home Address Billing Address" at bounding box center [363, 414] width 455 height 27
click at [270, 413] on select "Select One... Office Address Home Address Billing Address" at bounding box center [363, 414] width 455 height 27
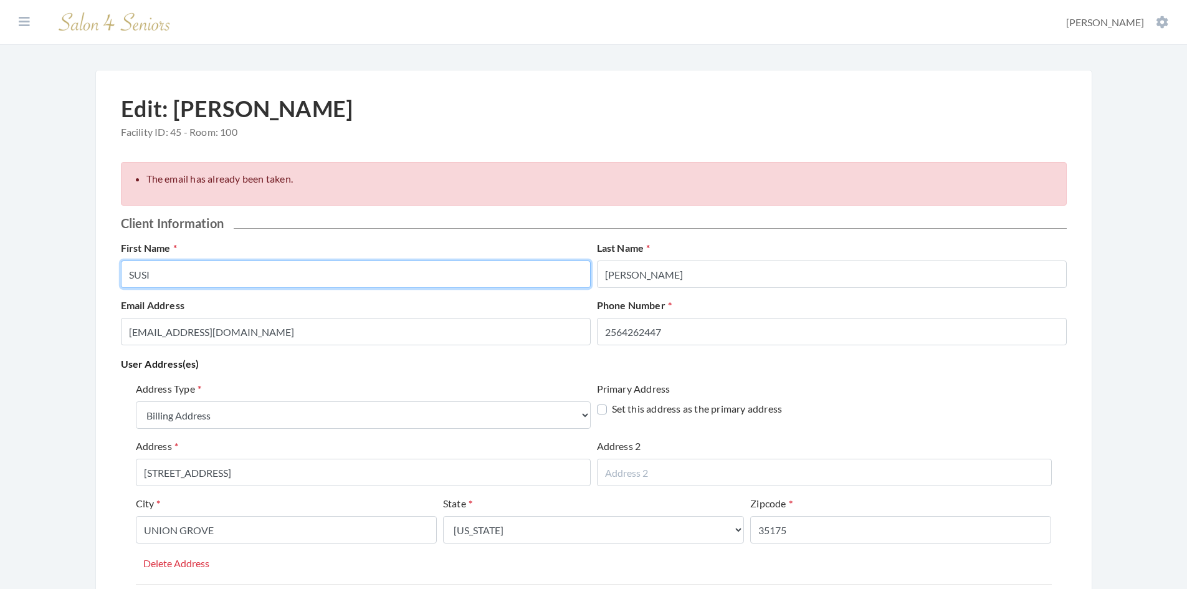
click at [358, 269] on input "SUSI" at bounding box center [356, 274] width 470 height 27
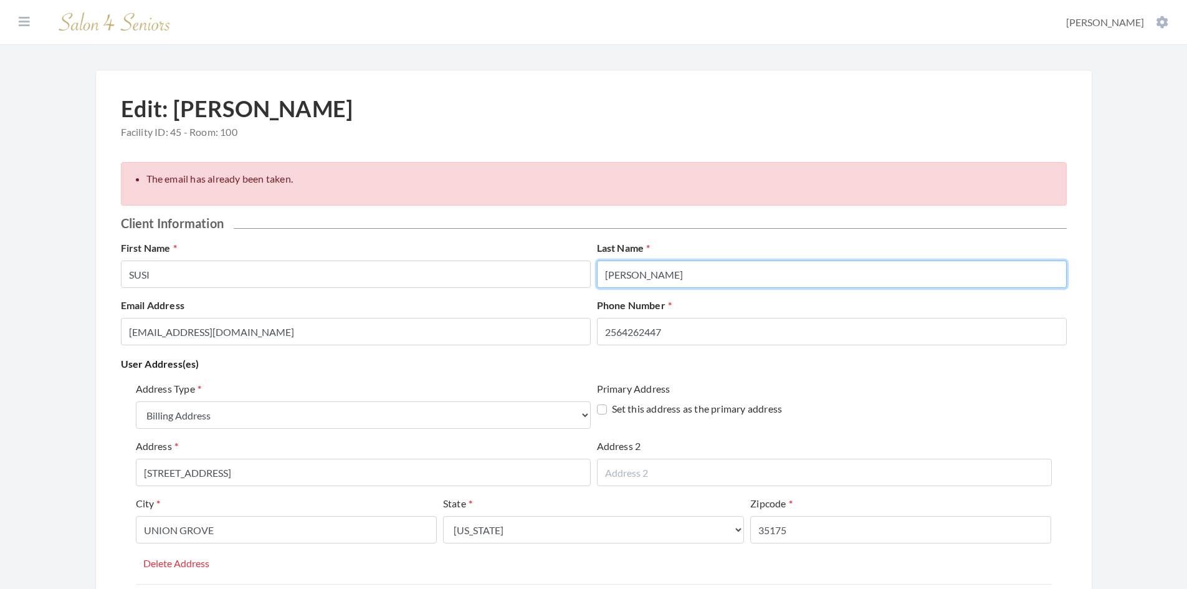
drag, startPoint x: 656, startPoint y: 279, endPoint x: 638, endPoint y: 290, distance: 22.1
click at [656, 279] on input "[PERSON_NAME]" at bounding box center [832, 274] width 470 height 27
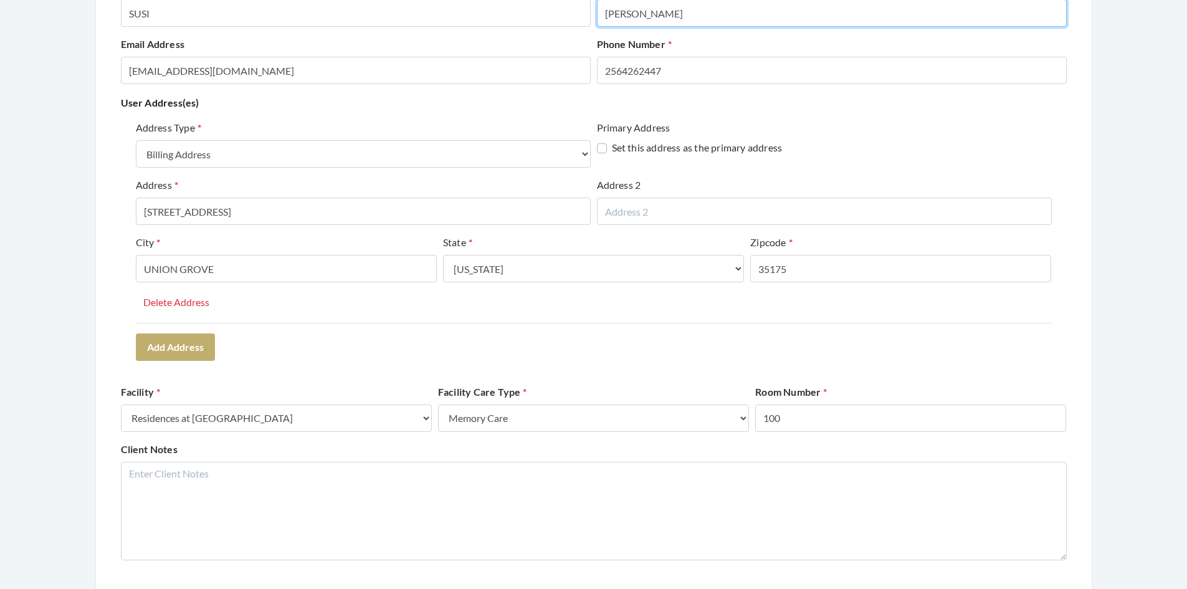
scroll to position [249, 0]
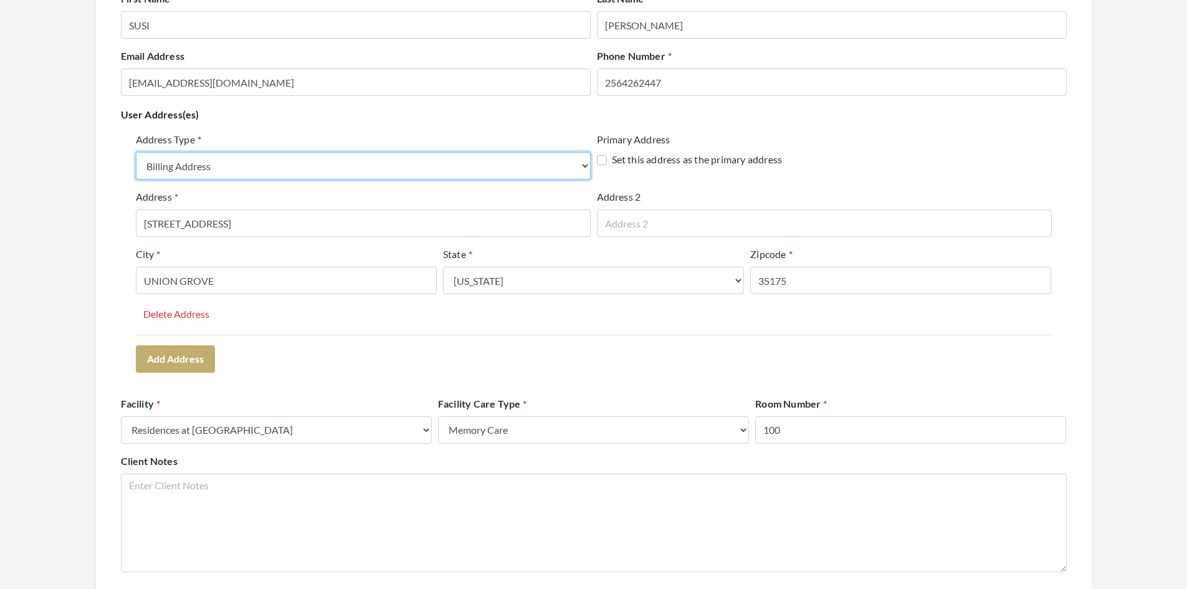
click at [386, 170] on select "Select One... Office Address Home Address Billing Address" at bounding box center [363, 165] width 455 height 27
select select "office"
click at [136, 152] on select "Select One... Office Address Home Address Billing Address" at bounding box center [363, 165] width 455 height 27
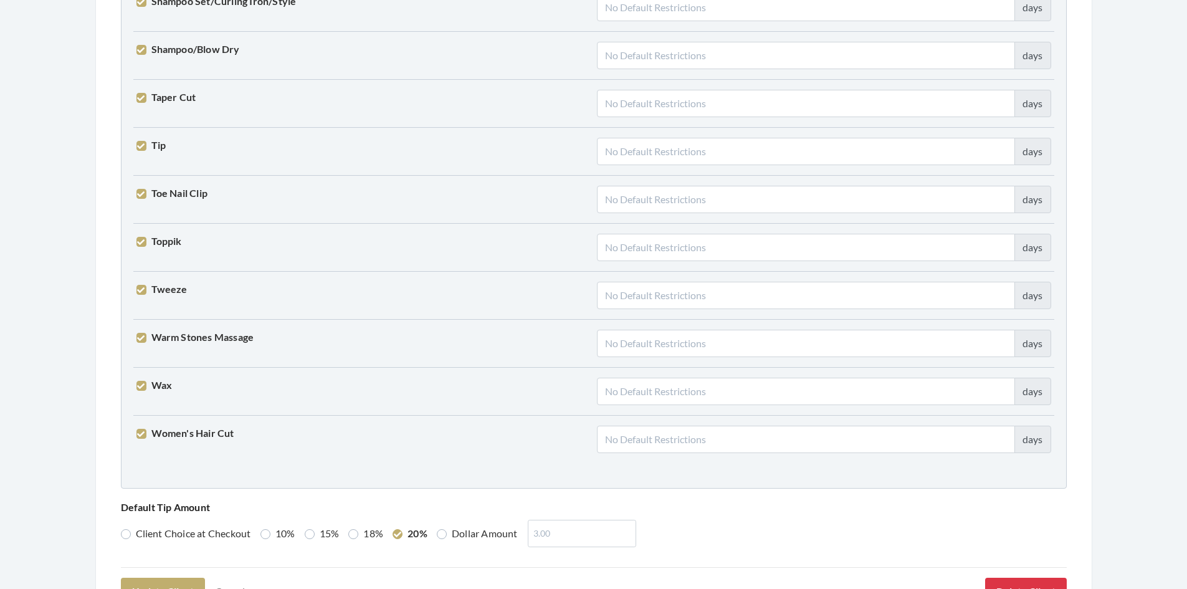
scroll to position [3124, 0]
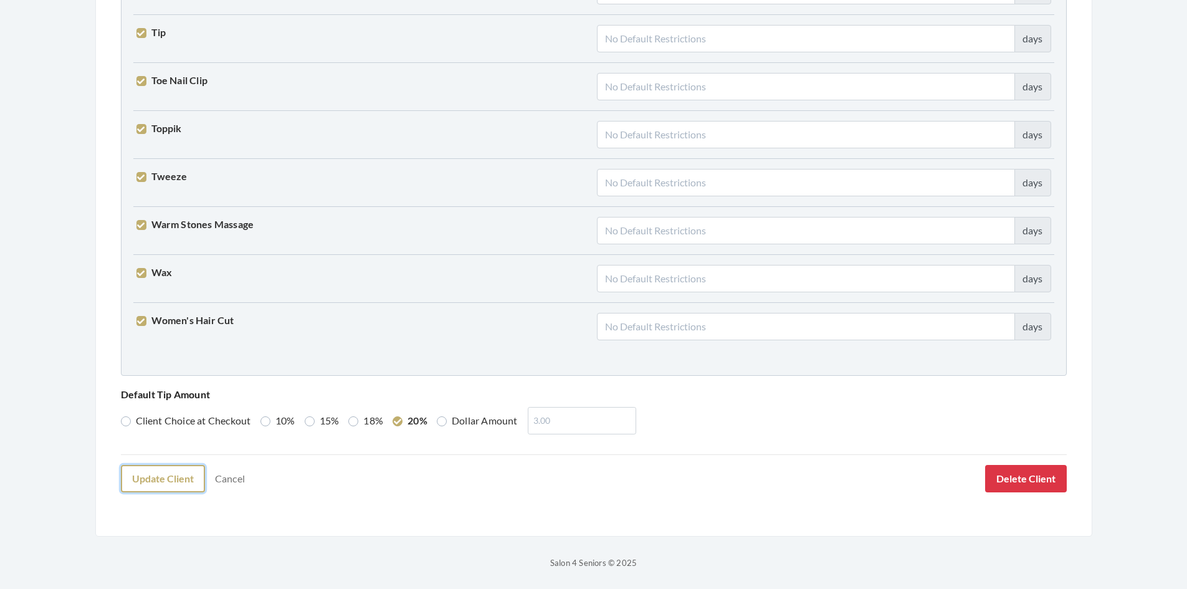
click at [181, 488] on button "Update Client" at bounding box center [163, 478] width 84 height 27
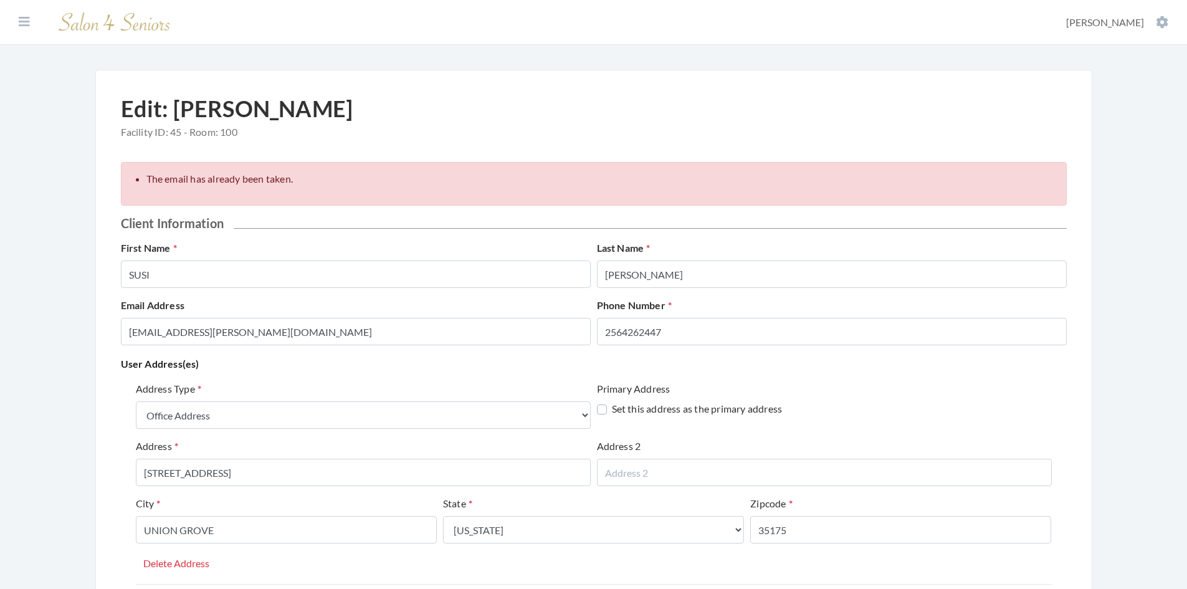
select select "office"
select select "al"
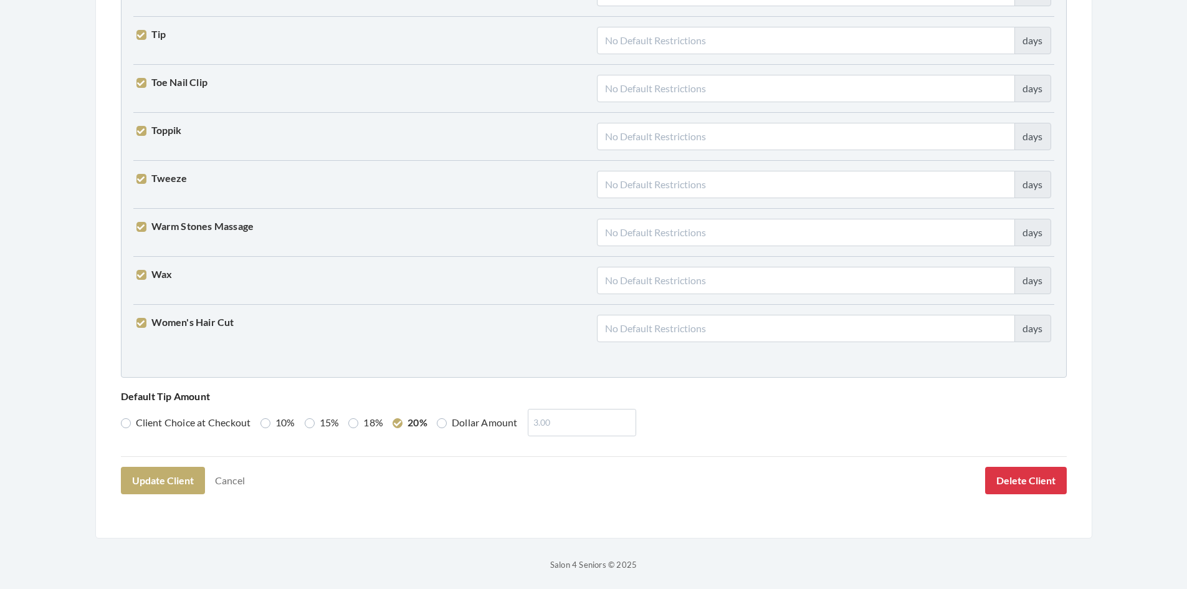
scroll to position [3124, 0]
click at [239, 476] on link "Cancel" at bounding box center [230, 479] width 46 height 24
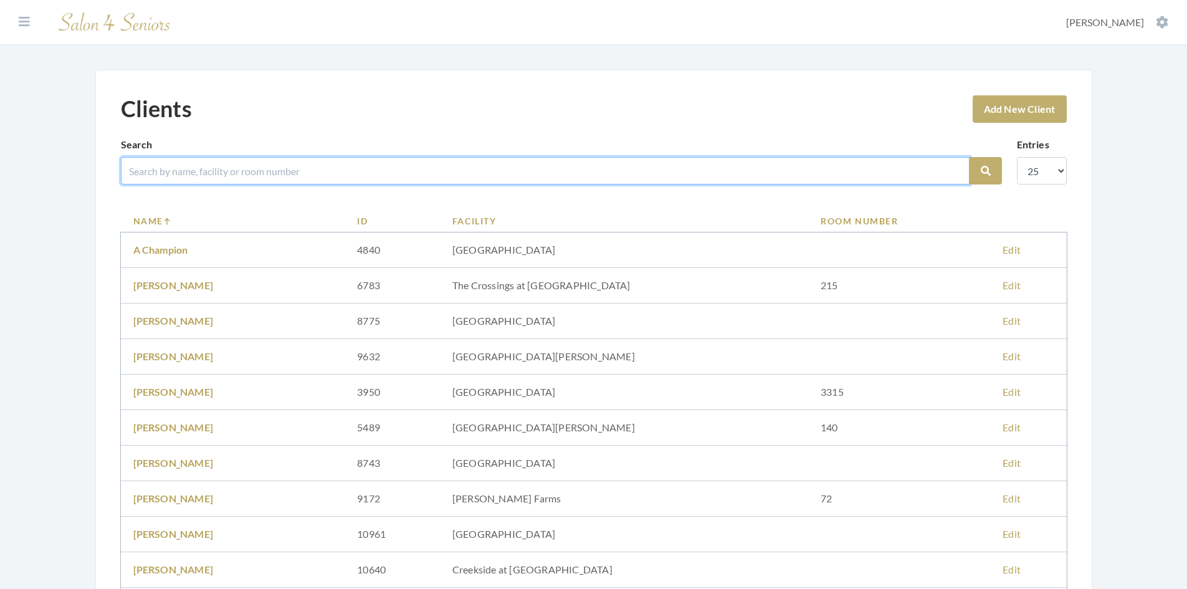
click at [265, 170] on input "search" at bounding box center [545, 170] width 849 height 27
type input "freese"
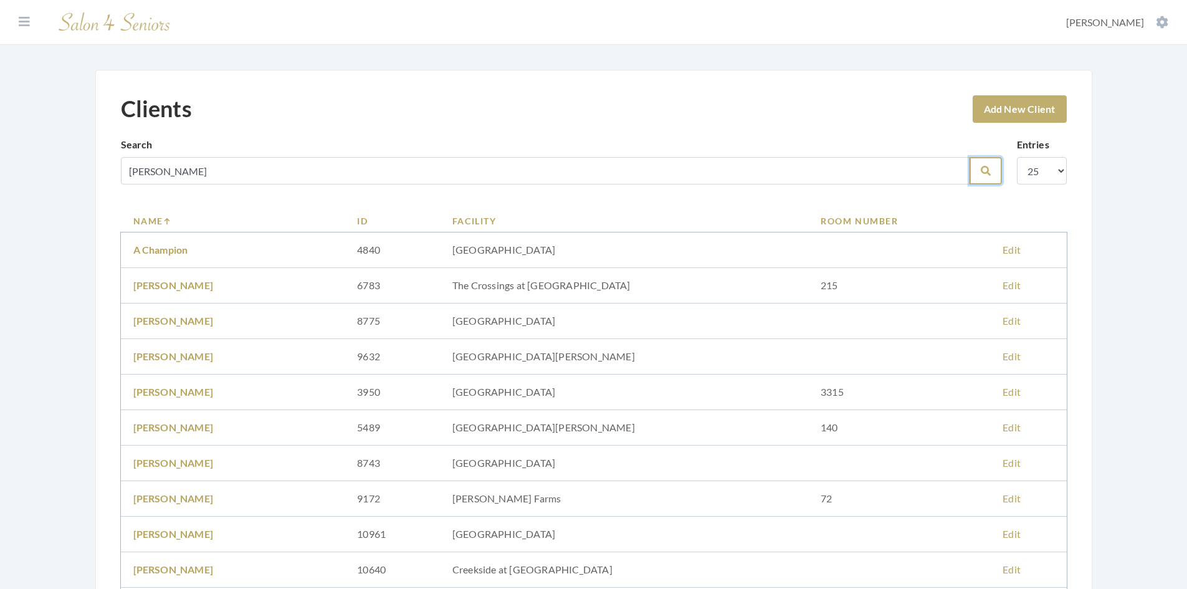
click at [988, 175] on icon "submit" at bounding box center [986, 171] width 10 height 10
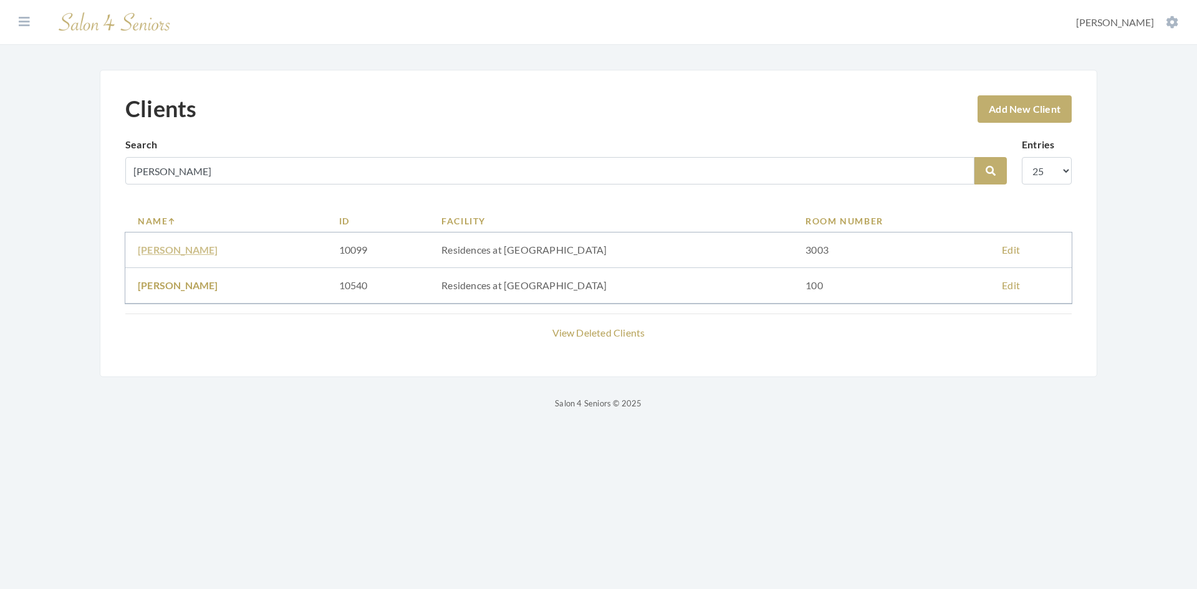
click at [191, 253] on link "[PERSON_NAME]" at bounding box center [178, 250] width 80 height 12
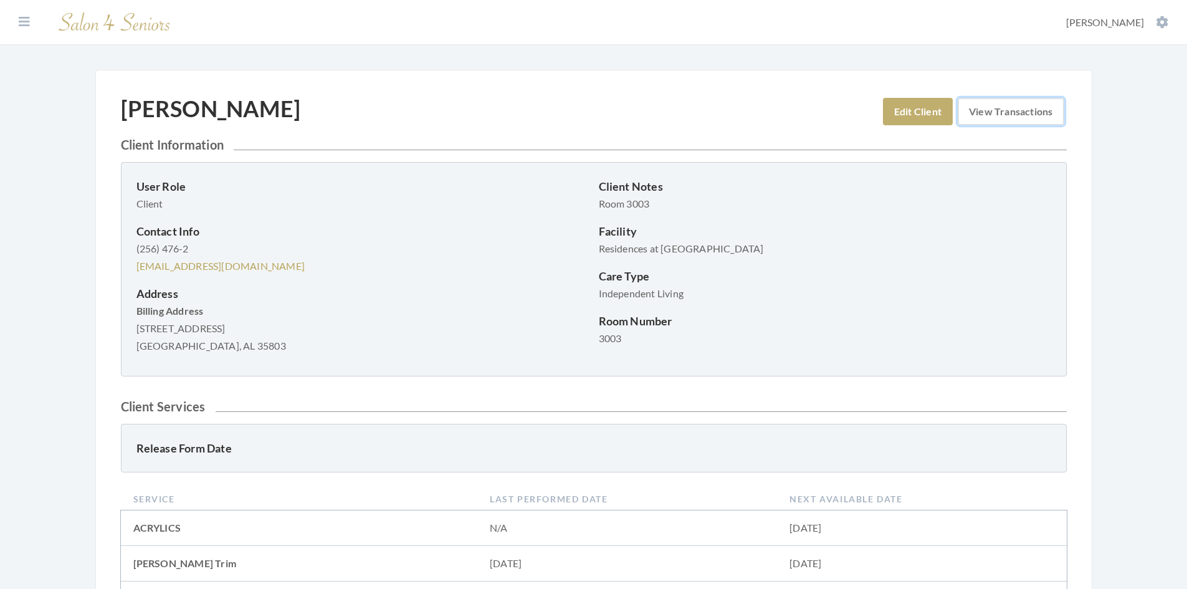
click at [1040, 111] on link "View Transactions" at bounding box center [1011, 111] width 106 height 27
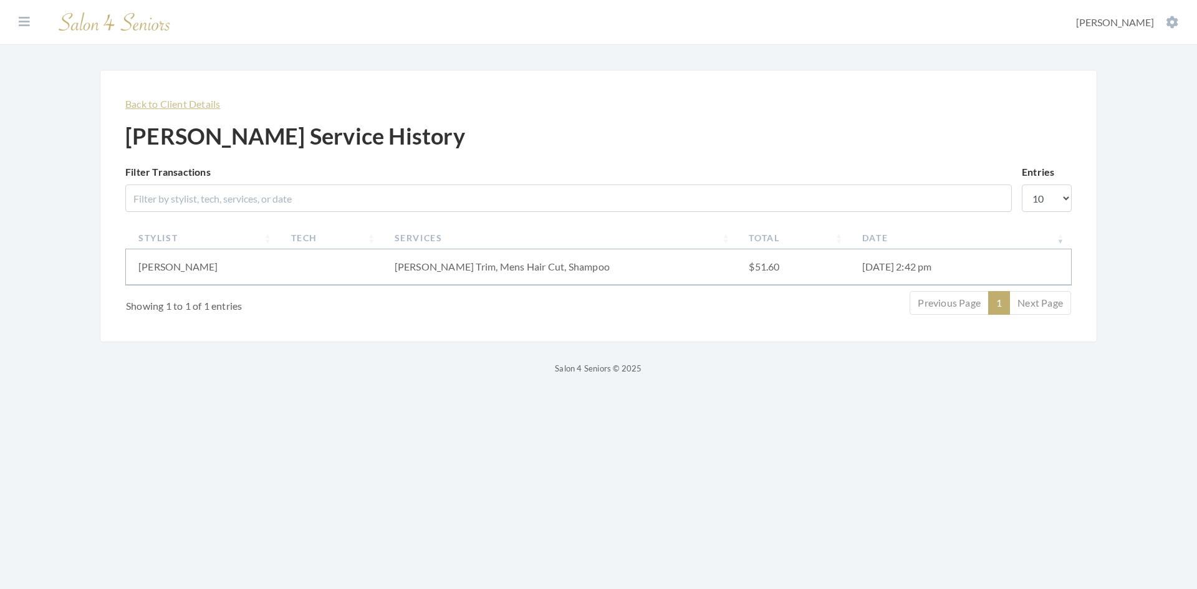
click at [212, 109] on p "Back to Client Details" at bounding box center [598, 103] width 946 height 17
click at [196, 105] on link "Back to Client Details" at bounding box center [172, 104] width 95 height 12
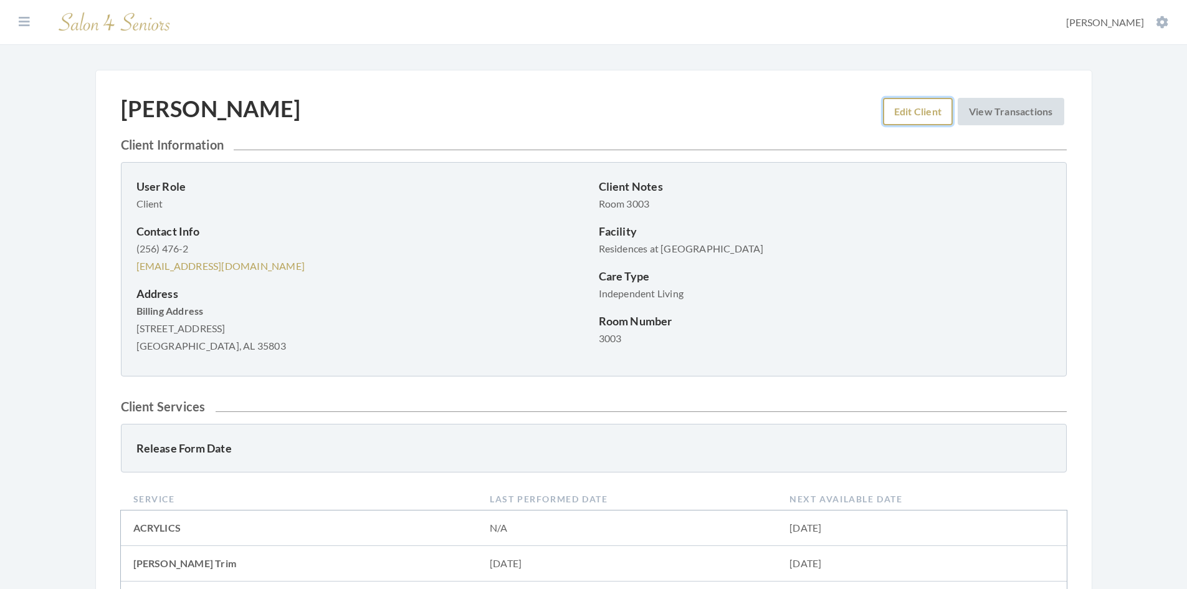
click at [894, 117] on link "Edit Client" at bounding box center [918, 111] width 70 height 27
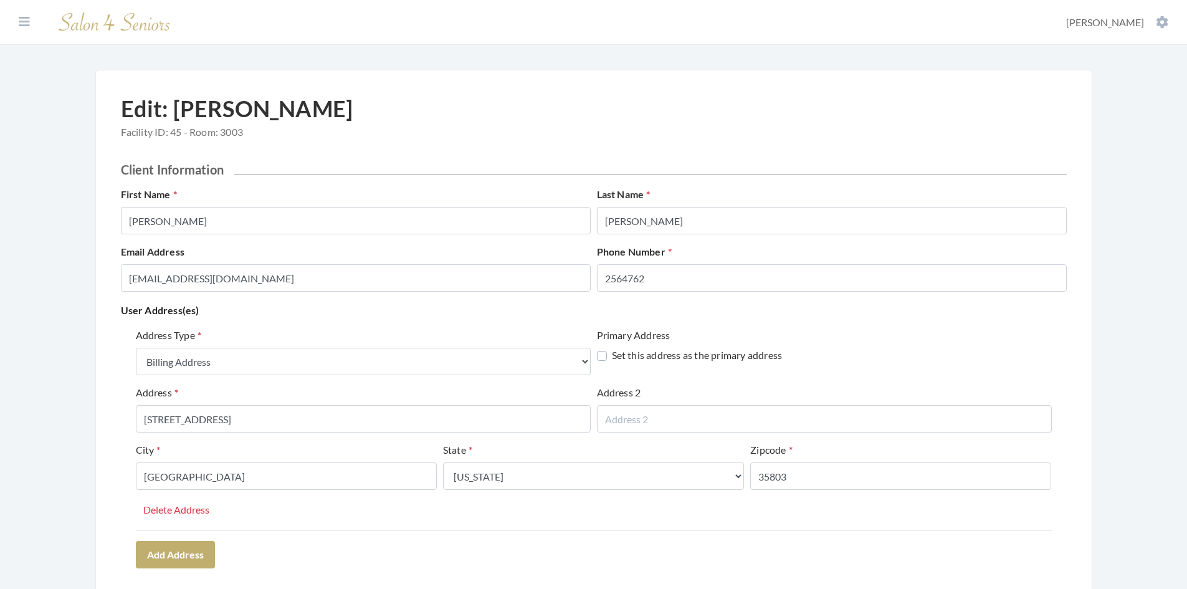
select select "billing"
select select "al"
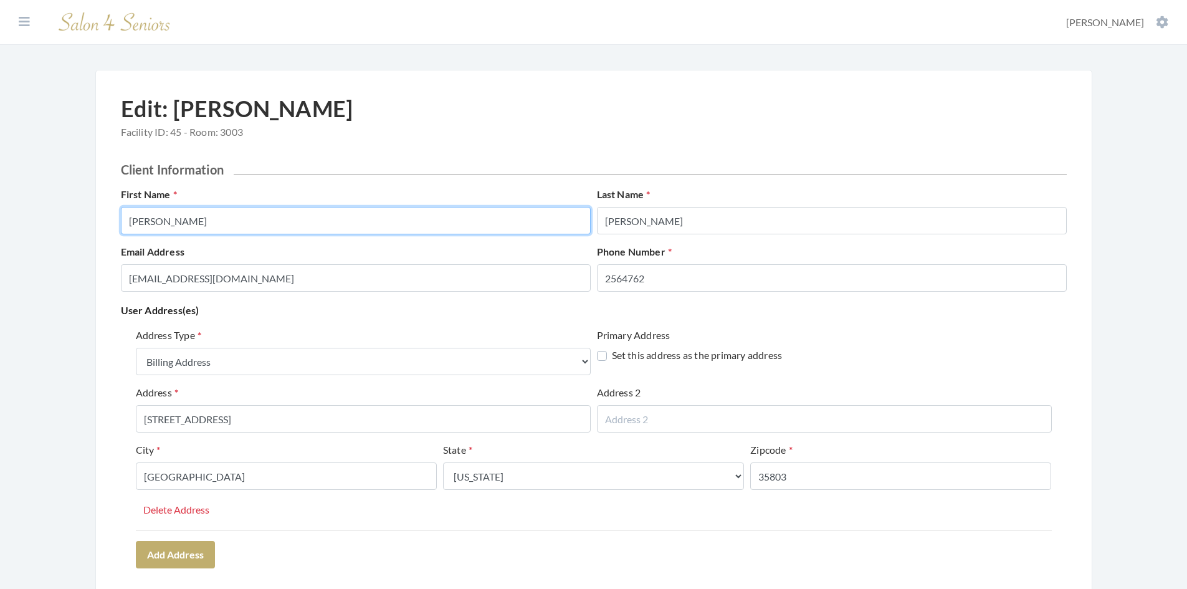
drag, startPoint x: 199, startPoint y: 218, endPoint x: 103, endPoint y: 223, distance: 96.1
type input "SUSI"
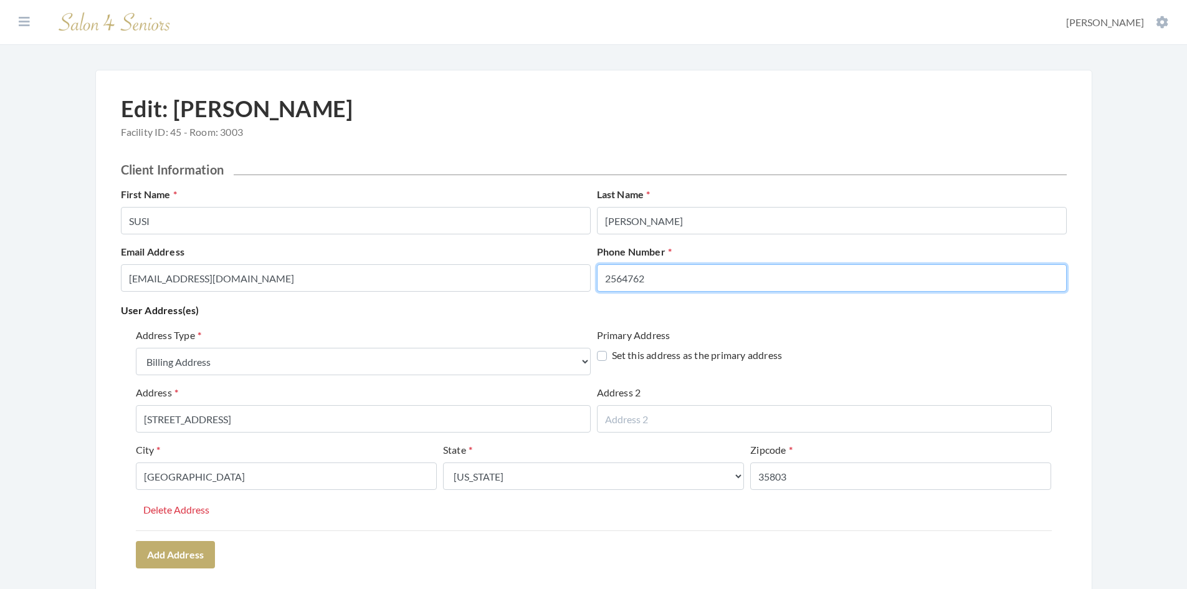
click at [651, 274] on input "2564762" at bounding box center [832, 277] width 470 height 27
click at [636, 275] on input "2564762447" at bounding box center [832, 277] width 470 height 27
click at [620, 276] on input "2564262447" at bounding box center [832, 277] width 470 height 27
click at [644, 277] on input "256-4262447" at bounding box center [832, 277] width 470 height 27
type input "256-426-2447"
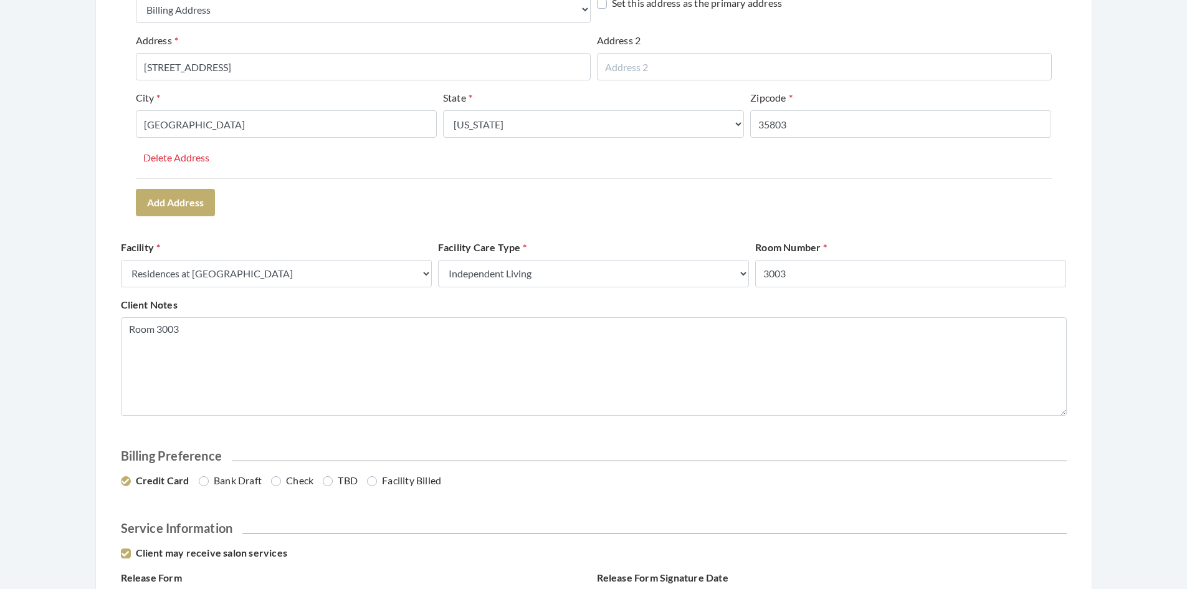
scroll to position [374, 0]
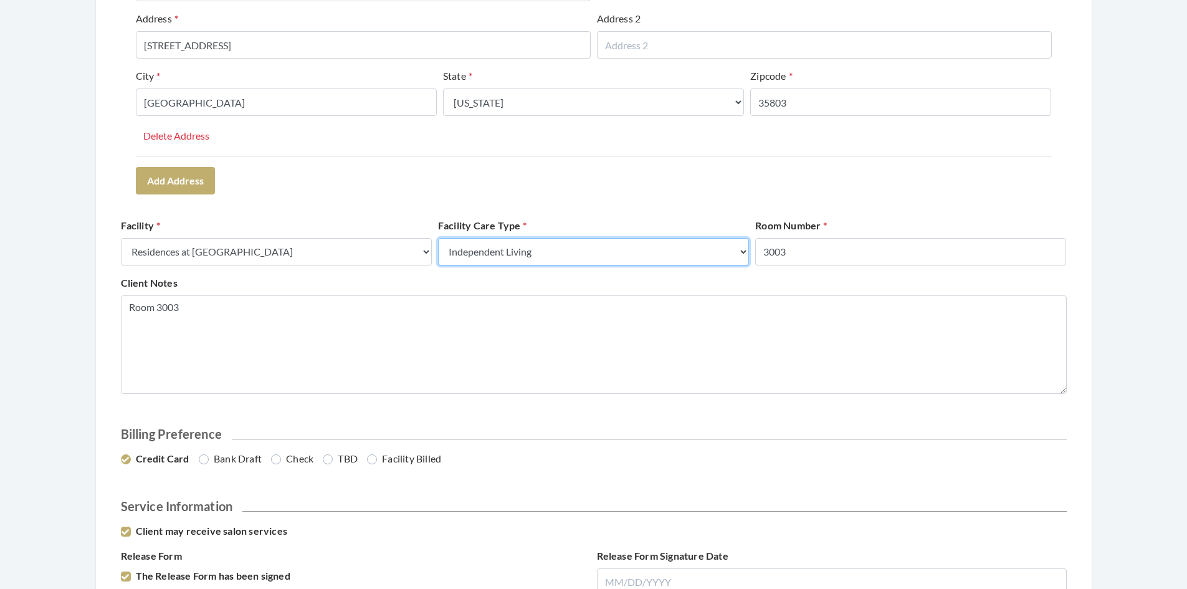
click at [742, 251] on select "Select a Care Type Nursing Home Rehab Memory Care Assisted Living Independent L…" at bounding box center [593, 251] width 311 height 27
select select "3"
click at [438, 238] on select "Select a Care Type Nursing Home Rehab Memory Care Assisted Living Independent L…" at bounding box center [593, 251] width 311 height 27
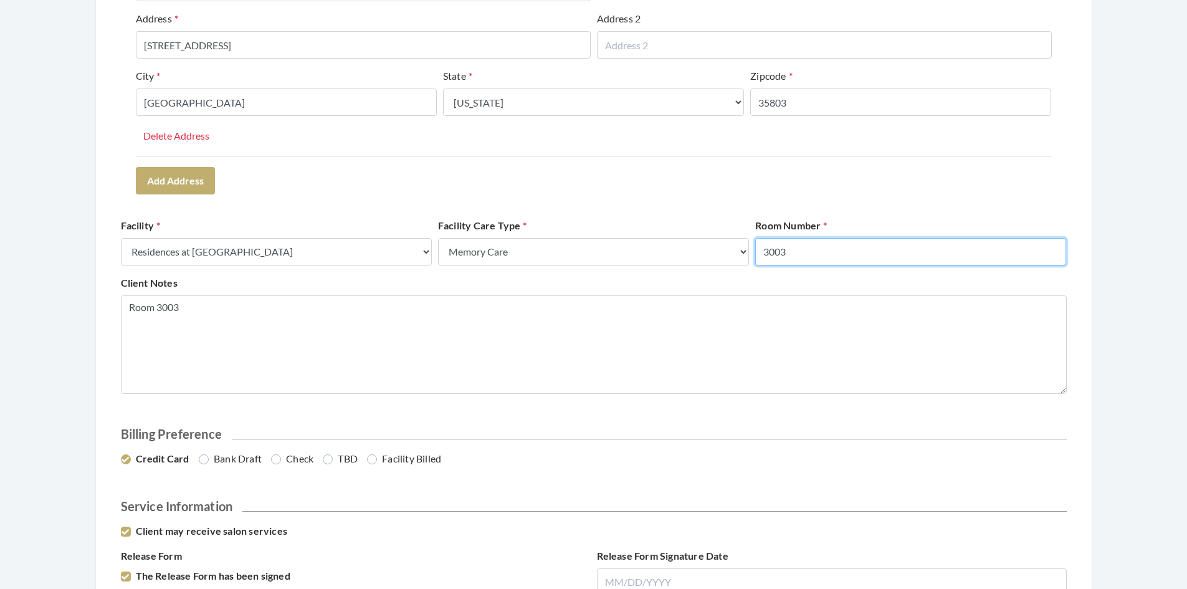
drag, startPoint x: 793, startPoint y: 247, endPoint x: 727, endPoint y: 252, distance: 66.3
click at [724, 254] on div "Facility Select a Facility Creekside at Three Rivers Brookdale Jones Farm Merri…" at bounding box center [594, 246] width 952 height 57
type input "100"
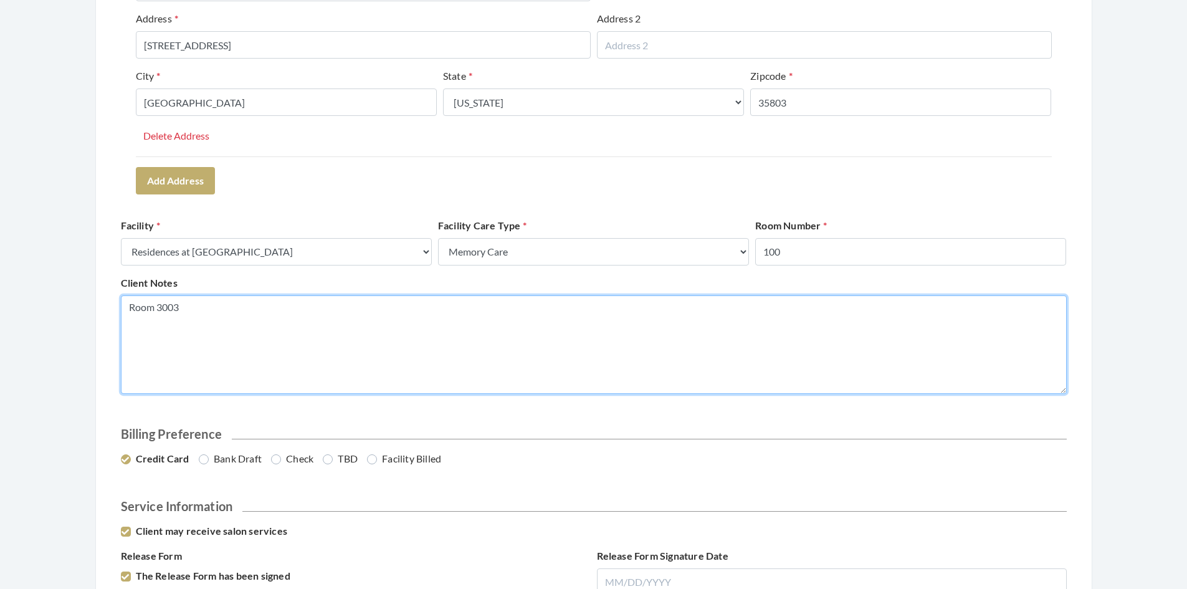
drag, startPoint x: 188, startPoint y: 307, endPoint x: 153, endPoint y: 307, distance: 35.5
click at [153, 307] on textarea "Room 3003" at bounding box center [594, 344] width 946 height 98
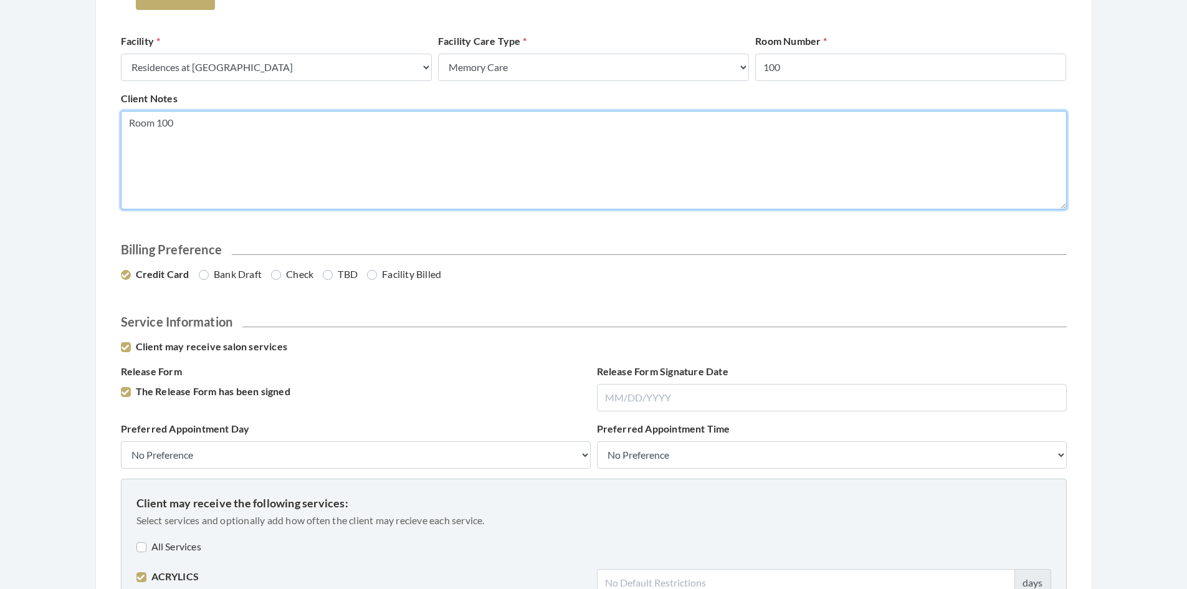
scroll to position [561, 0]
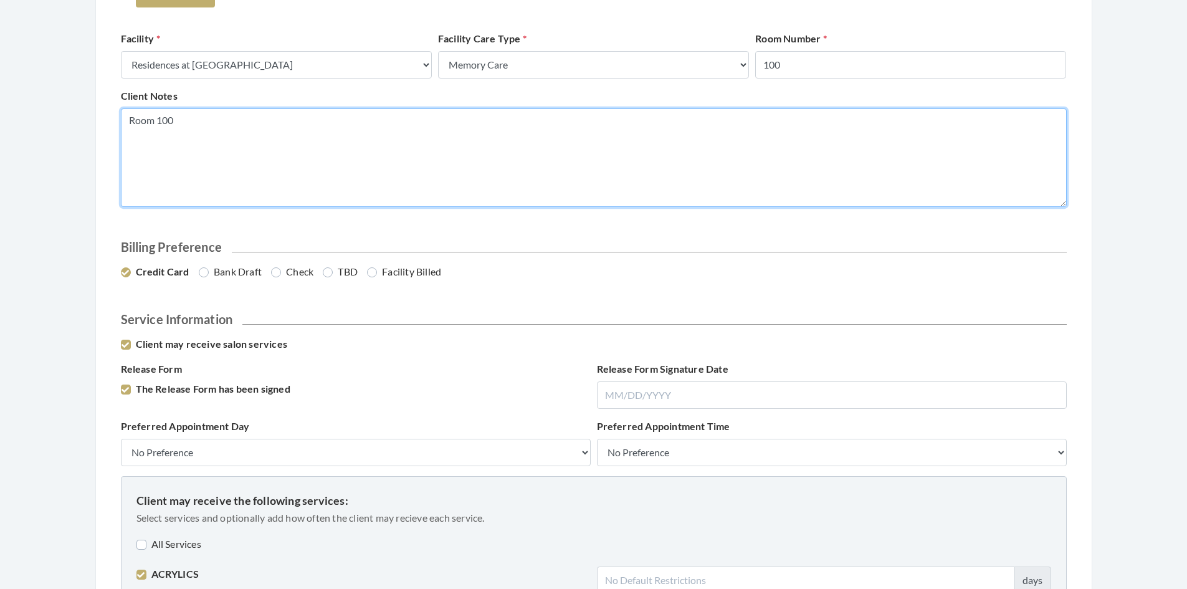
type textarea "Room 100"
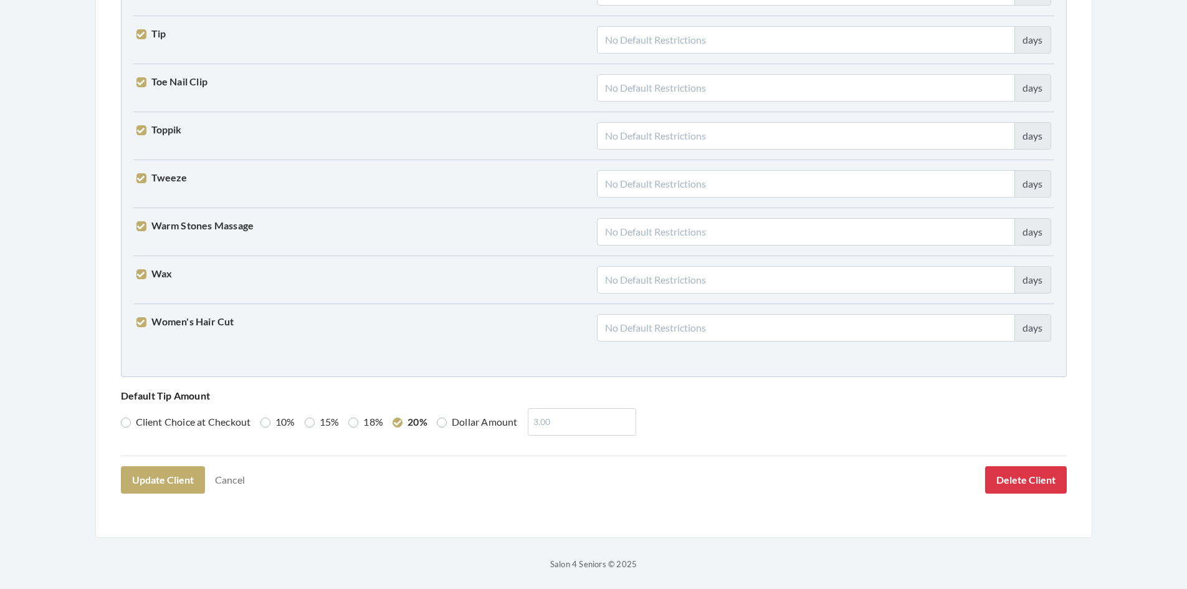
scroll to position [3070, 0]
click at [189, 480] on button "Update Client" at bounding box center [163, 478] width 84 height 27
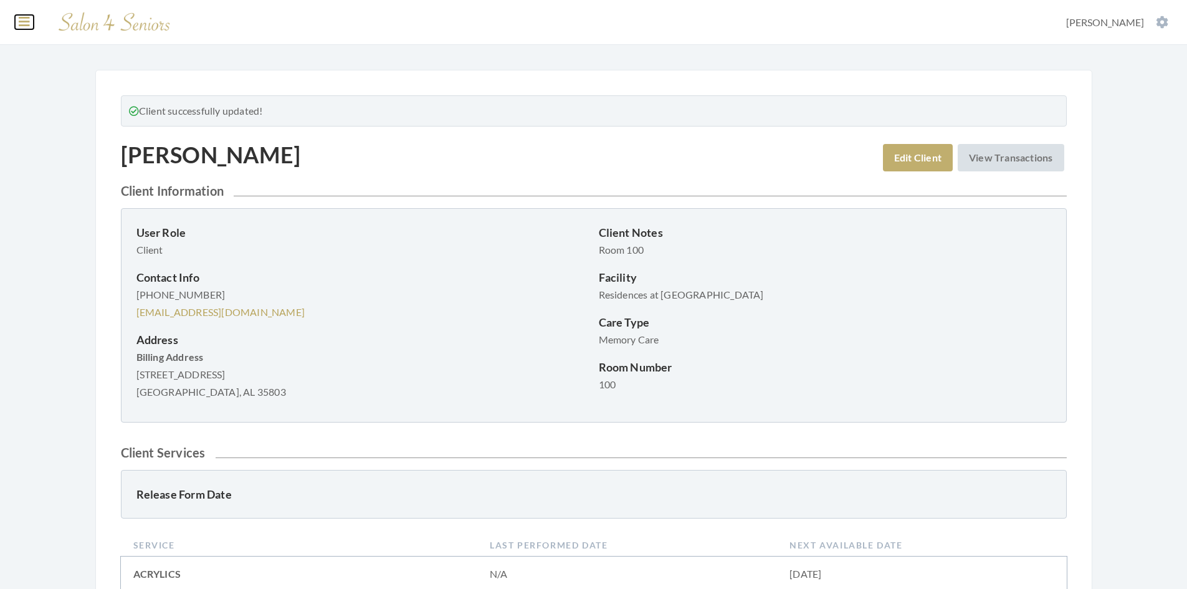
click at [24, 16] on icon at bounding box center [24, 22] width 11 height 12
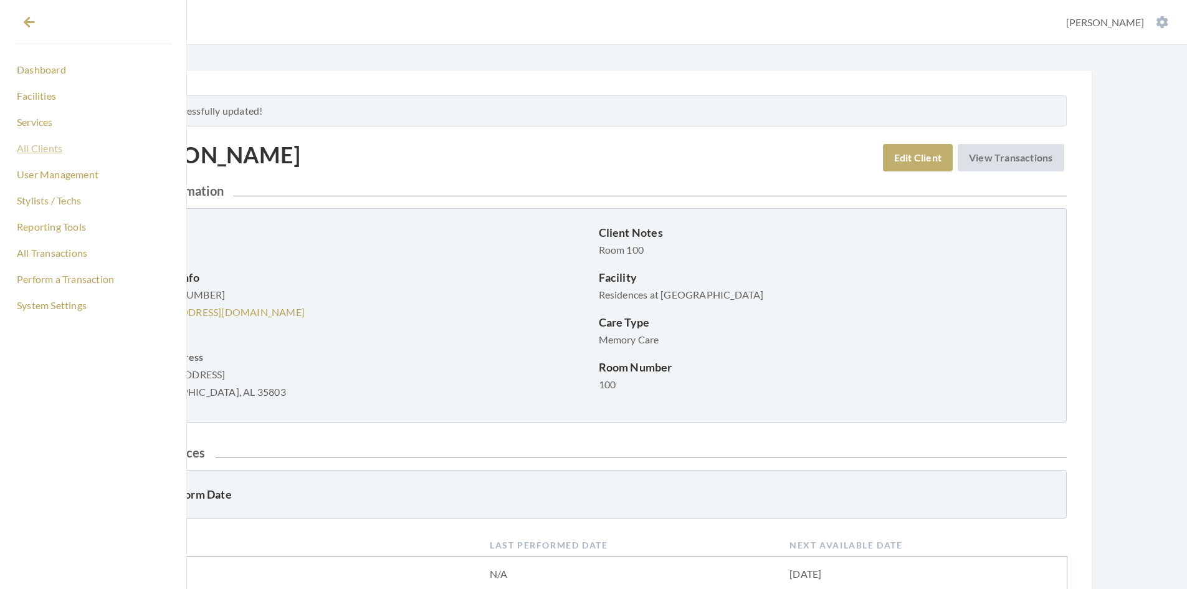
click at [59, 148] on link "All Clients" at bounding box center [93, 148] width 156 height 21
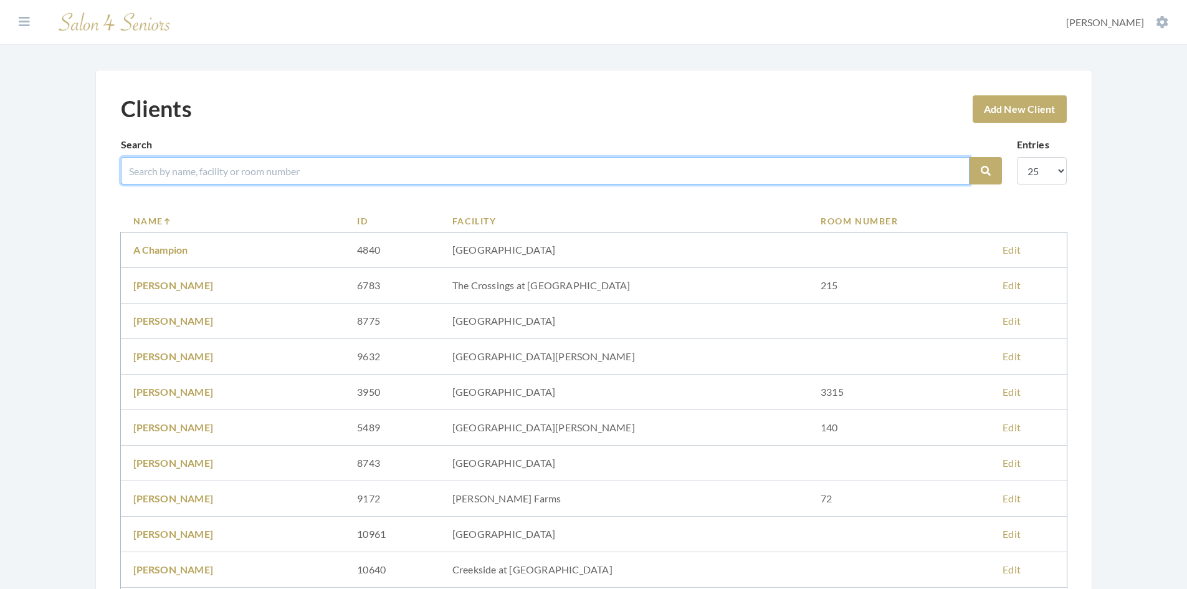
click at [210, 168] on input "search" at bounding box center [545, 170] width 849 height 27
type input "freese"
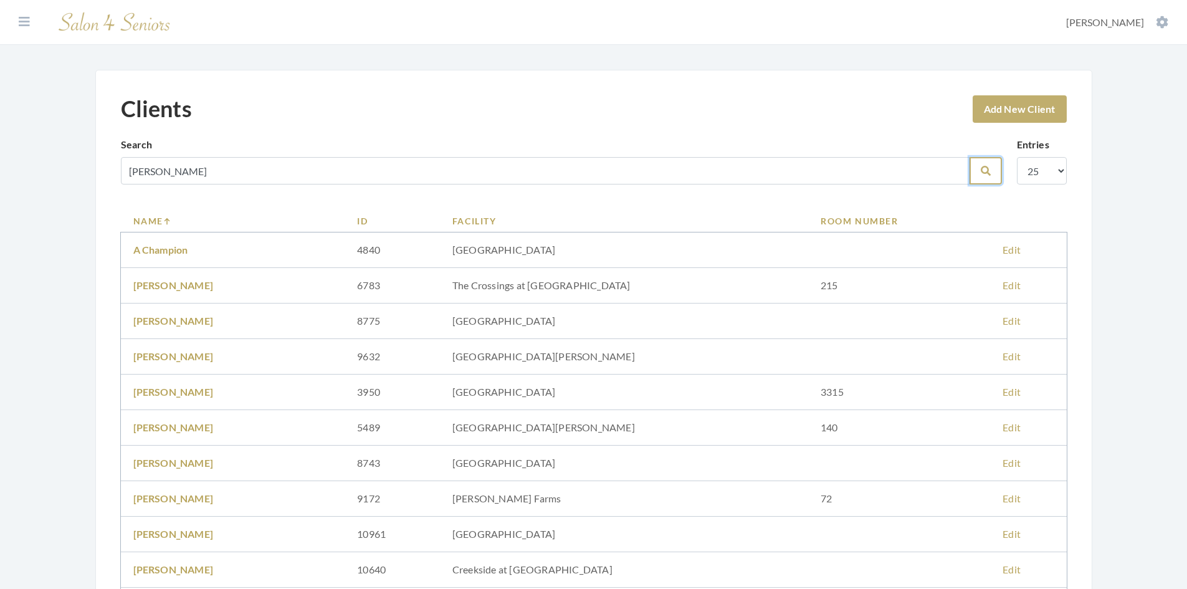
click at [992, 170] on button "Search" at bounding box center [986, 170] width 32 height 27
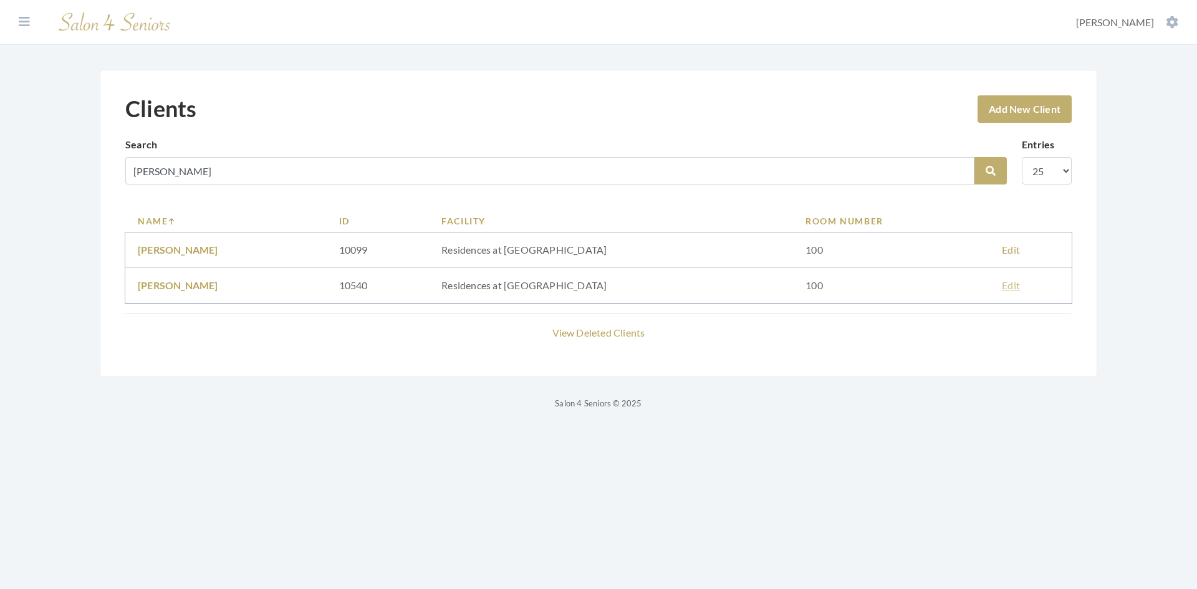
click at [1002, 287] on link "Edit" at bounding box center [1011, 285] width 18 height 12
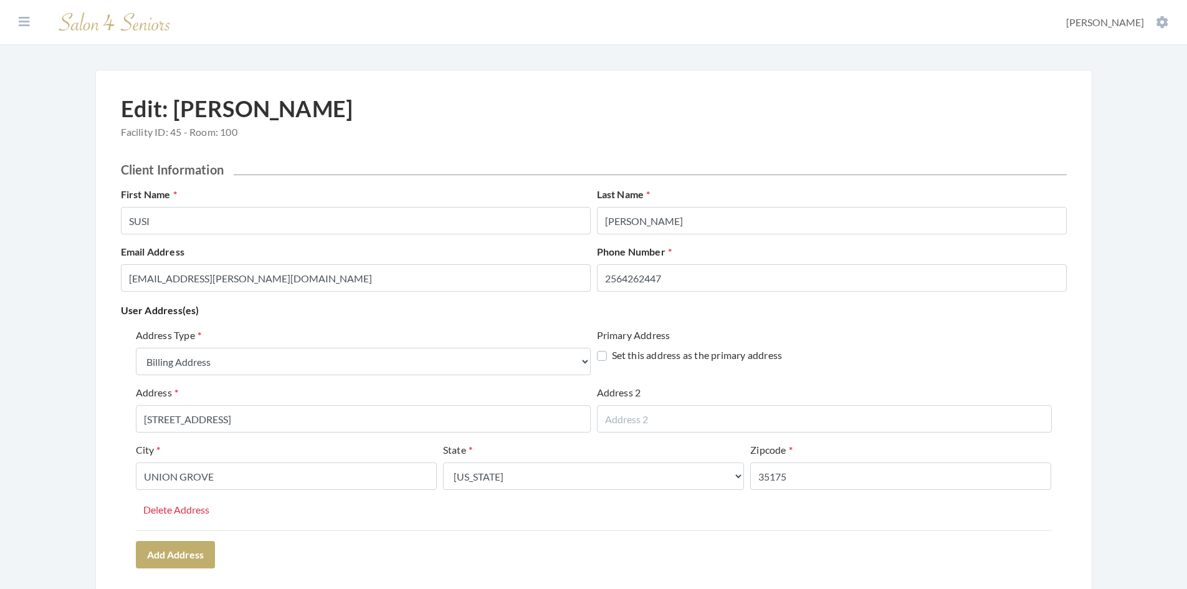
select select "billing"
select select "al"
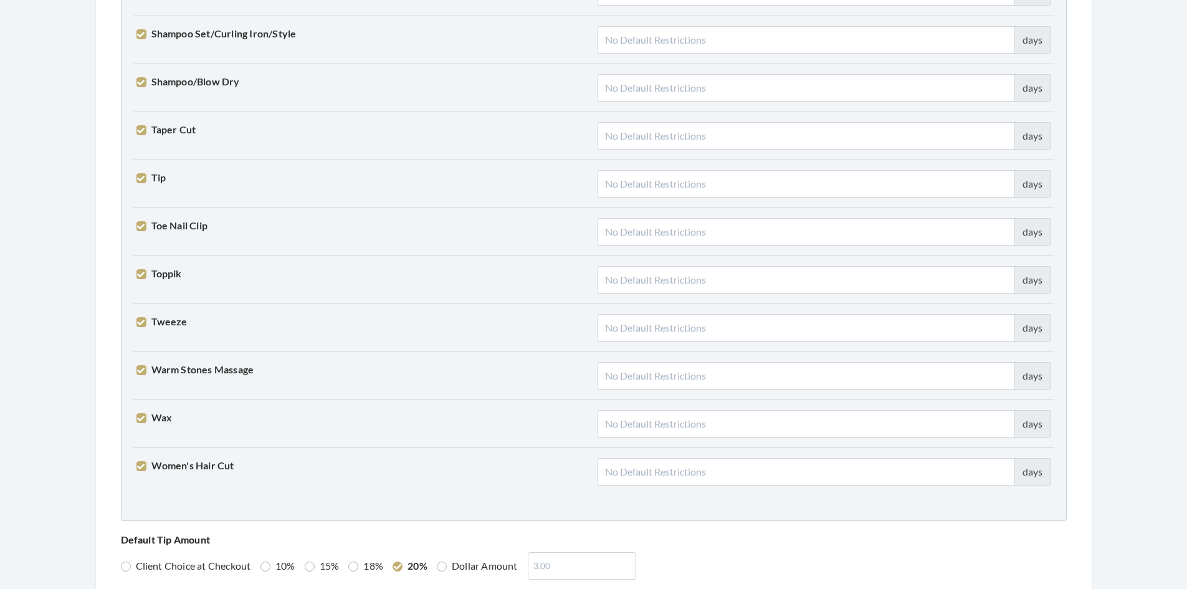
scroll to position [3070, 0]
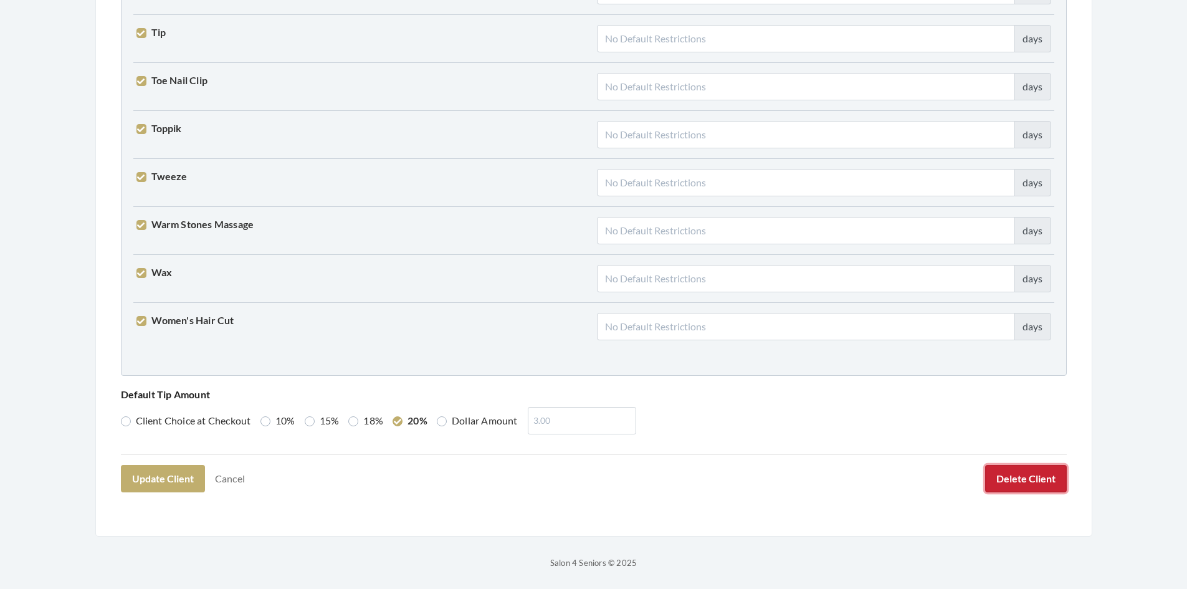
click at [1004, 481] on button "Delete Client" at bounding box center [1026, 478] width 82 height 27
